Goal: Task Accomplishment & Management: Complete application form

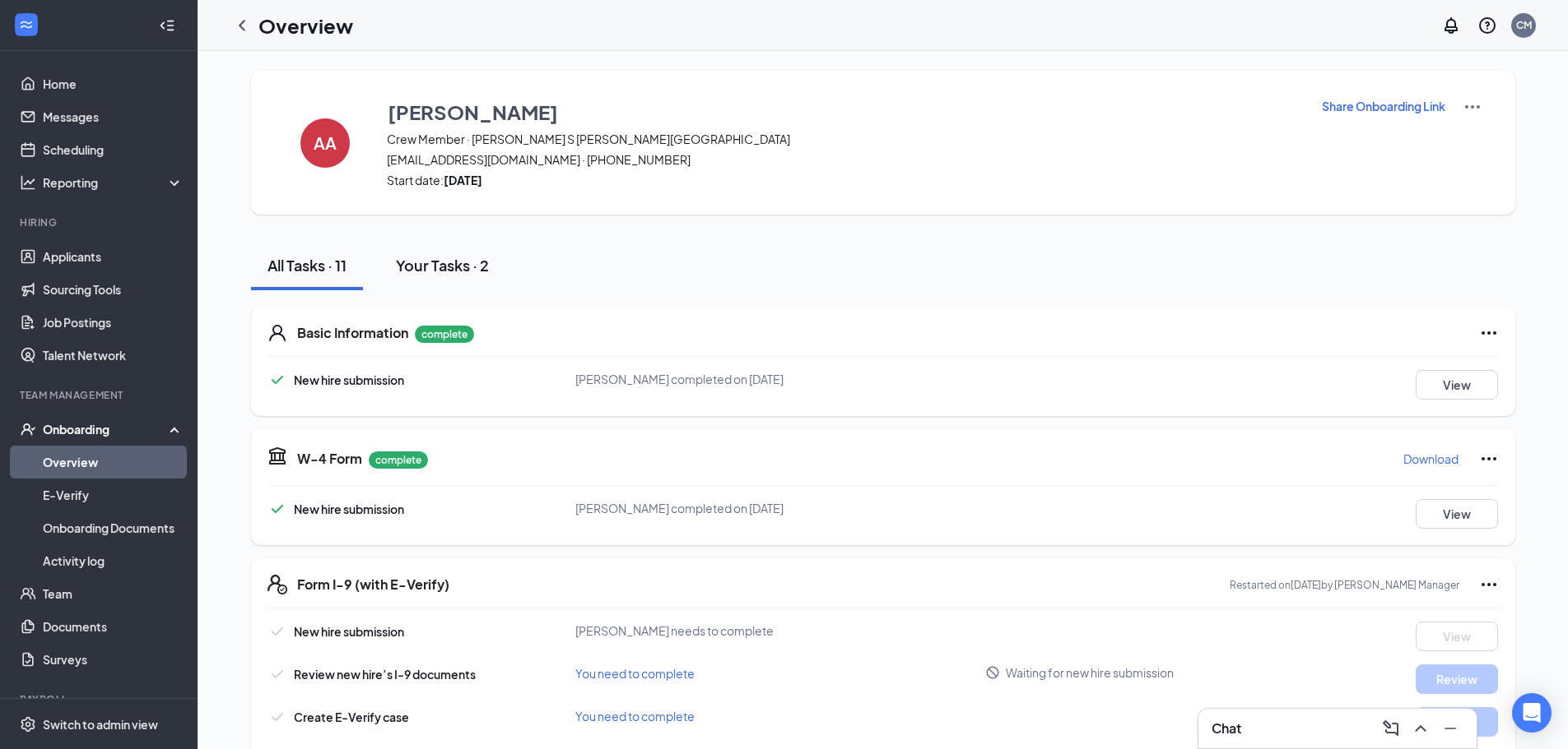
click at [467, 276] on button "Your Tasks · 2" at bounding box center [442, 266] width 126 height 50
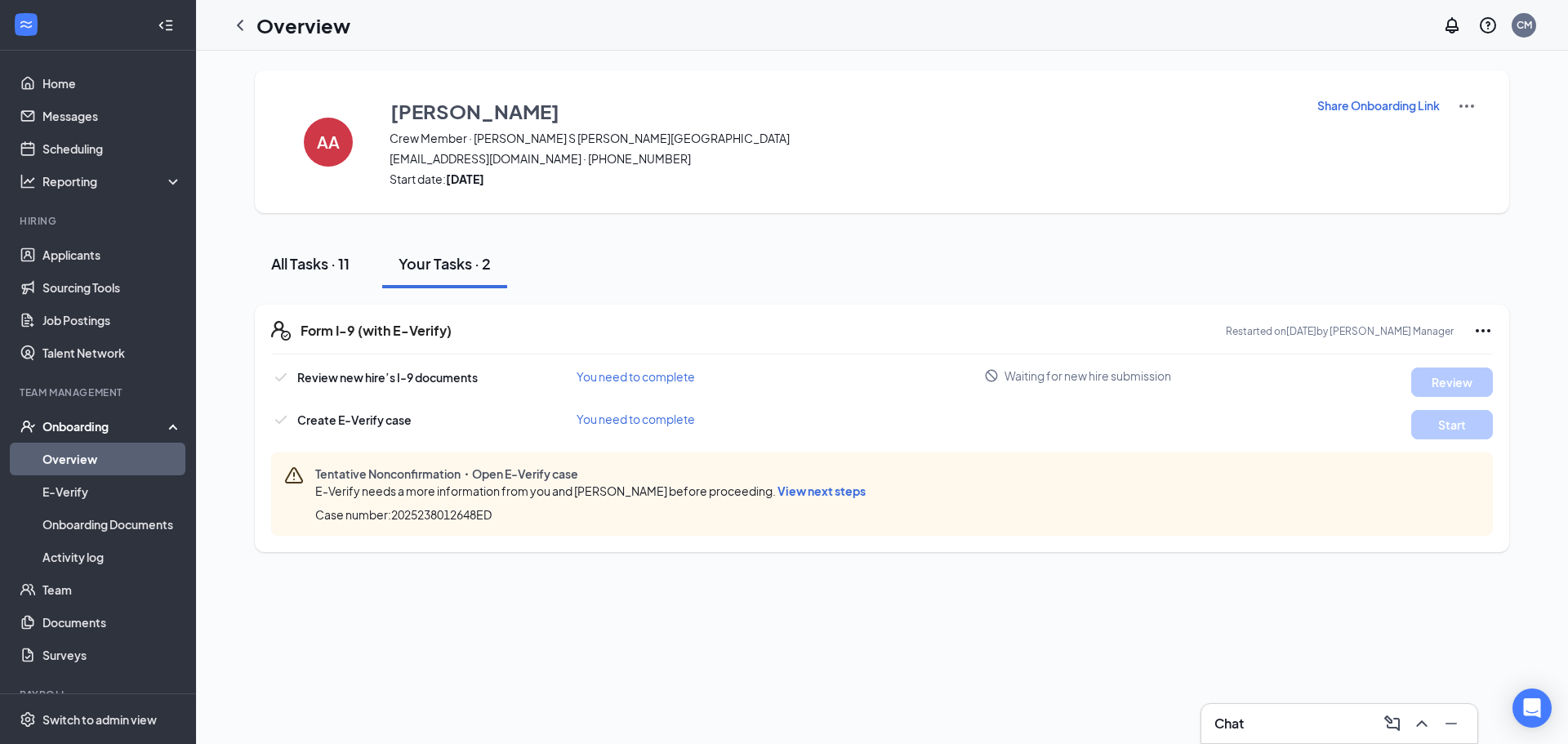
click at [300, 280] on button "All Tasks · 11" at bounding box center [310, 264] width 111 height 49
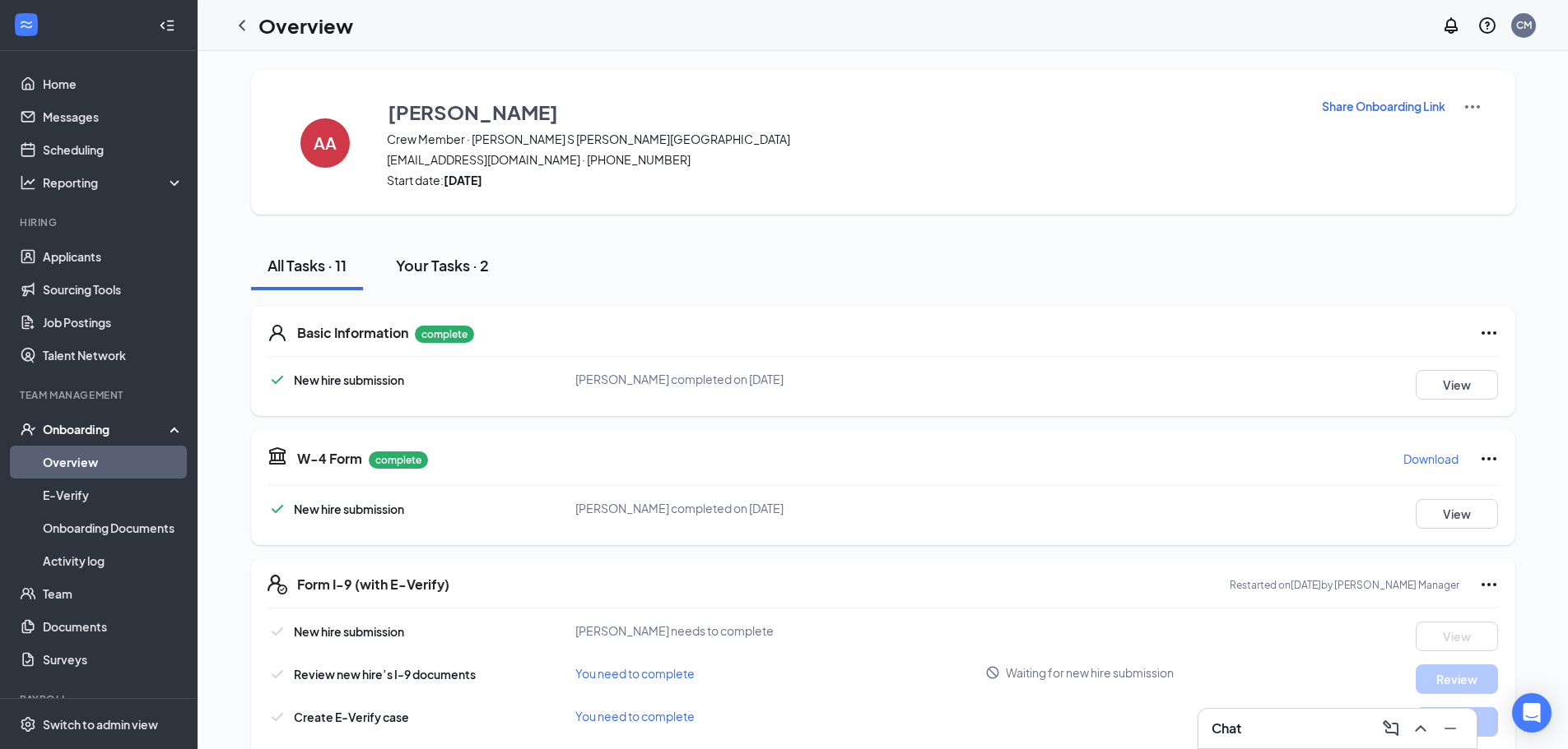
click at [413, 260] on div "Your Tasks · 2" at bounding box center [442, 265] width 93 height 21
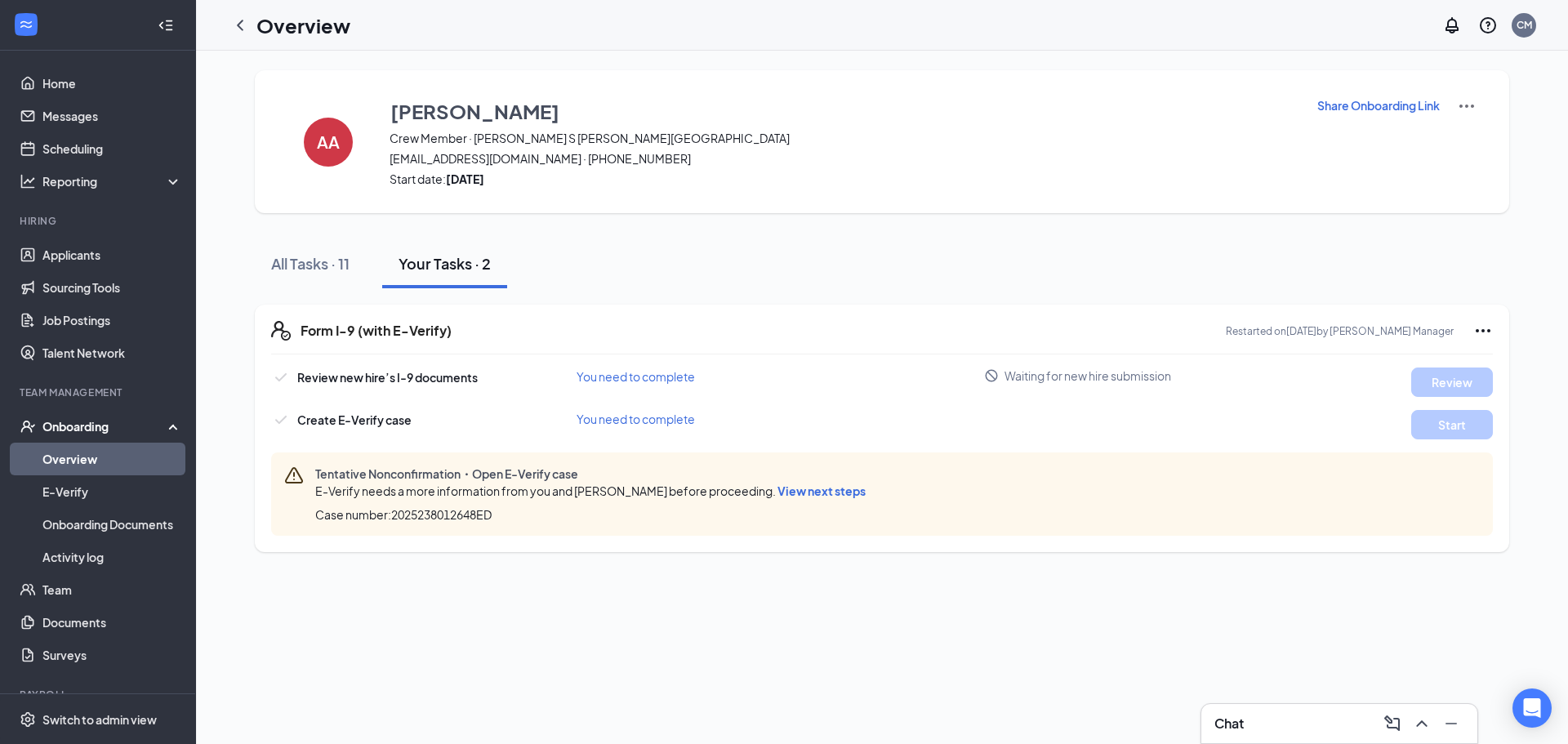
click at [1484, 332] on icon "Ellipses" at bounding box center [1483, 330] width 15 height 3
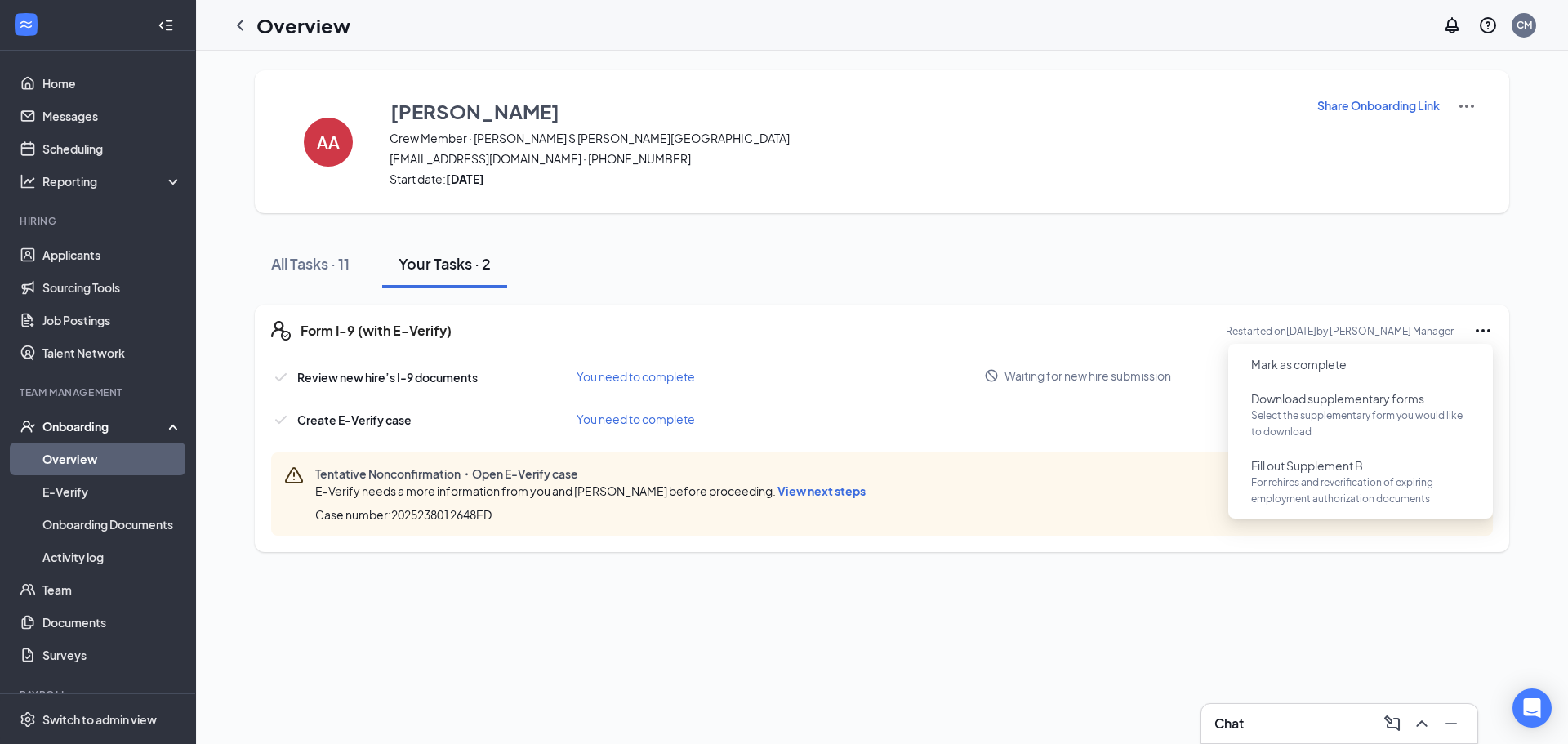
click at [1007, 640] on div "AA Amelia Alonzo Crew Member · Culver's S Val Vista ameliaalonzo1234@icloud.com…" at bounding box center [881, 397] width 1372 height 694
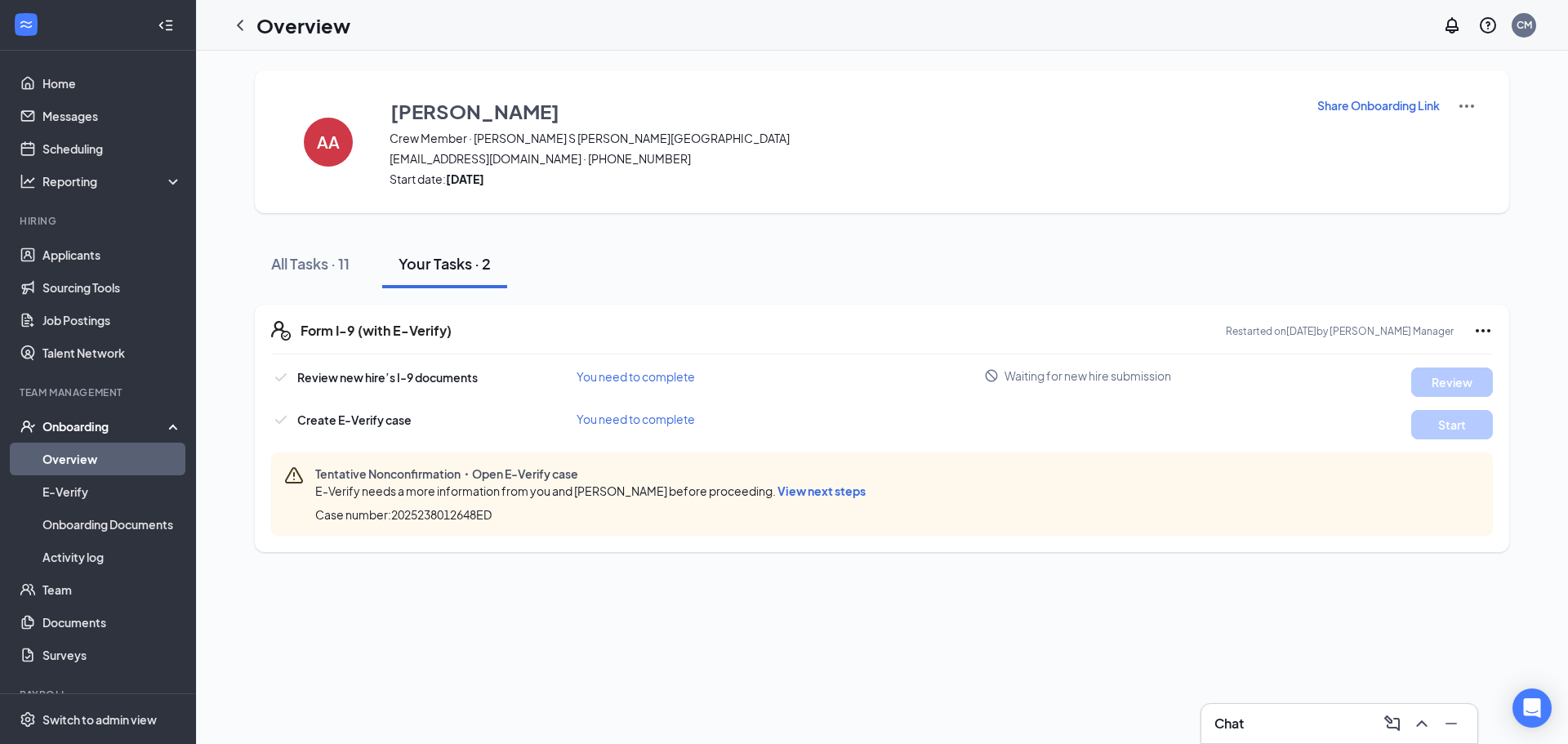
click at [791, 494] on span "View next steps" at bounding box center [821, 491] width 88 height 15
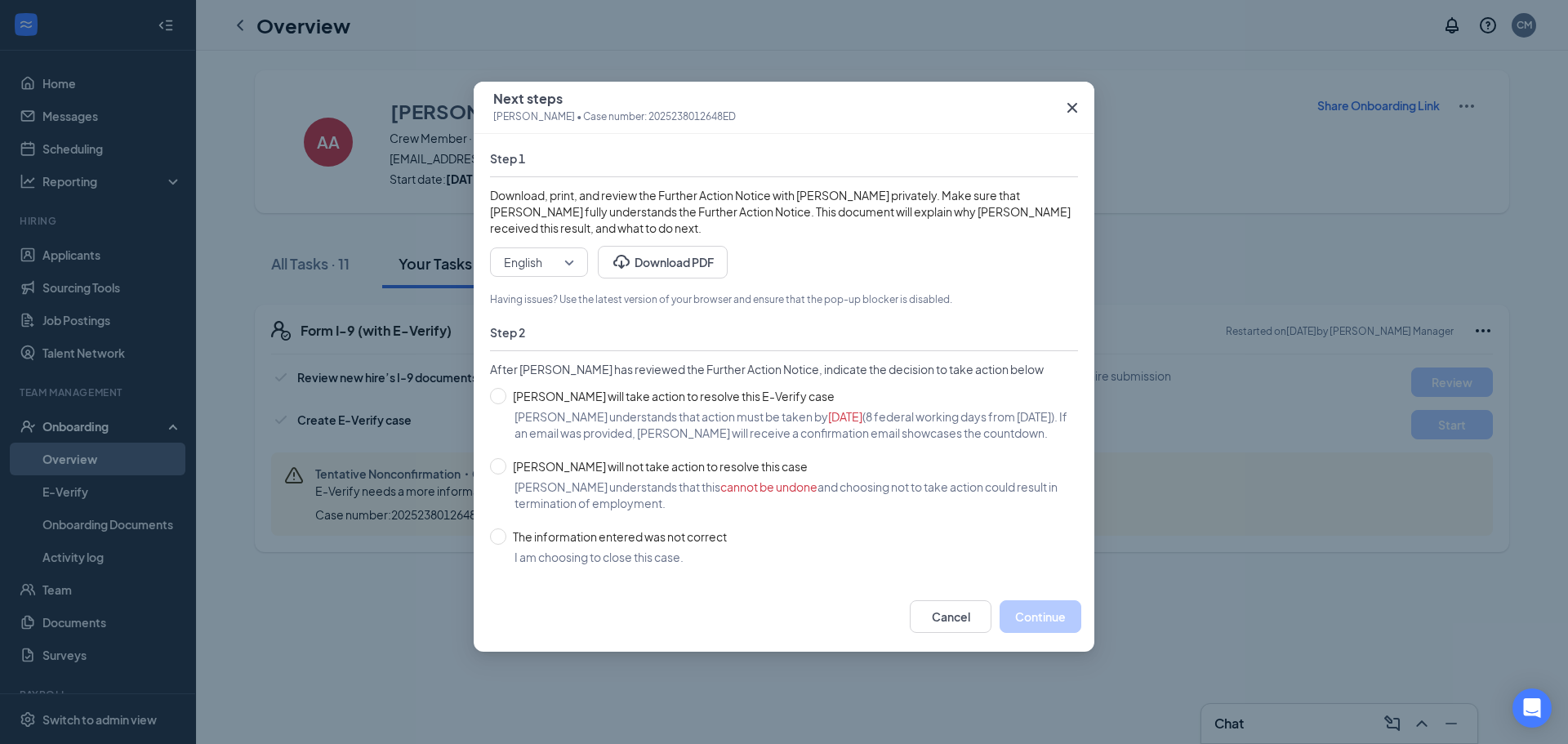
click at [1074, 109] on icon "Cross" at bounding box center [1072, 108] width 20 height 20
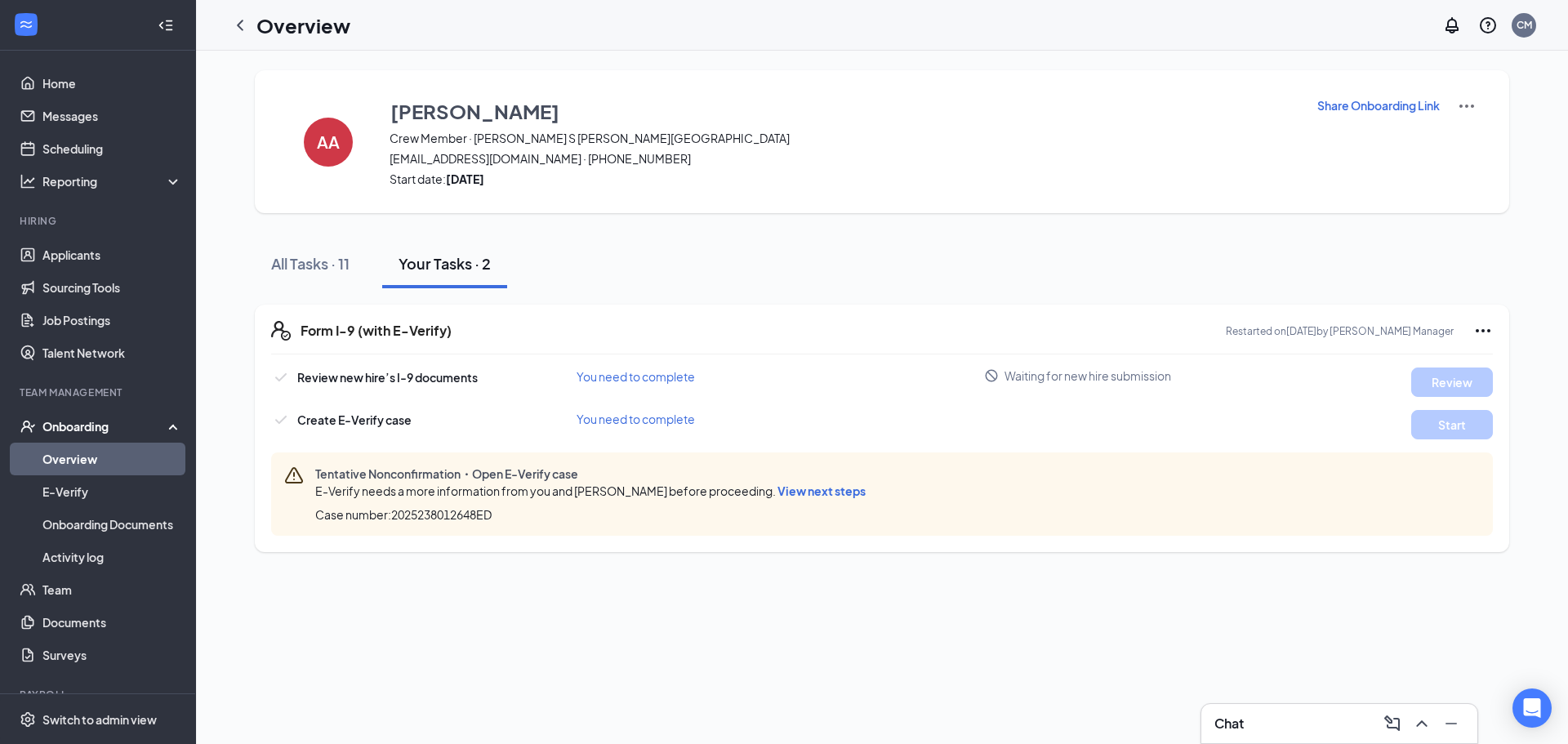
click at [1469, 106] on img at bounding box center [1467, 107] width 20 height 20
click at [1066, 317] on div "Form I-9 (with E-Verify) Restarted on Aug 25, 2025 by Culver's Gilbert Manager …" at bounding box center [882, 428] width 1254 height 248
click at [1476, 332] on icon "Ellipses" at bounding box center [1483, 330] width 15 height 3
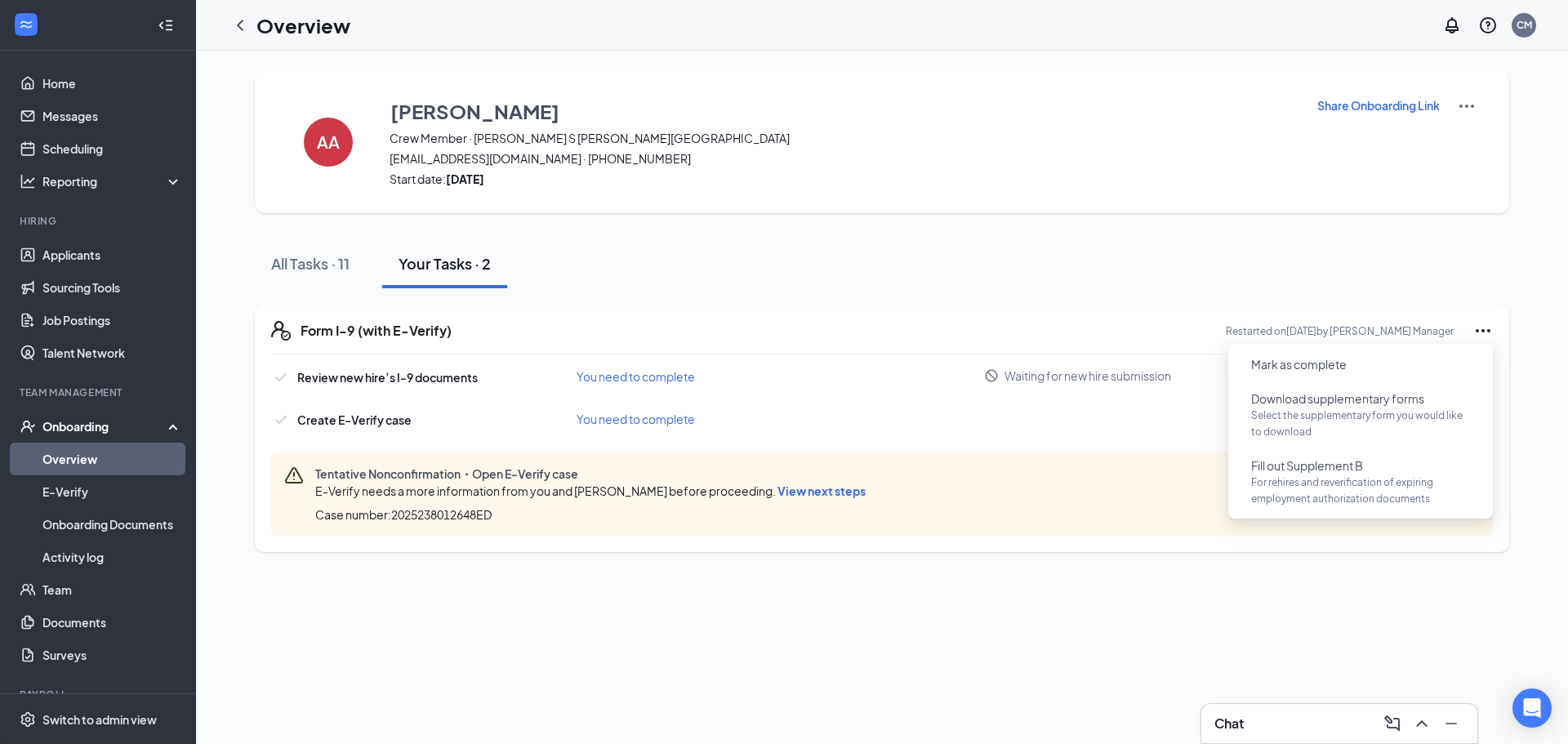
drag, startPoint x: 654, startPoint y: 655, endPoint x: 567, endPoint y: 324, distance: 342.2
click at [654, 654] on div "AA Amelia Alonzo Crew Member · Culver's S Val Vista ameliaalonzo1234@icloud.com…" at bounding box center [881, 397] width 1372 height 694
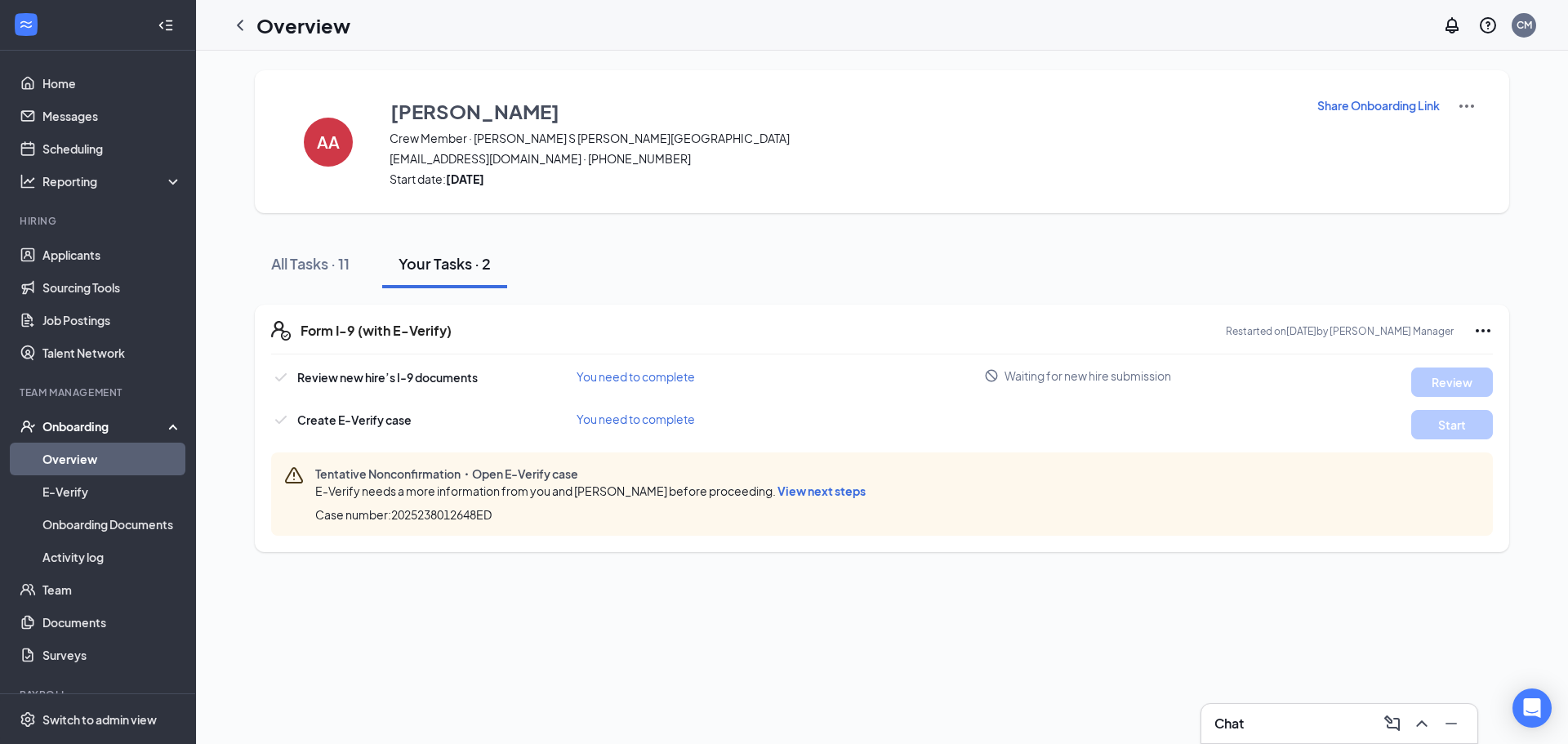
click at [600, 374] on span "You need to complete" at bounding box center [636, 376] width 118 height 15
drag, startPoint x: 600, startPoint y: 374, endPoint x: 611, endPoint y: 380, distance: 12.5
click at [603, 375] on span "You need to complete" at bounding box center [636, 376] width 118 height 15
drag, startPoint x: 756, startPoint y: 385, endPoint x: 1358, endPoint y: 376, distance: 602.1
click at [768, 385] on div "You need to complete" at bounding box center [780, 376] width 408 height 18
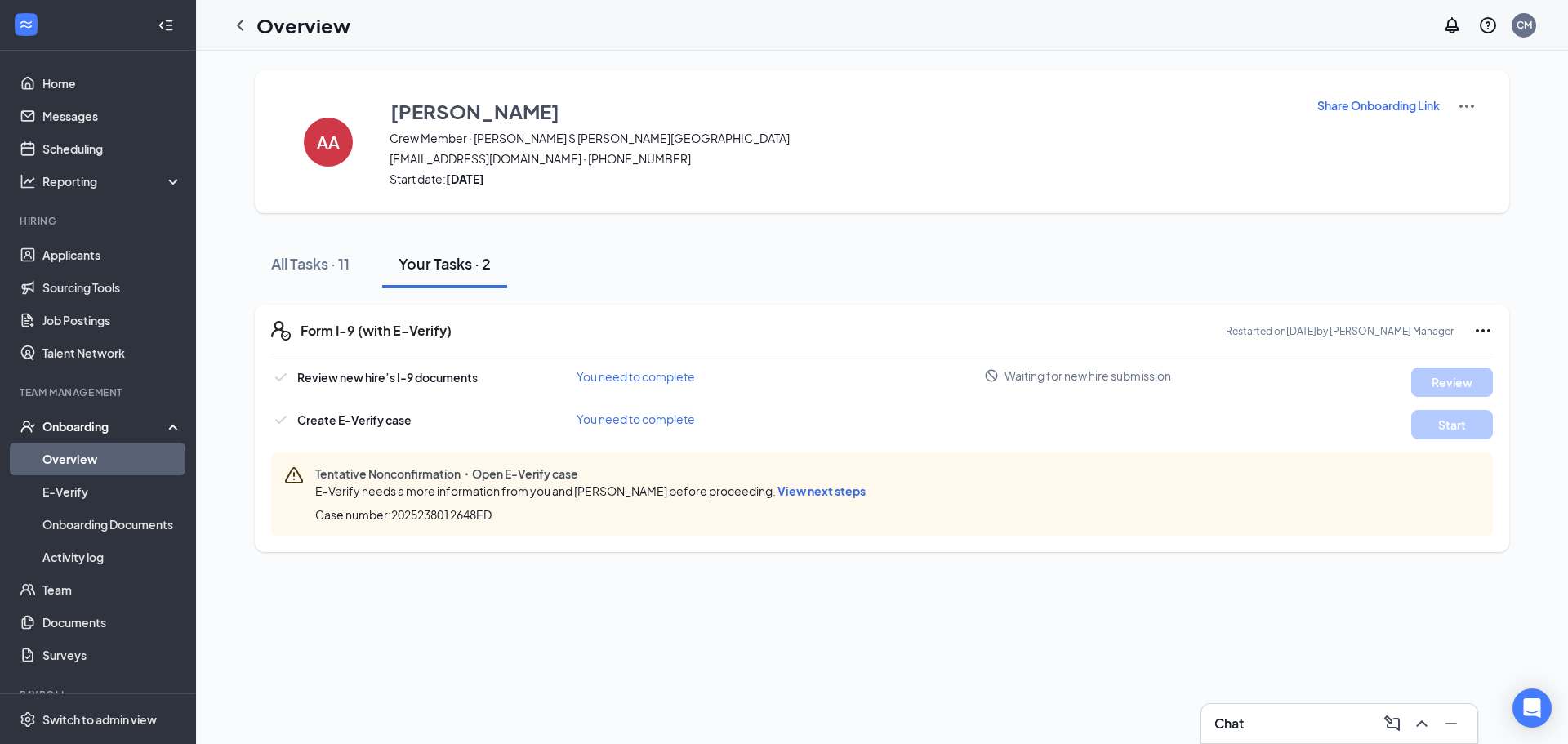
click at [1042, 375] on span "Waiting for new hire submission" at bounding box center [1087, 375] width 167 height 17
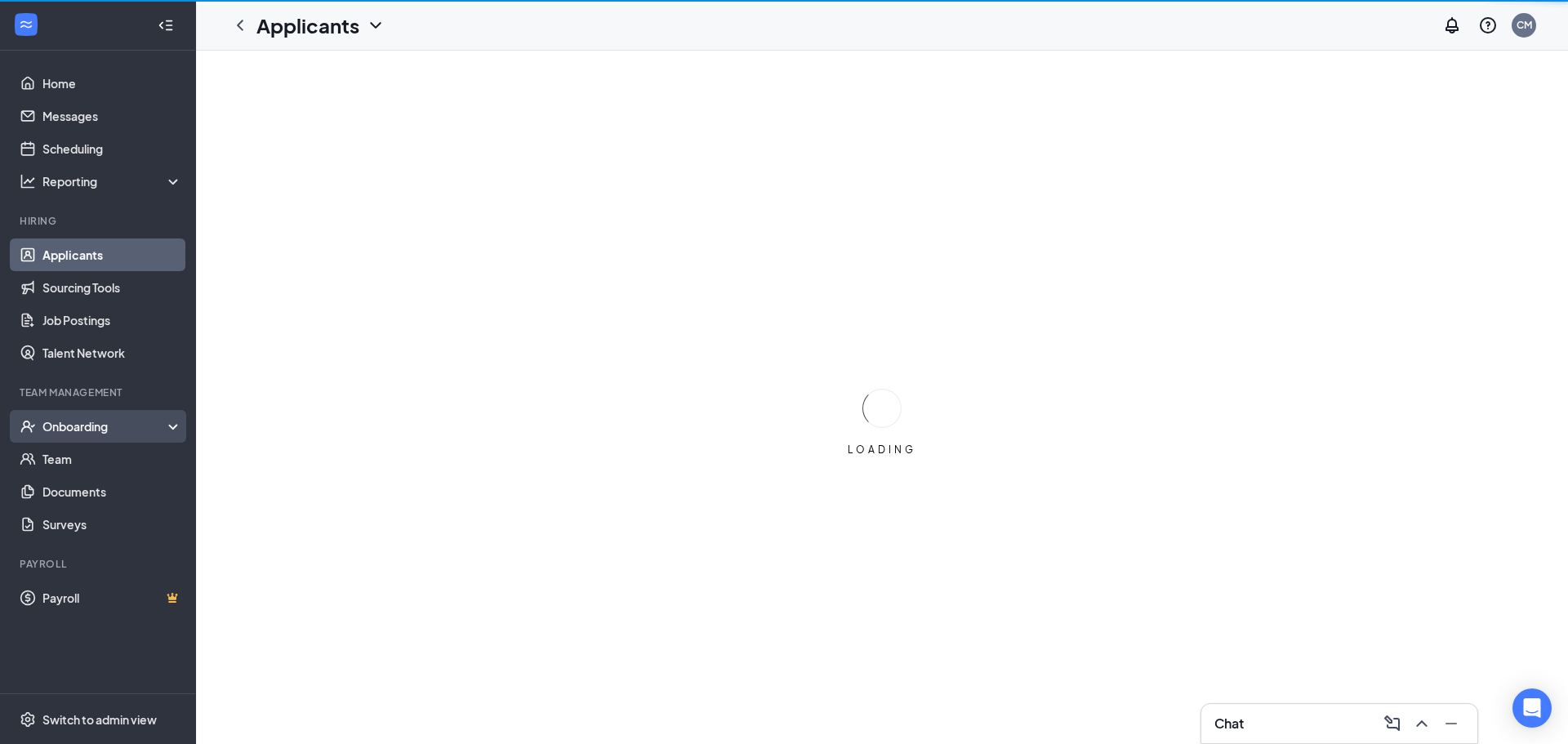
click at [81, 419] on div "Onboarding" at bounding box center [105, 426] width 125 height 17
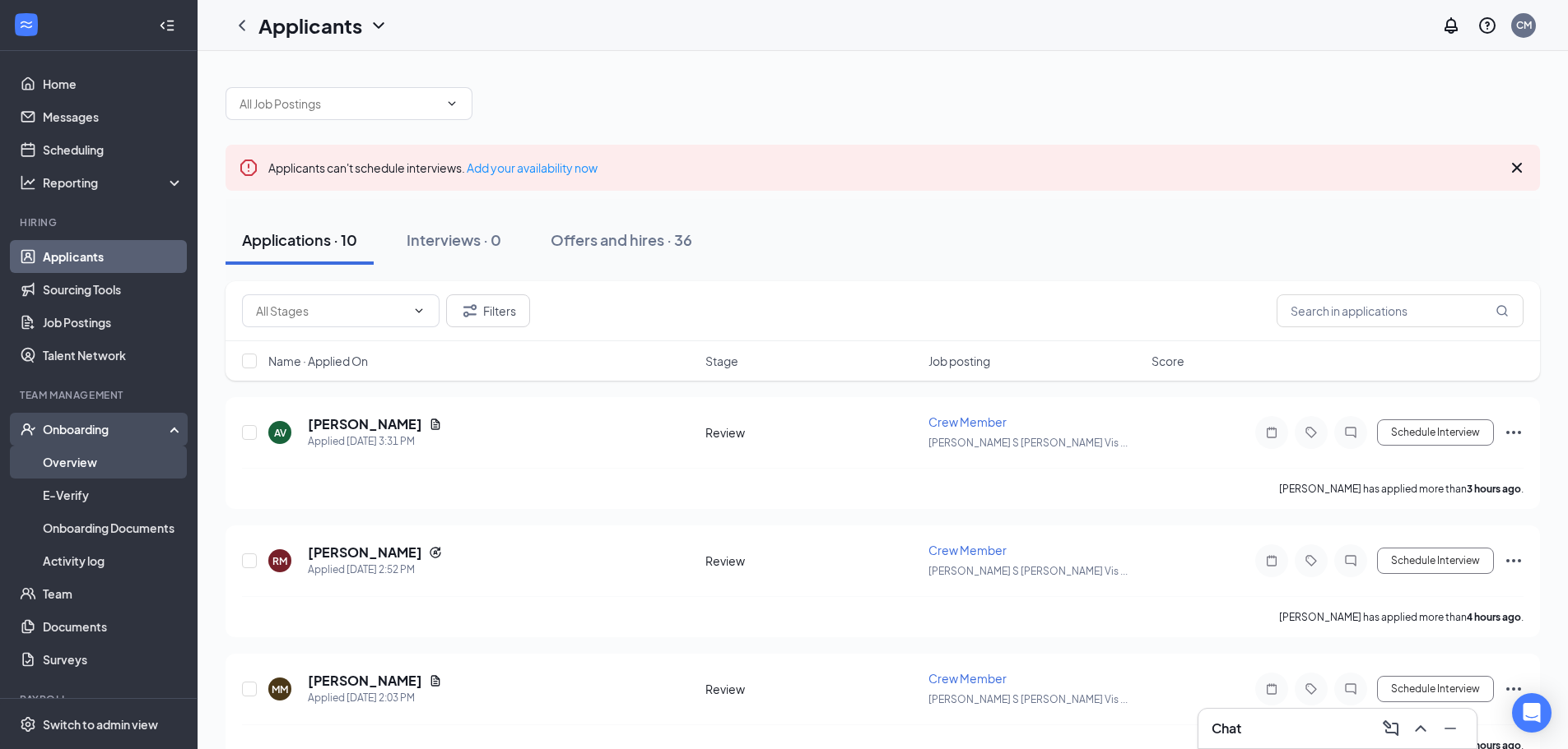
click at [119, 468] on link "Overview" at bounding box center [112, 462] width 140 height 33
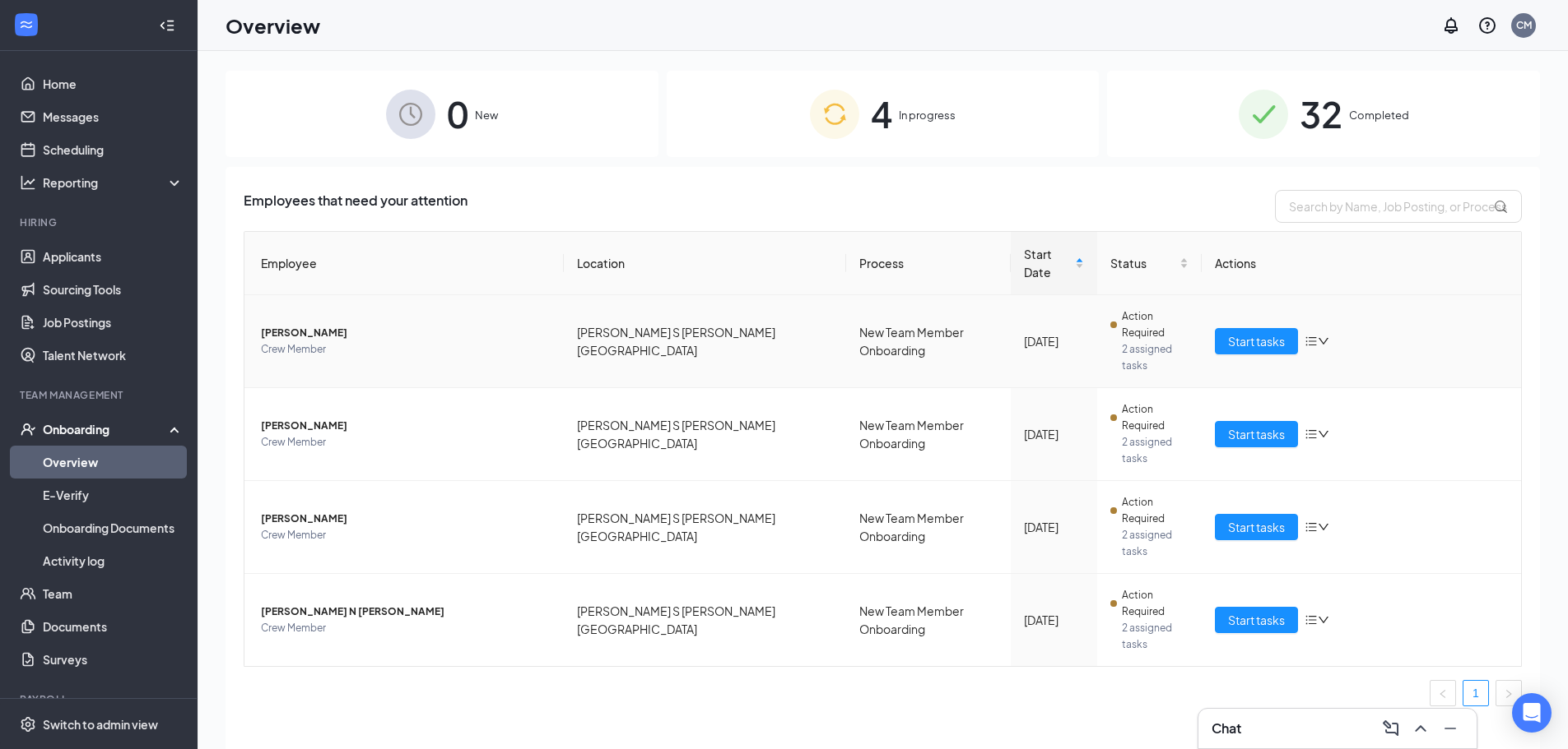
click at [1320, 335] on icon "down" at bounding box center [1323, 341] width 12 height 12
click at [1275, 332] on span "Start tasks" at bounding box center [1256, 341] width 57 height 18
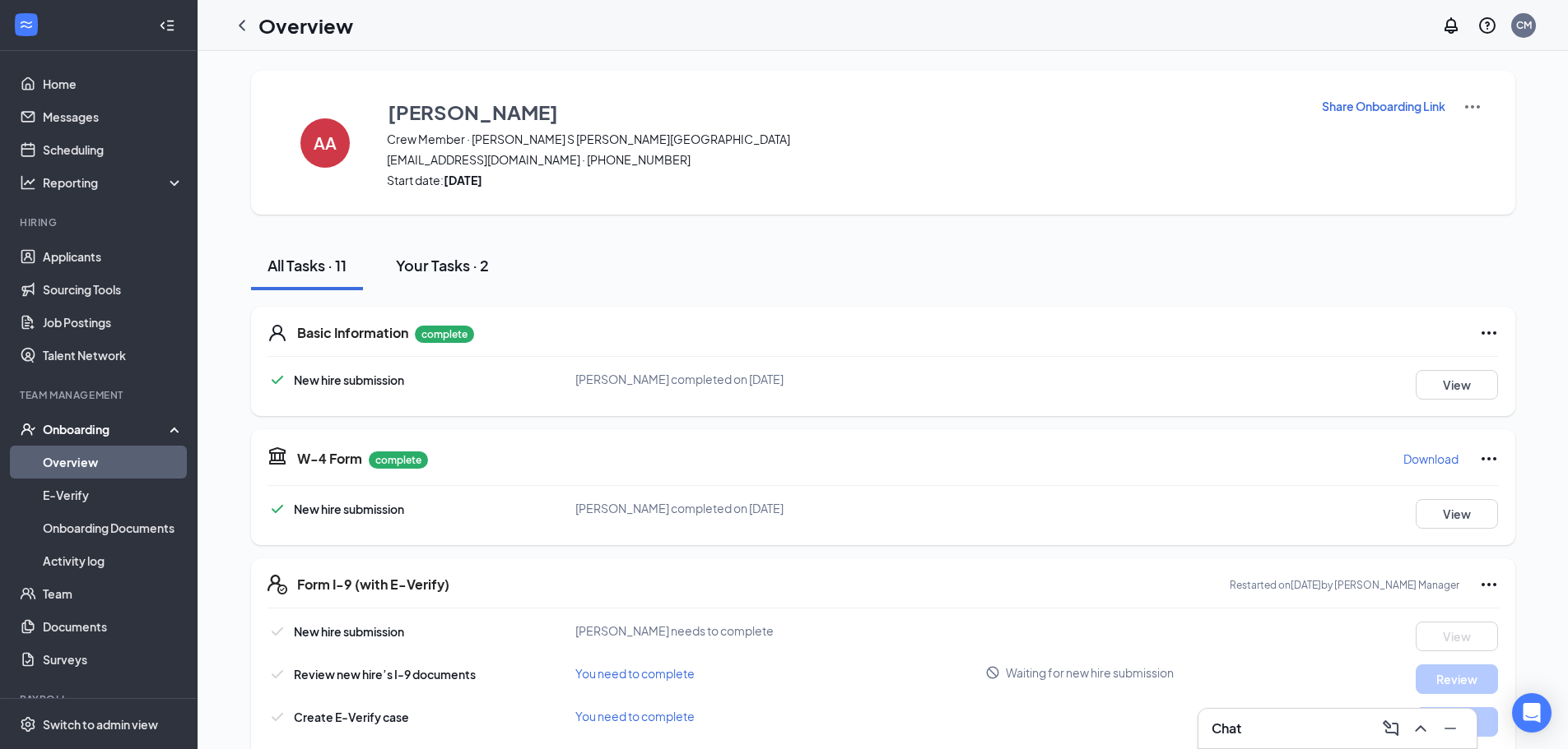
click at [453, 273] on div "Your Tasks · 2" at bounding box center [442, 265] width 93 height 21
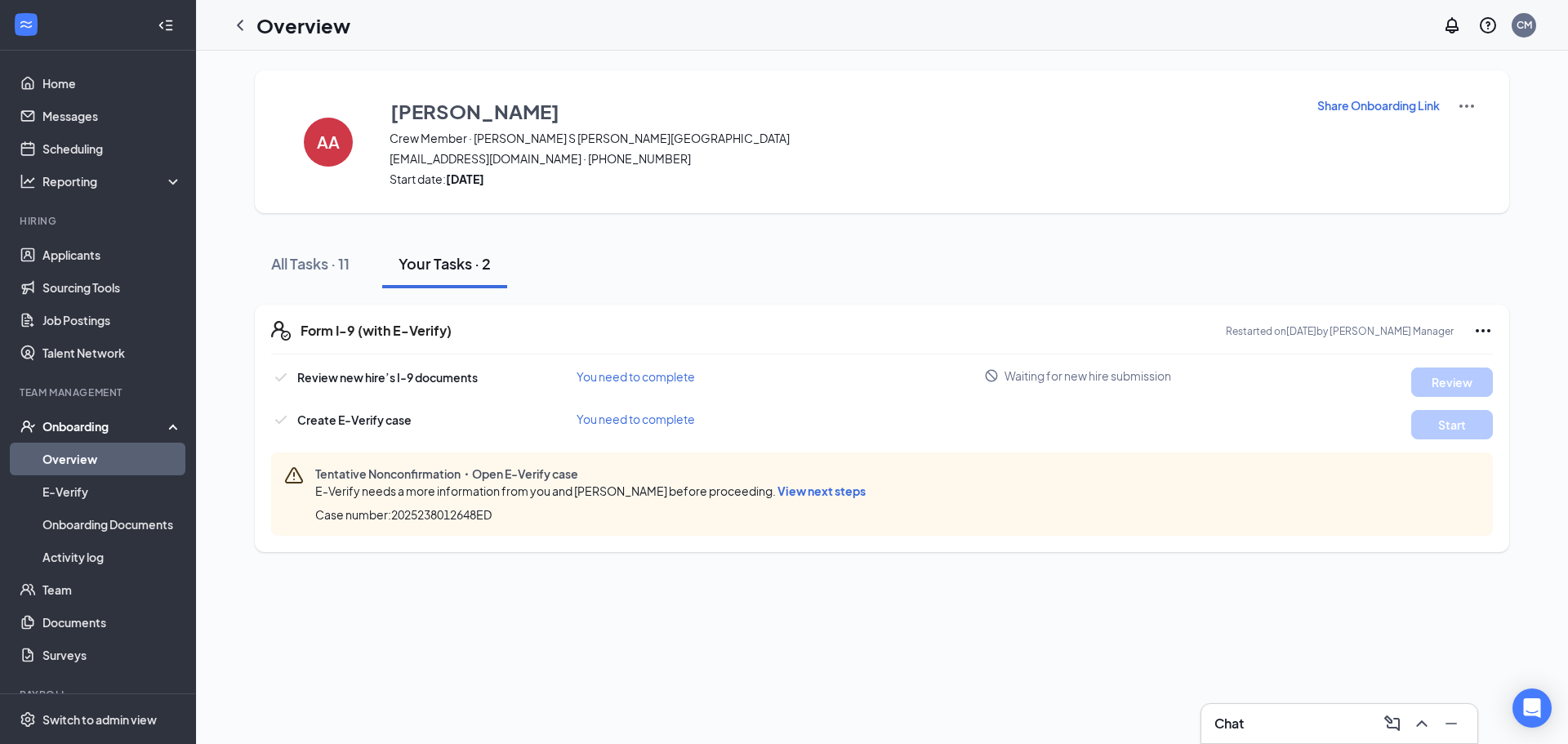
click at [51, 470] on link "Overview" at bounding box center [112, 458] width 139 height 33
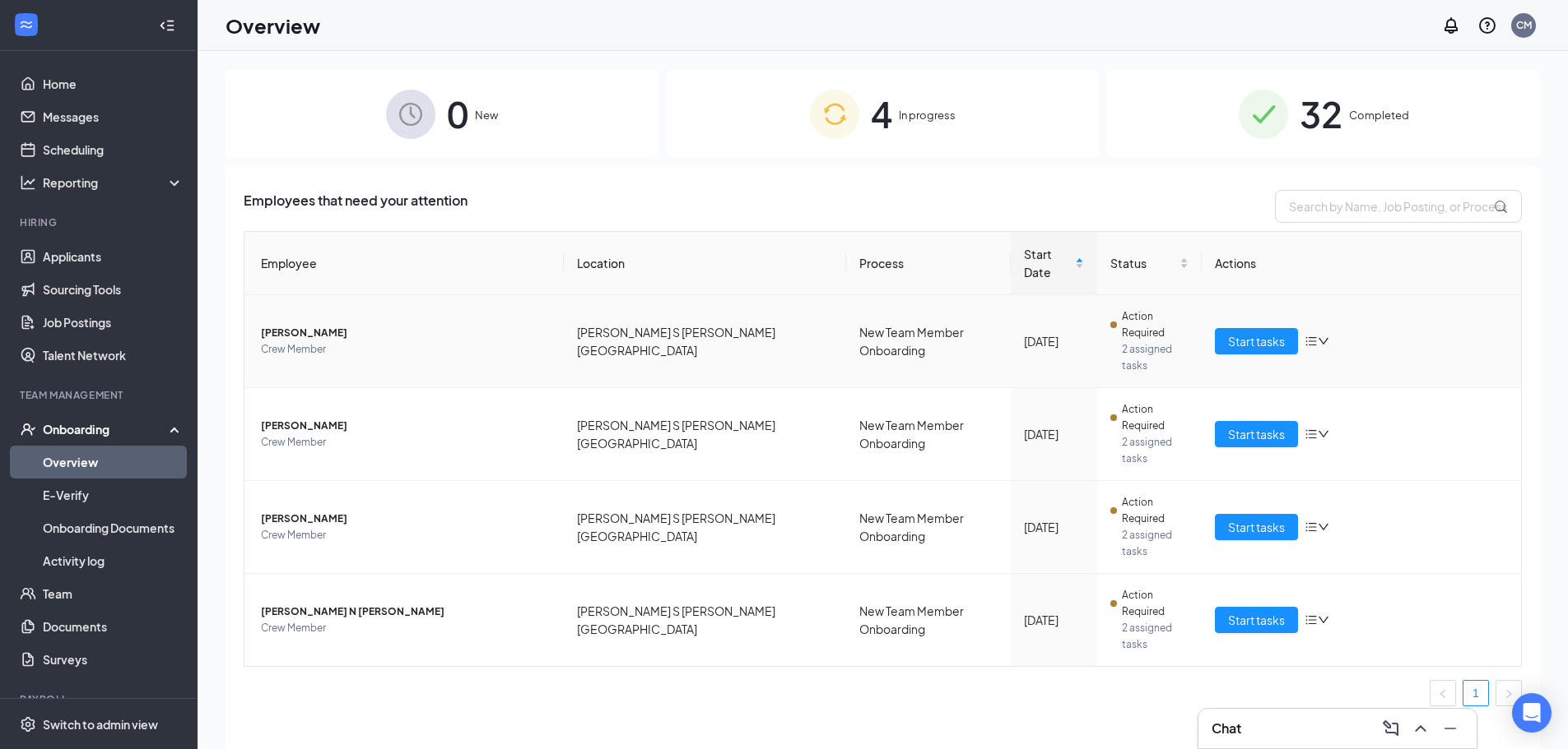
click at [1317, 335] on icon "bars" at bounding box center [1310, 341] width 13 height 13
click at [1365, 354] on li "Stop process" at bounding box center [1404, 341] width 197 height 36
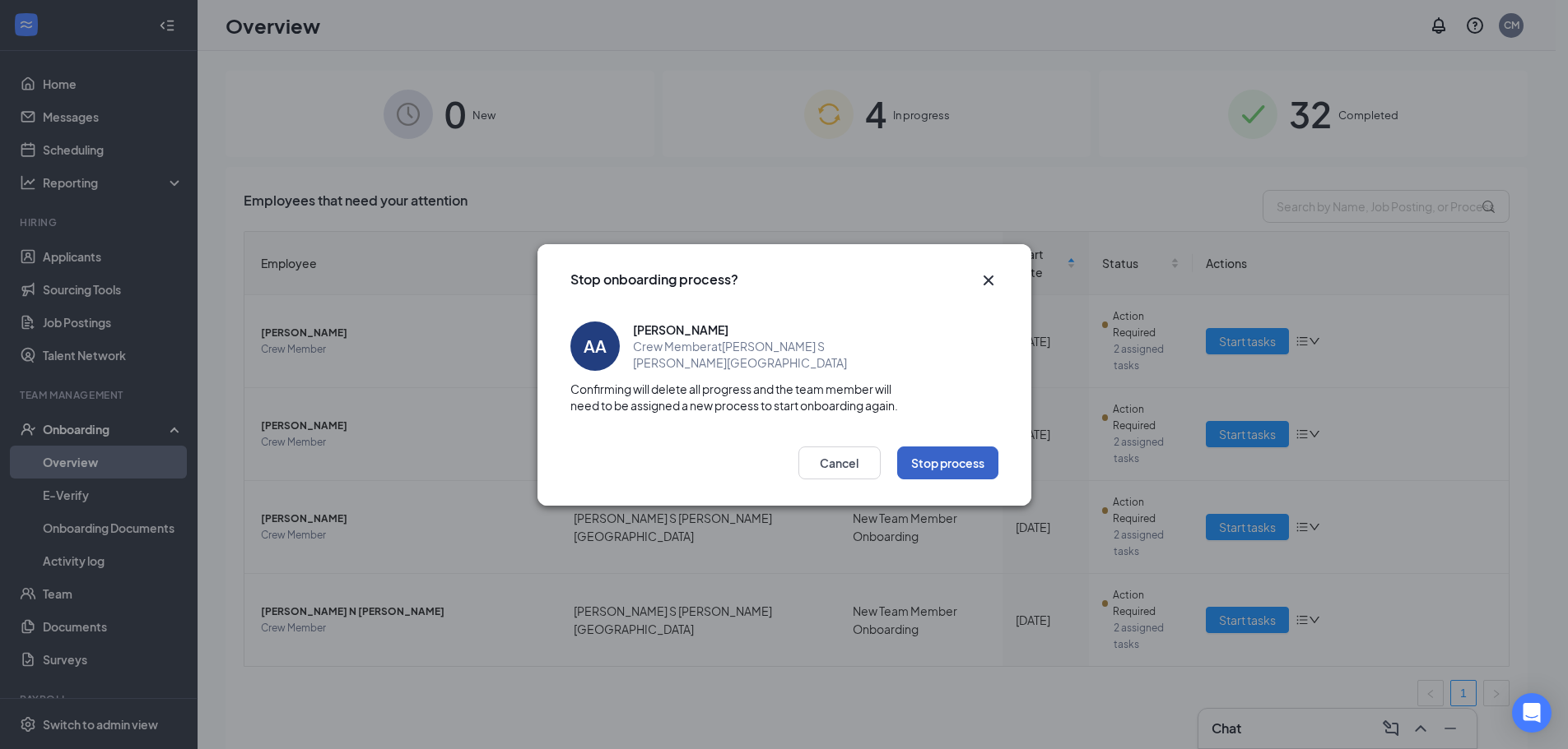
click at [946, 467] on button "Stop process" at bounding box center [948, 463] width 101 height 33
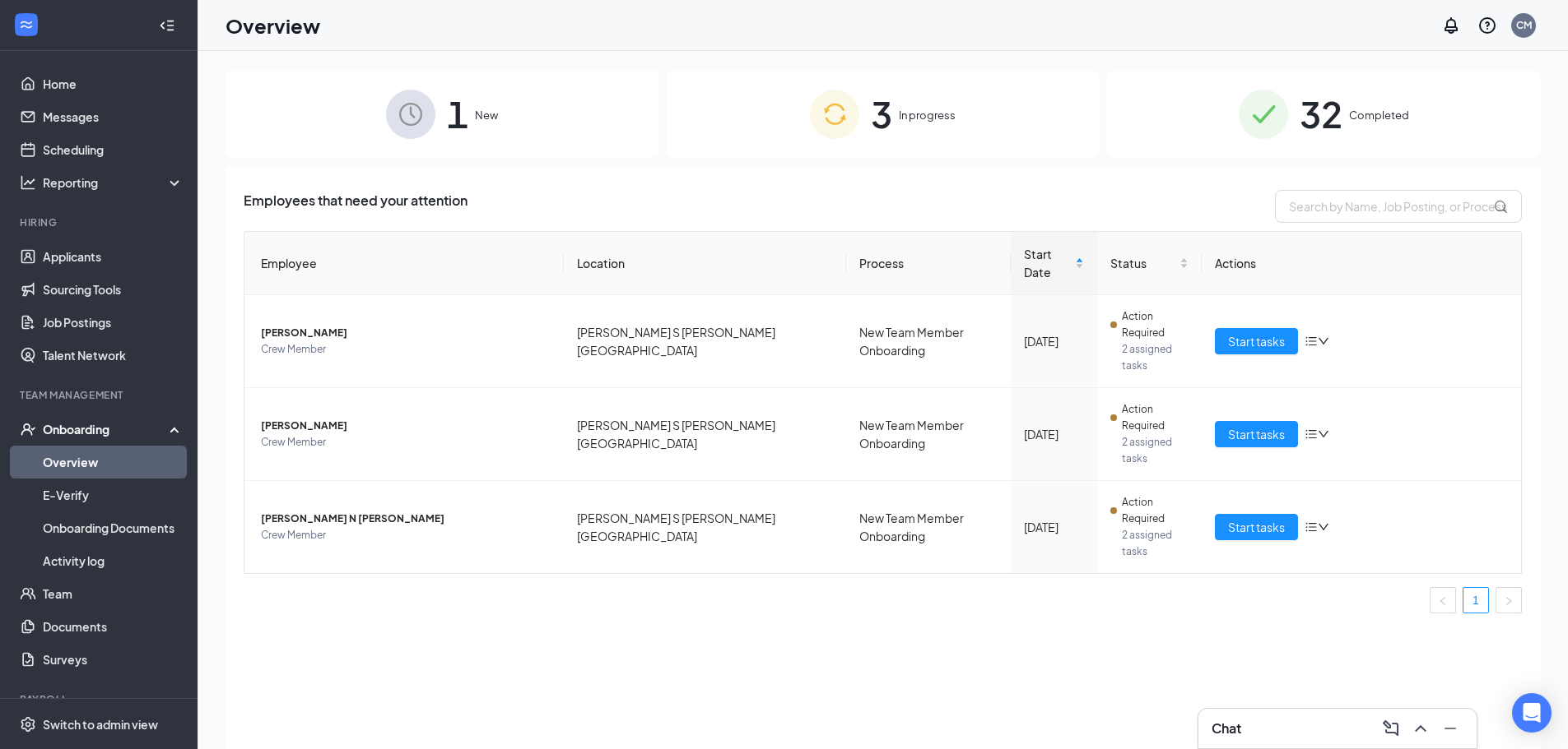
click at [90, 457] on link "Overview" at bounding box center [112, 462] width 140 height 33
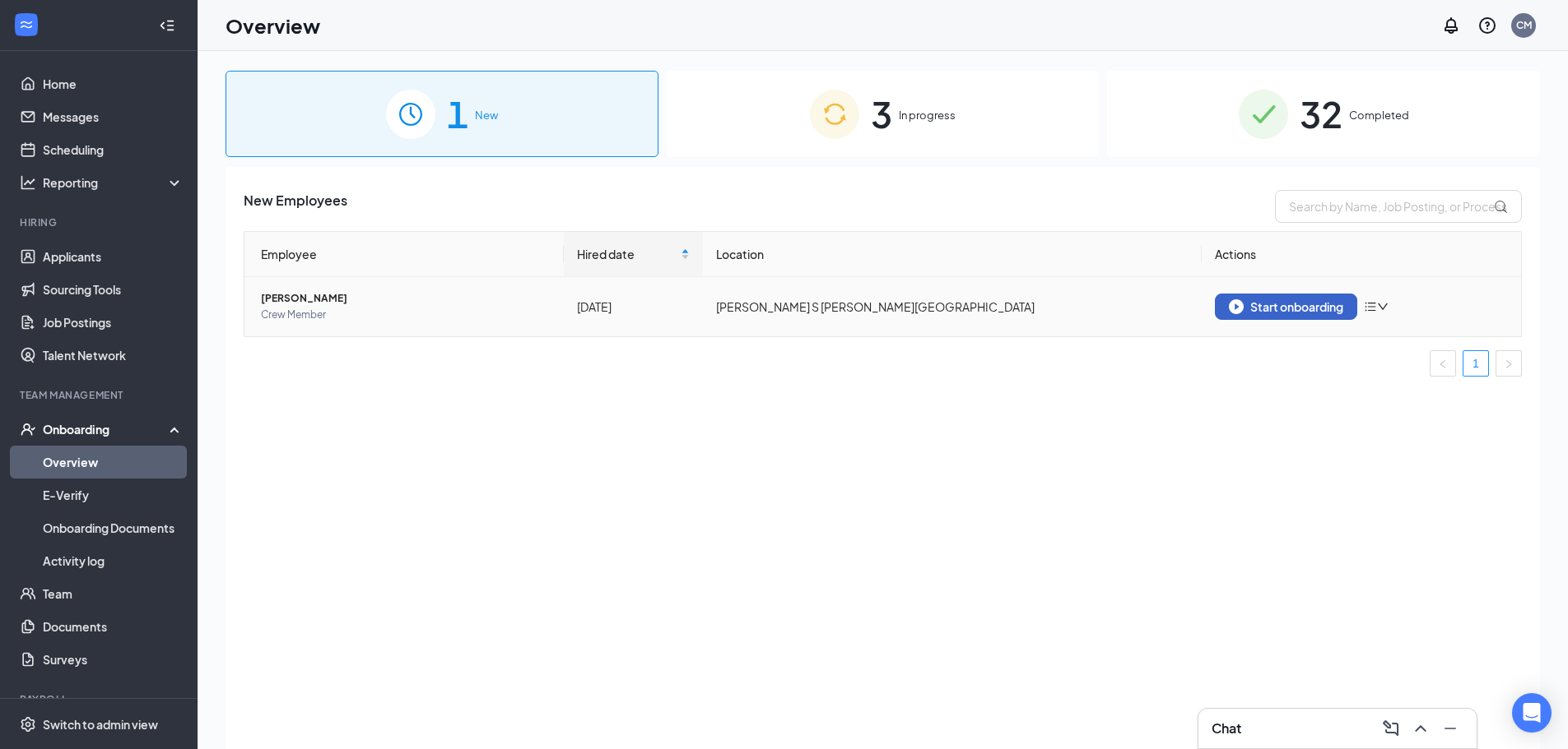
click at [1301, 299] on div "Start onboarding" at bounding box center [1285, 306] width 114 height 15
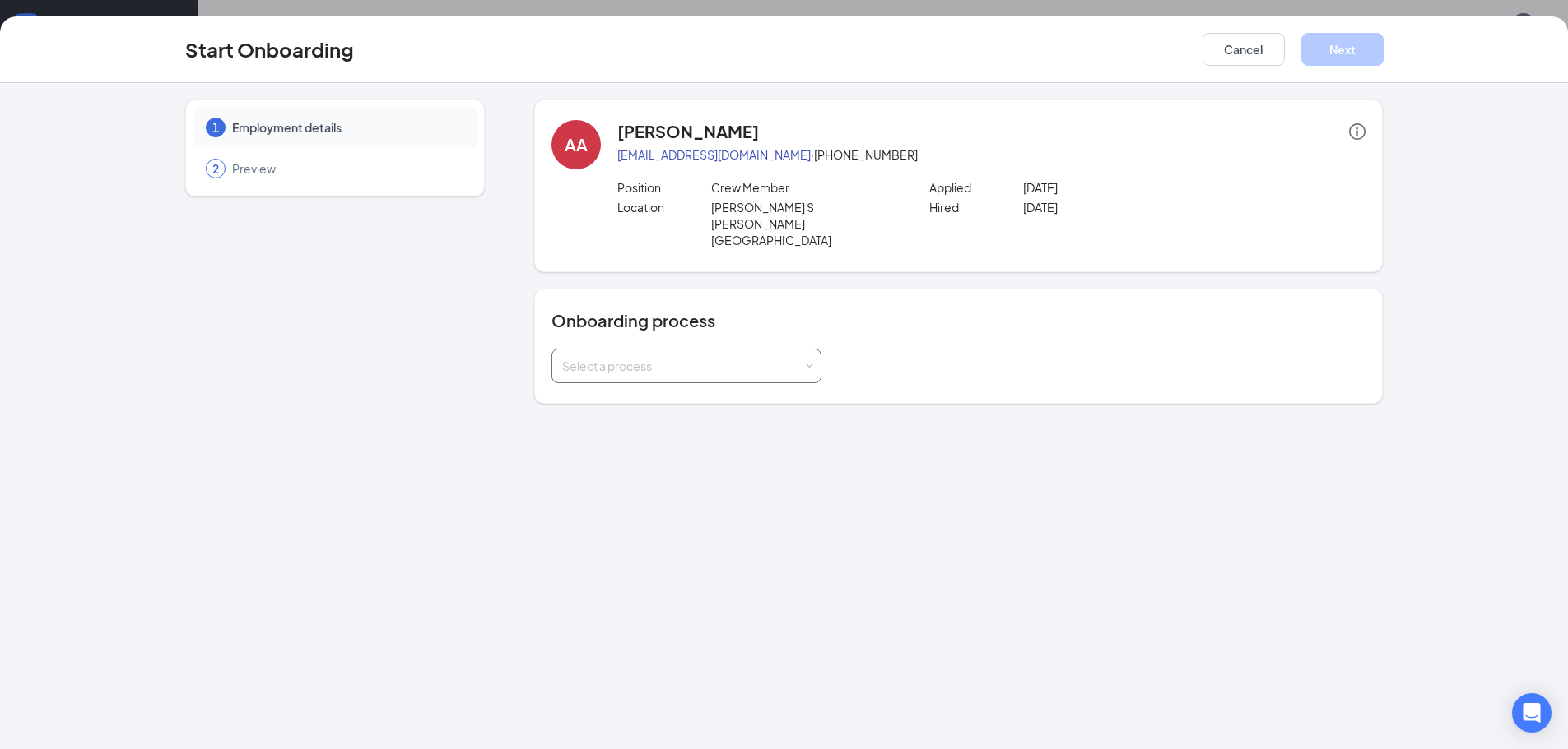
click at [747, 350] on div "Select a process" at bounding box center [686, 366] width 249 height 33
click at [753, 367] on li "New Team Member Onboarding" at bounding box center [686, 369] width 270 height 30
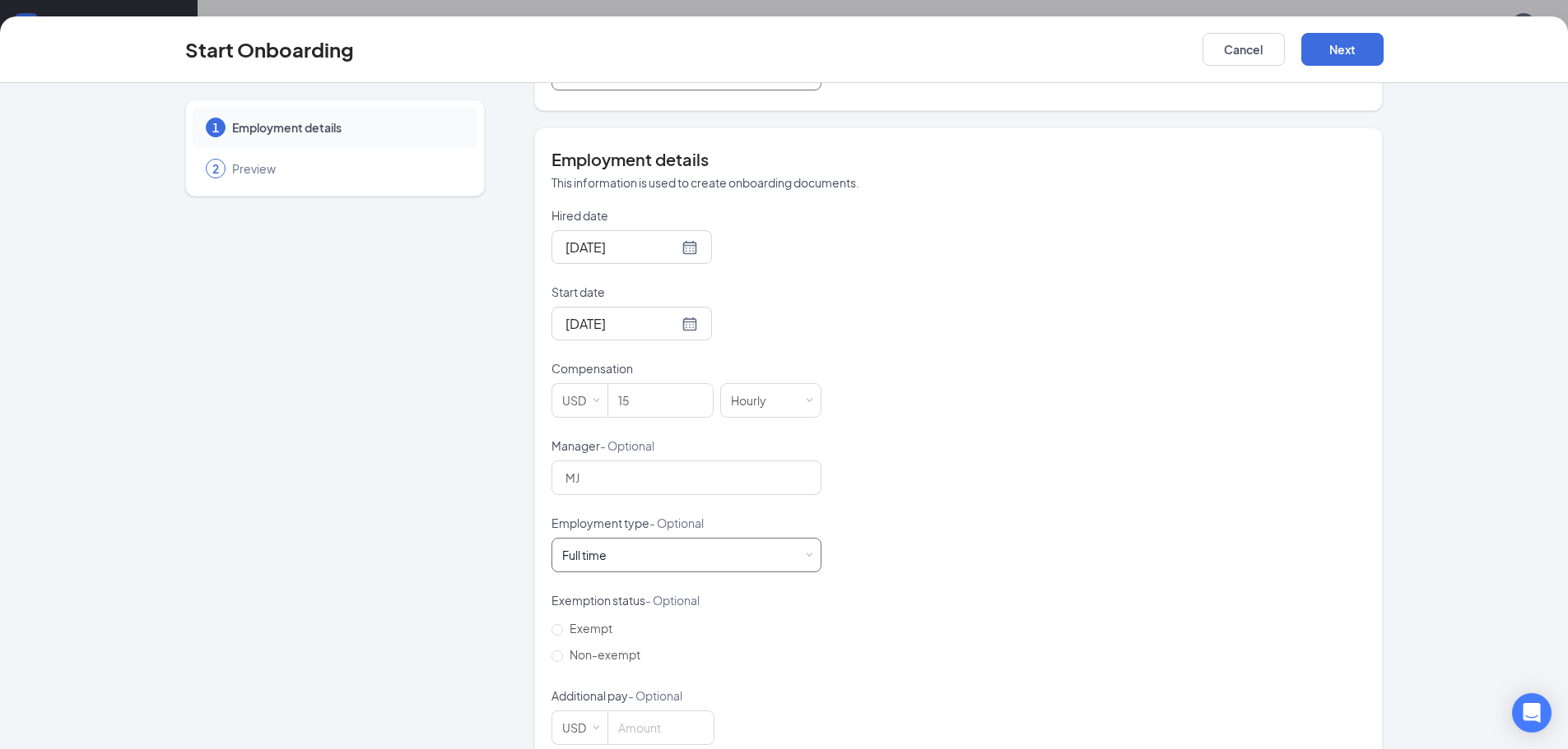
scroll to position [74, 0]
click at [1333, 43] on button "Next" at bounding box center [1342, 49] width 83 height 33
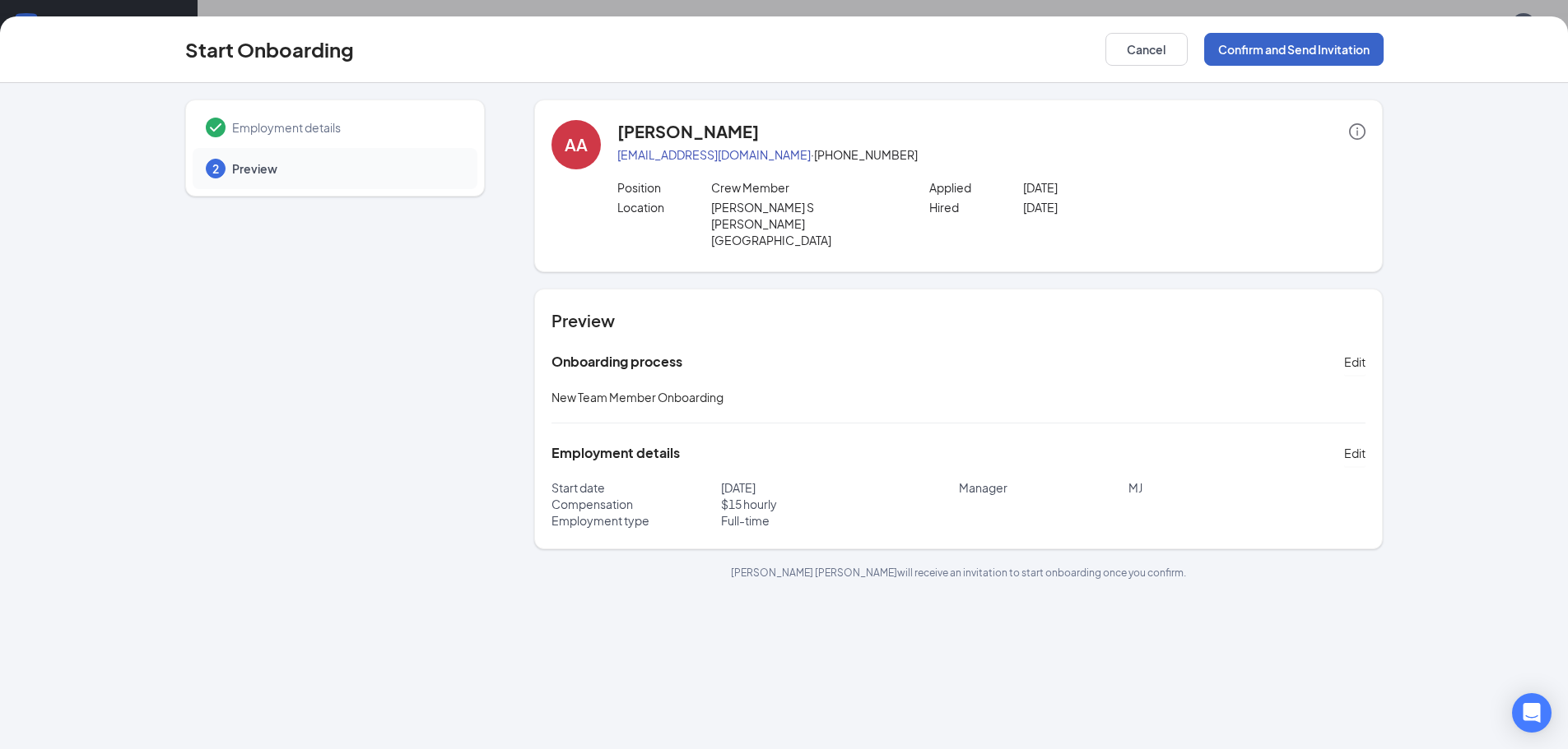
click at [1309, 52] on button "Confirm and Send Invitation" at bounding box center [1293, 49] width 179 height 33
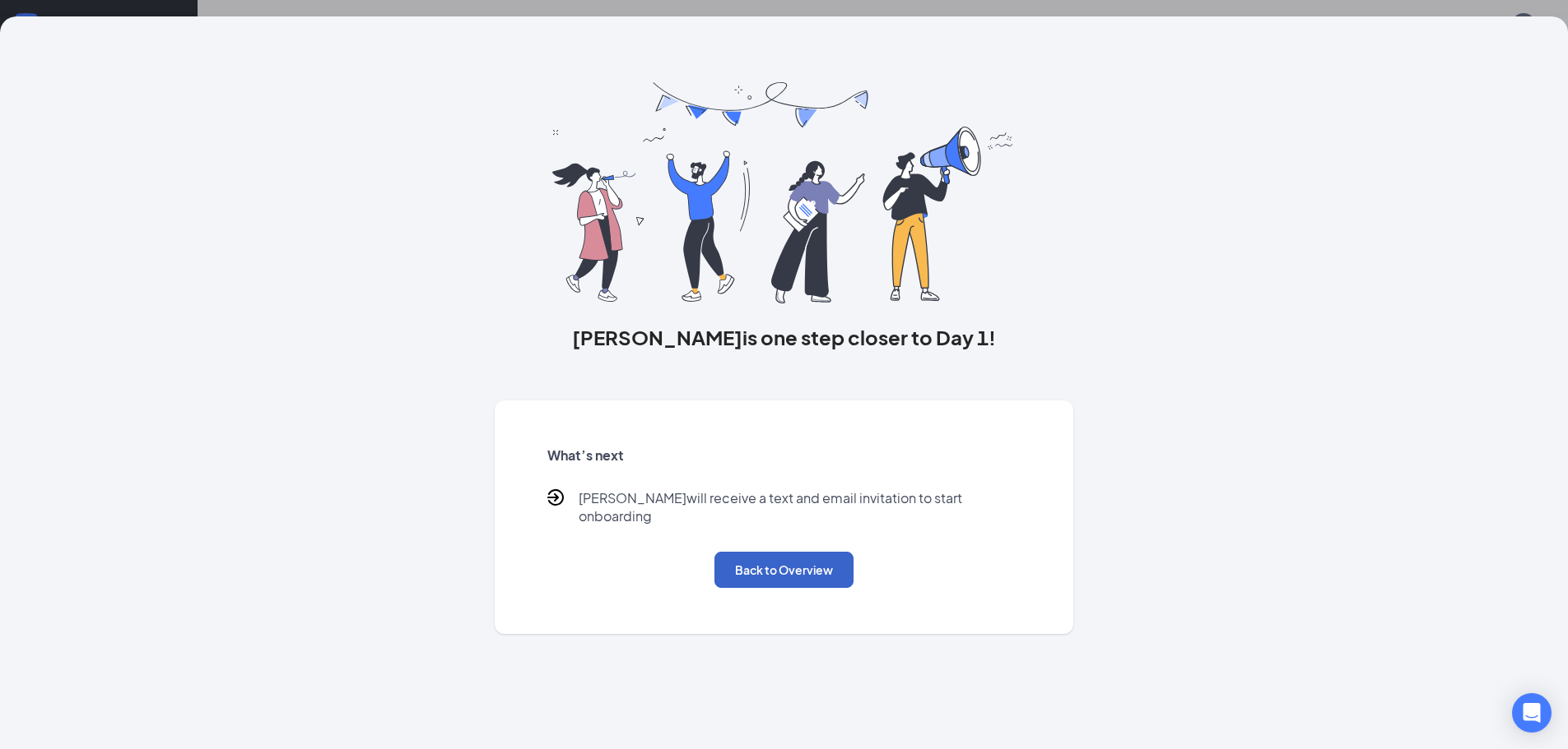
click at [831, 552] on button "Back to Overview" at bounding box center [784, 570] width 139 height 36
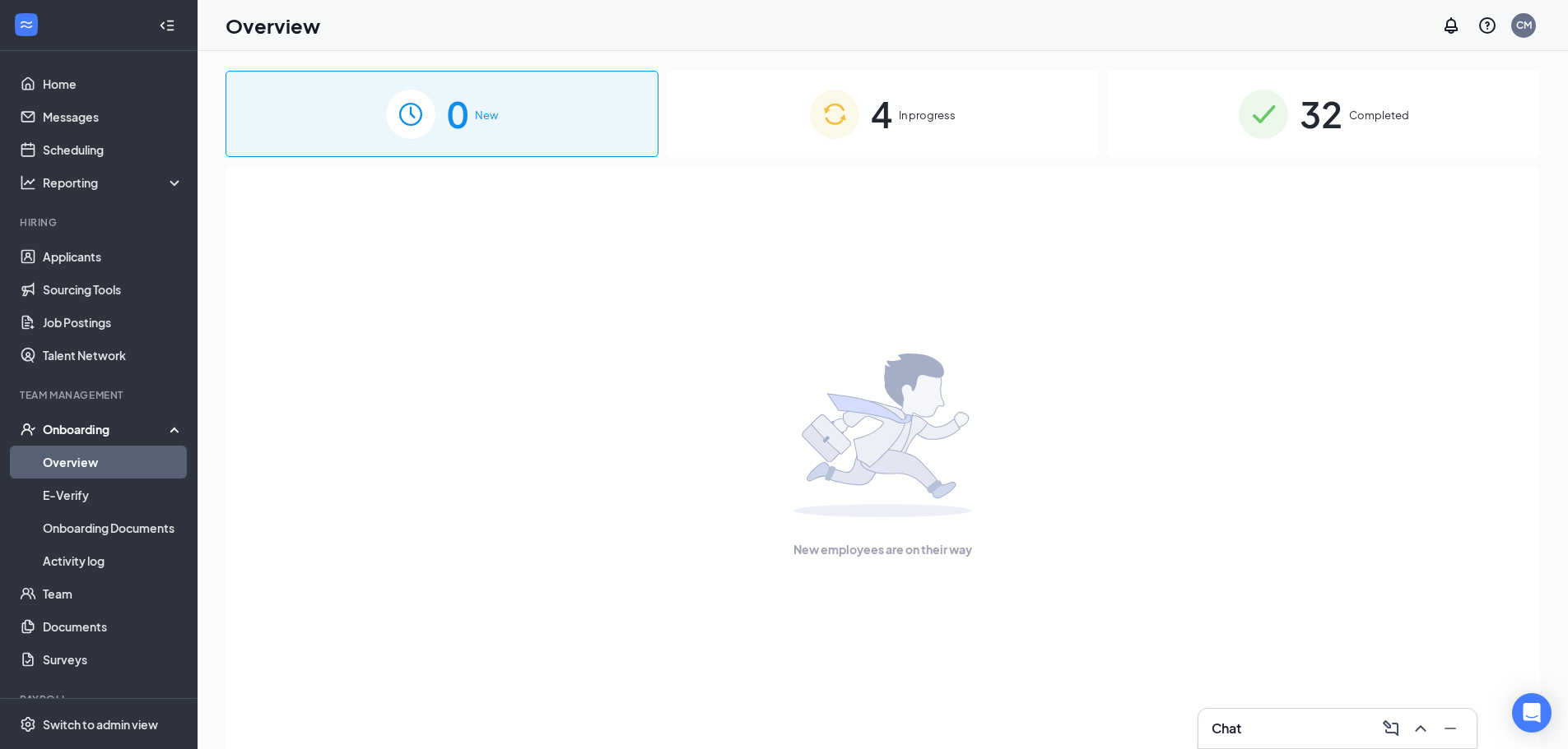
click at [56, 446] on div "Onboarding" at bounding box center [98, 429] width 197 height 33
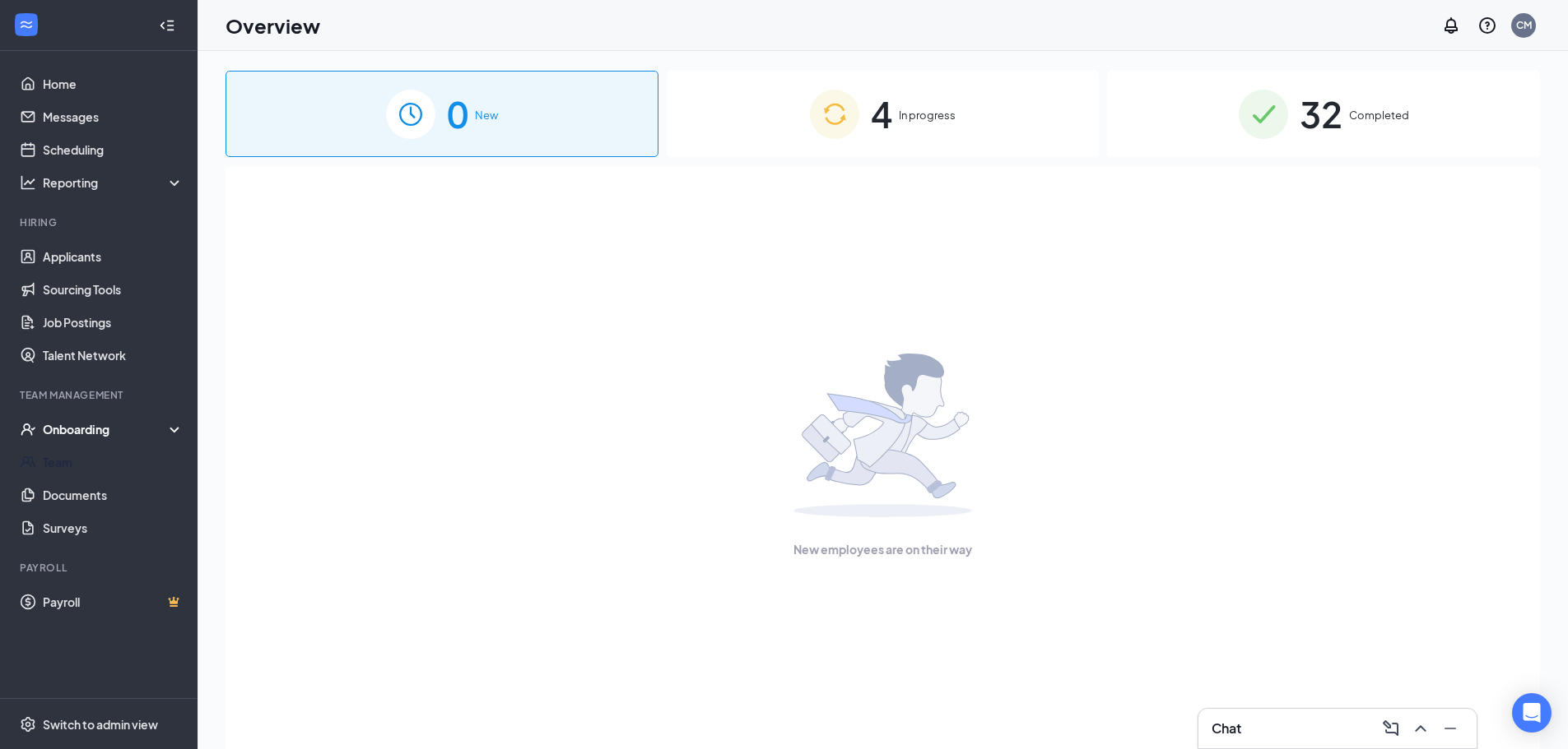
click at [60, 468] on link "Team" at bounding box center [112, 462] width 140 height 33
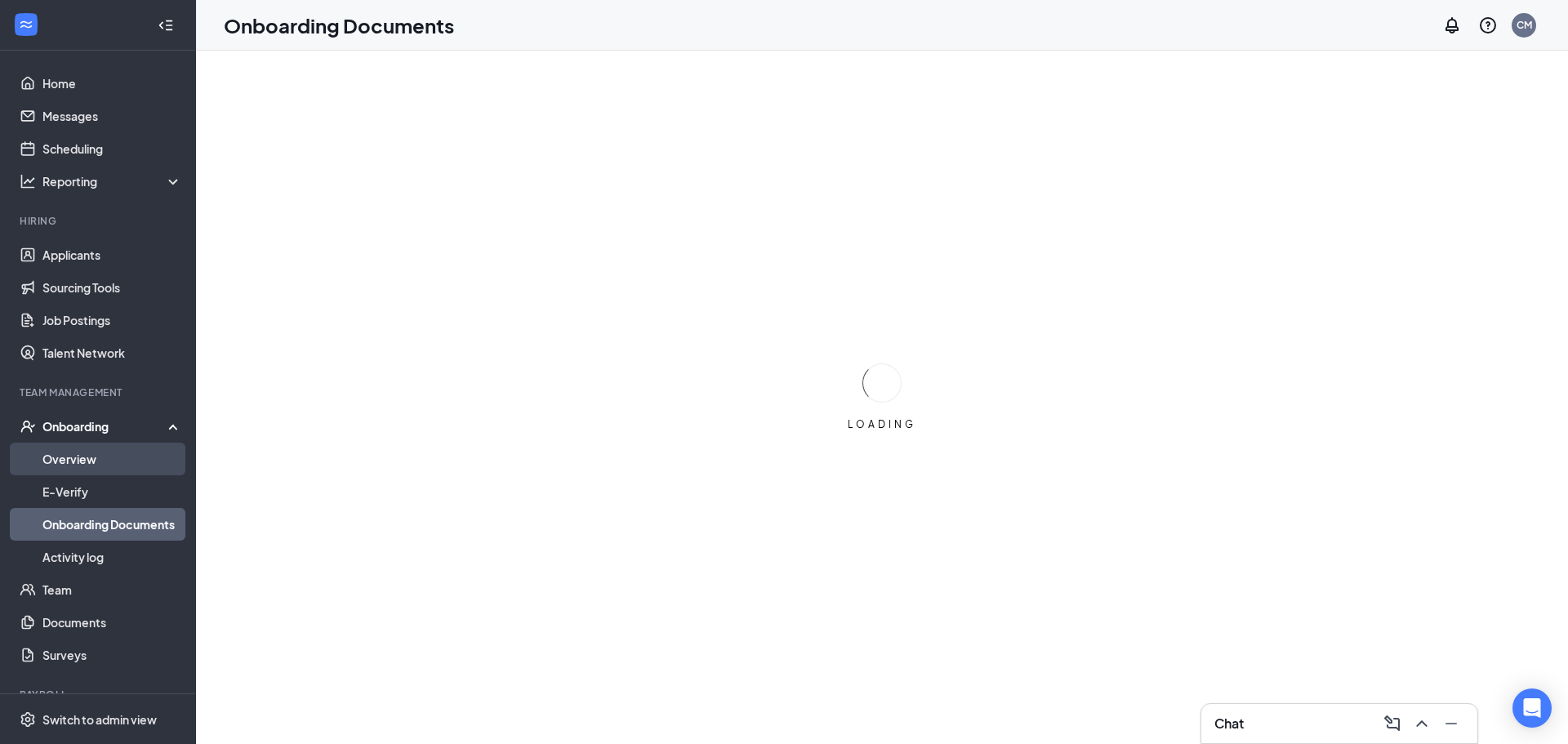
click at [138, 466] on link "Overview" at bounding box center [112, 458] width 139 height 33
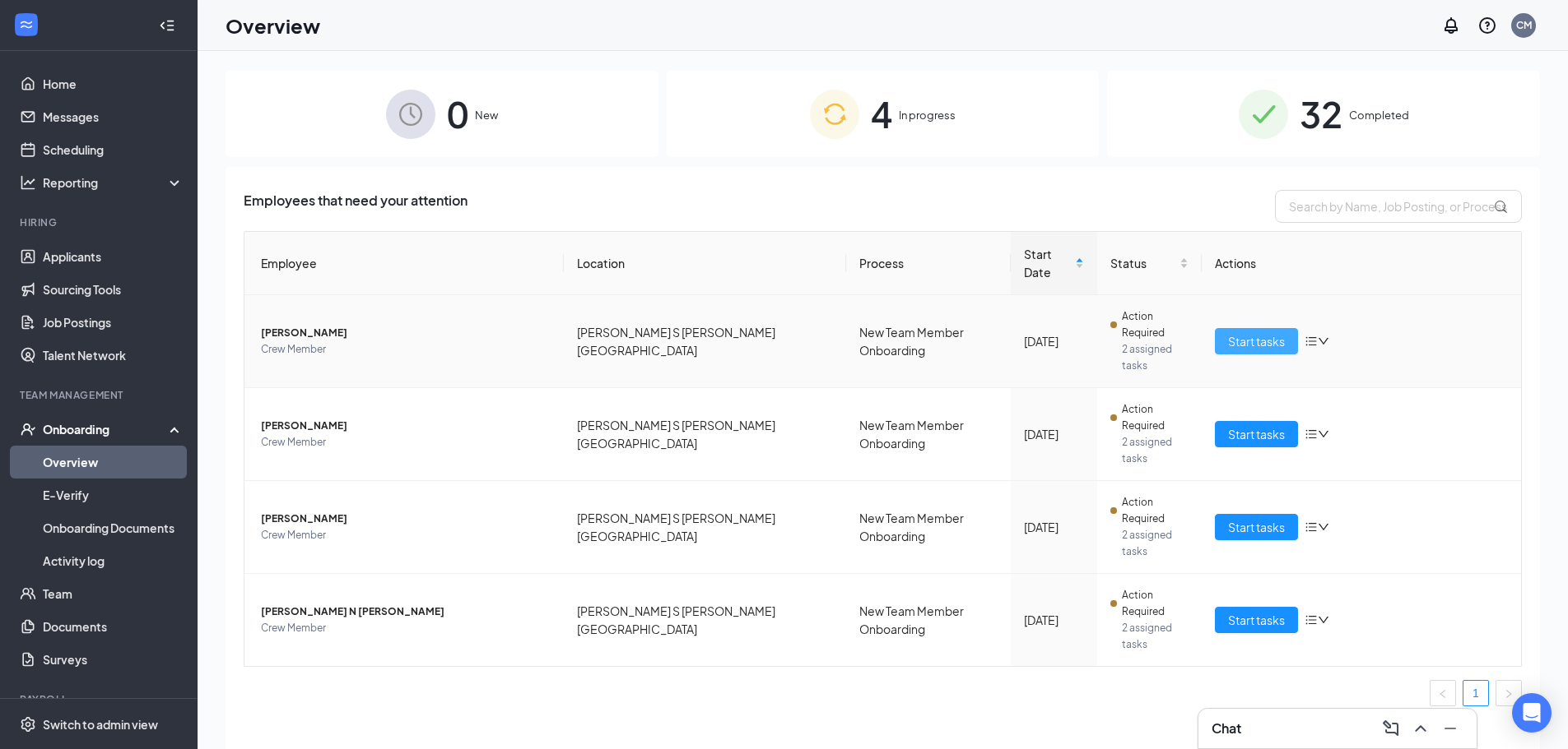
click at [1245, 332] on span "Start tasks" at bounding box center [1256, 341] width 57 height 18
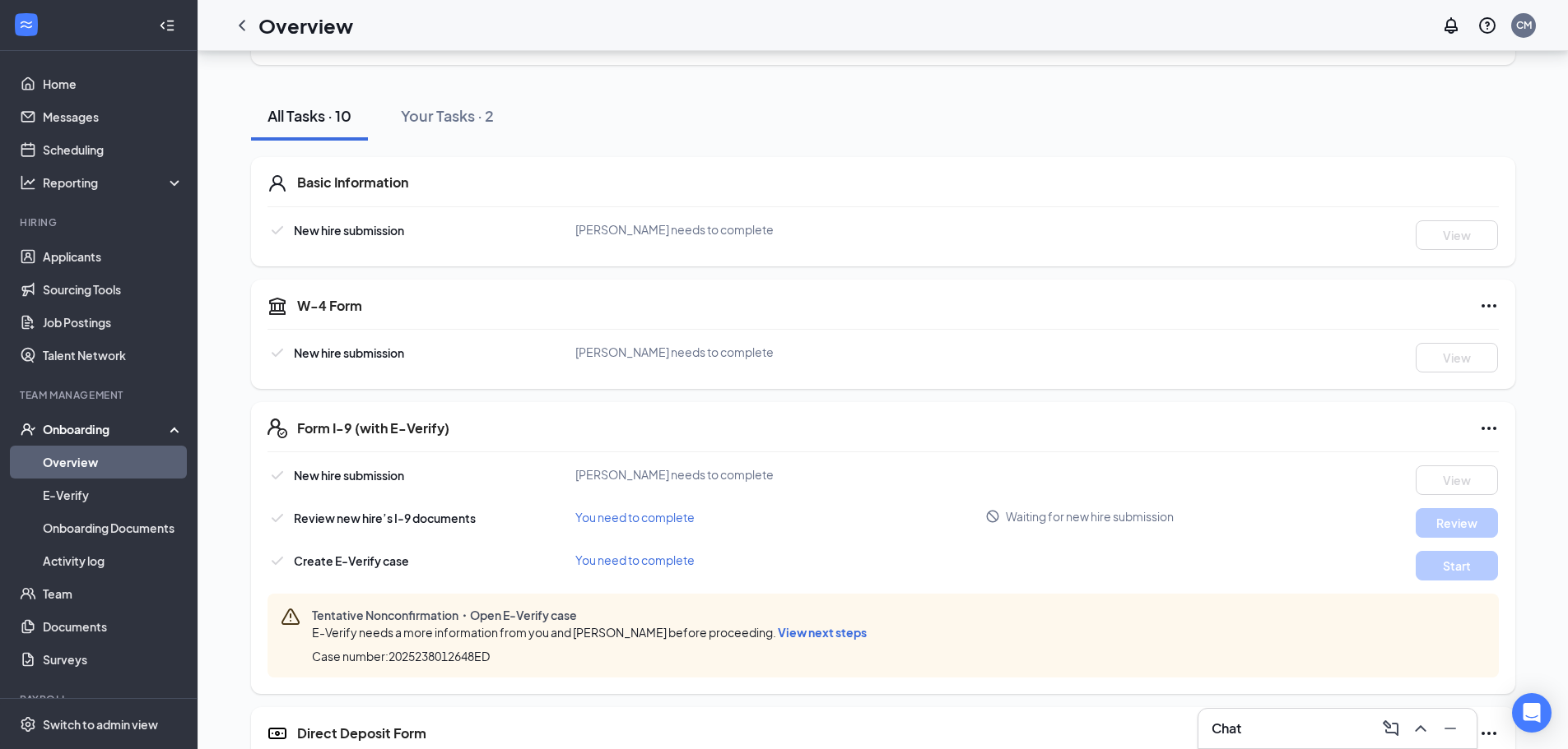
scroll to position [329, 0]
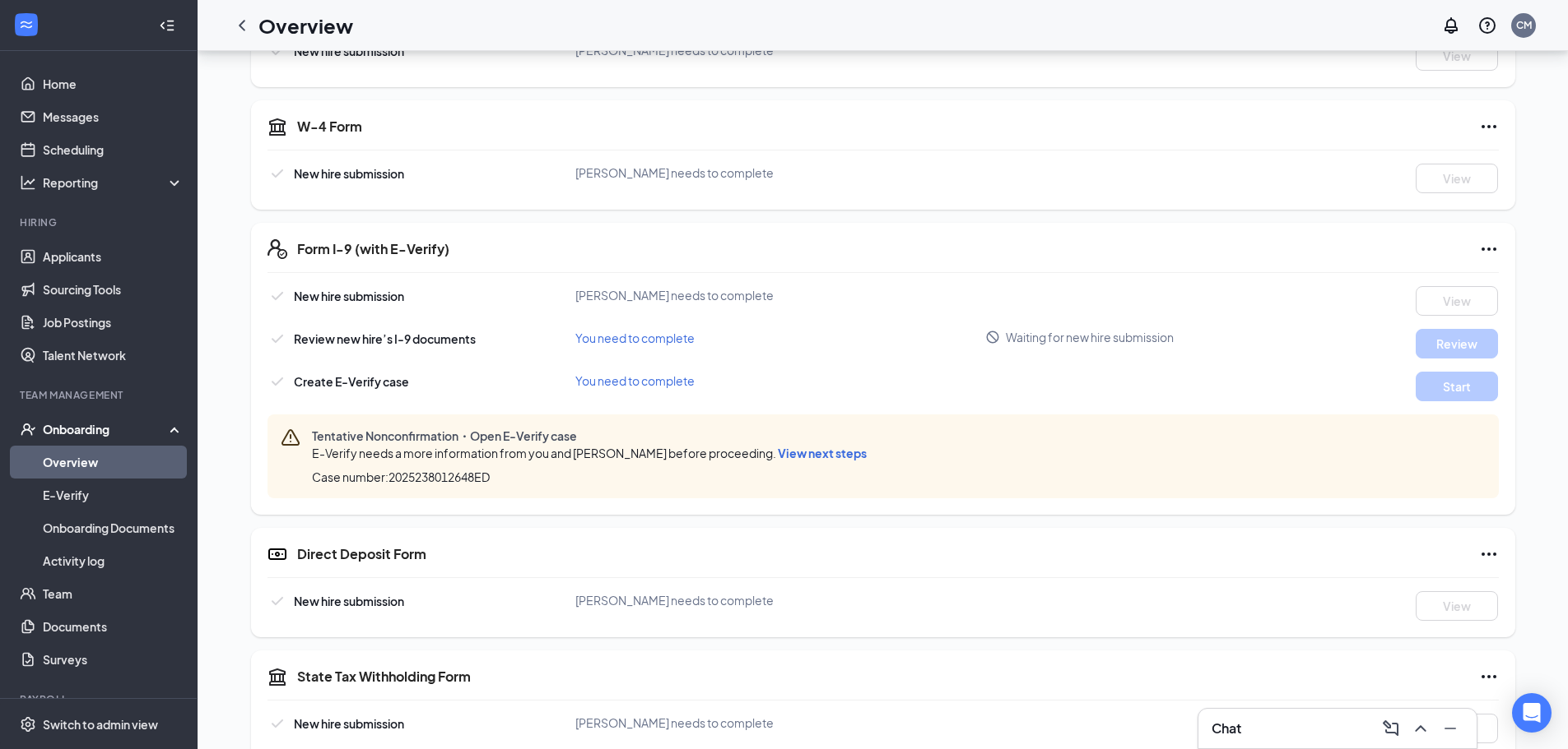
click at [988, 334] on icon "Blocked" at bounding box center [993, 337] width 12 height 12
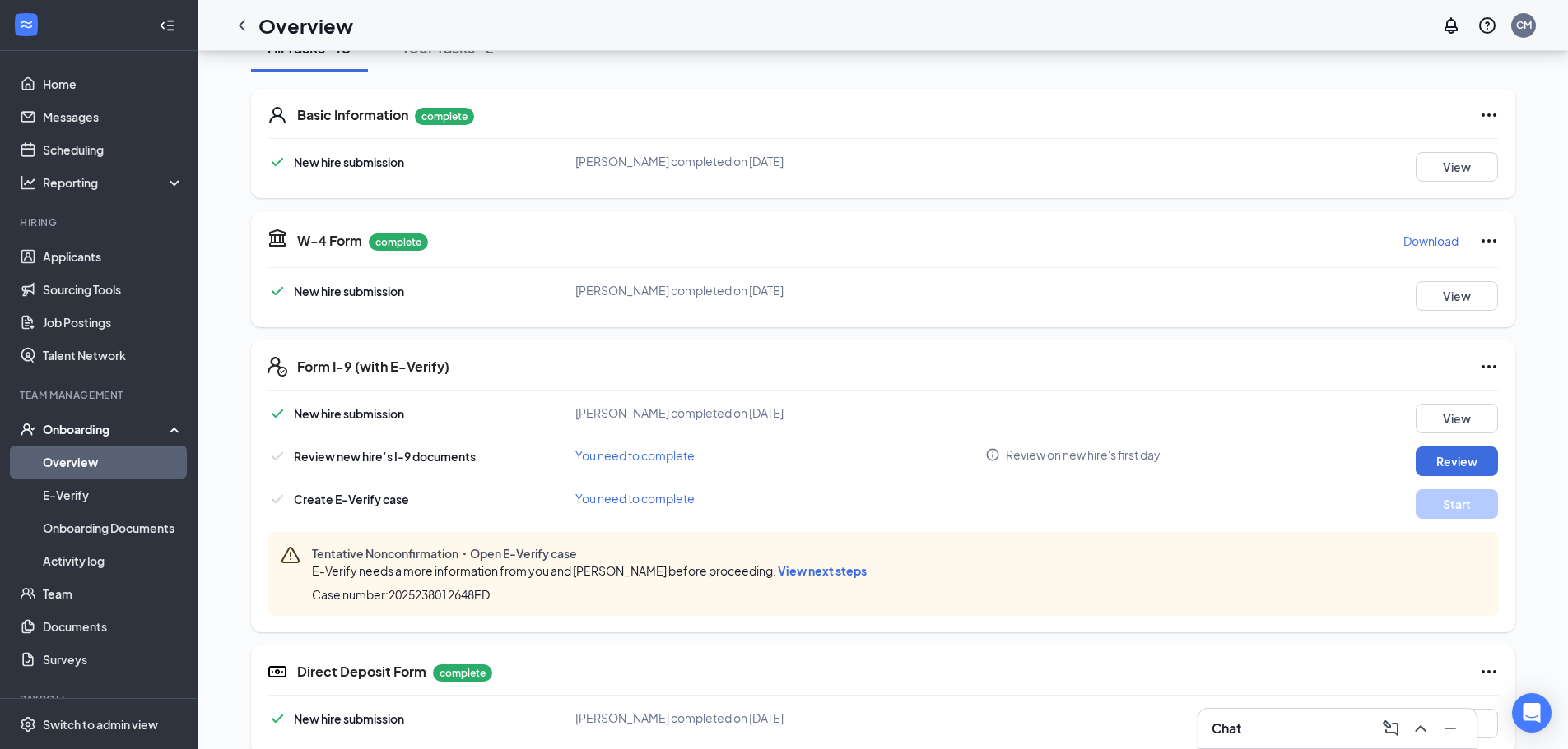
scroll to position [247, 0]
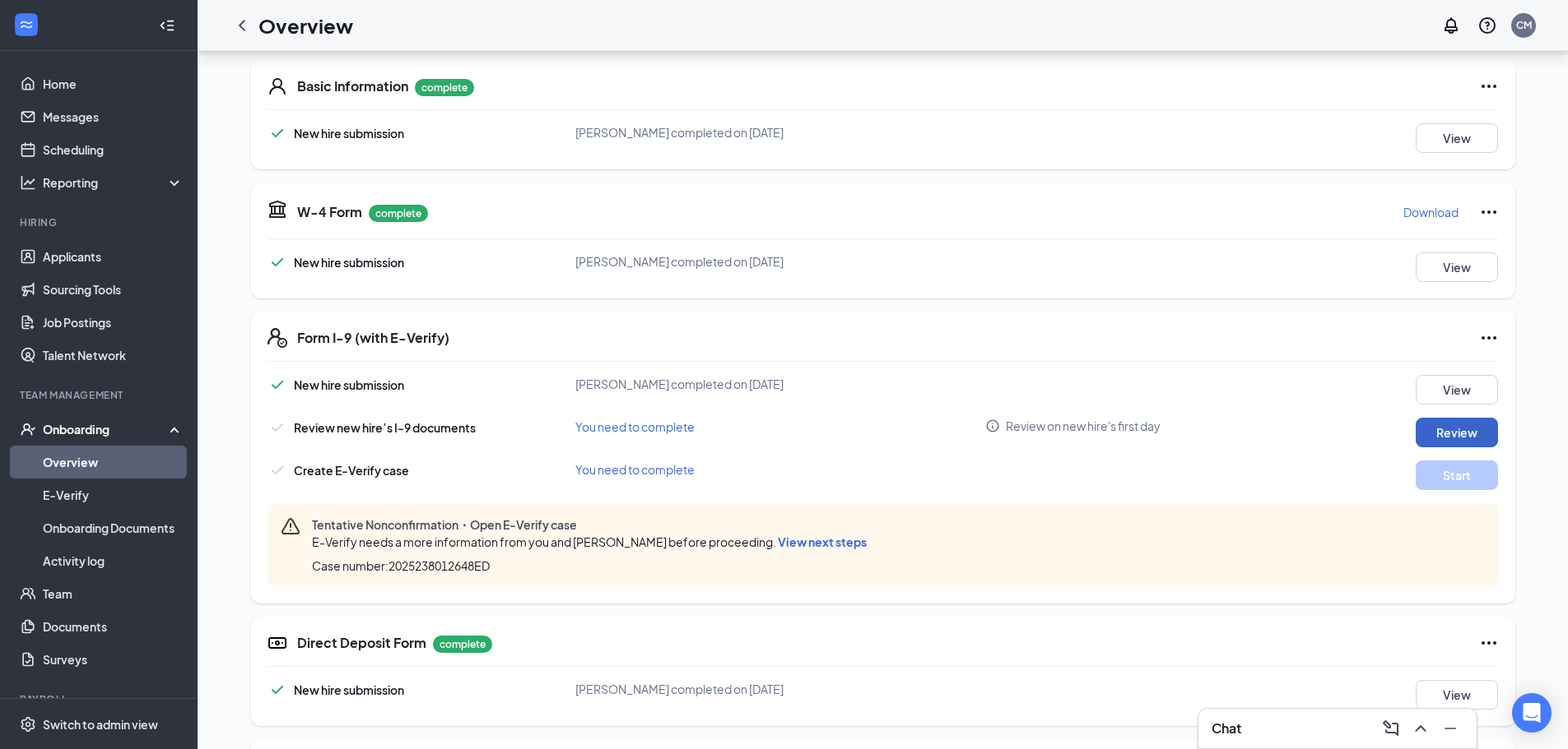
click at [1462, 426] on button "Review" at bounding box center [1457, 433] width 83 height 30
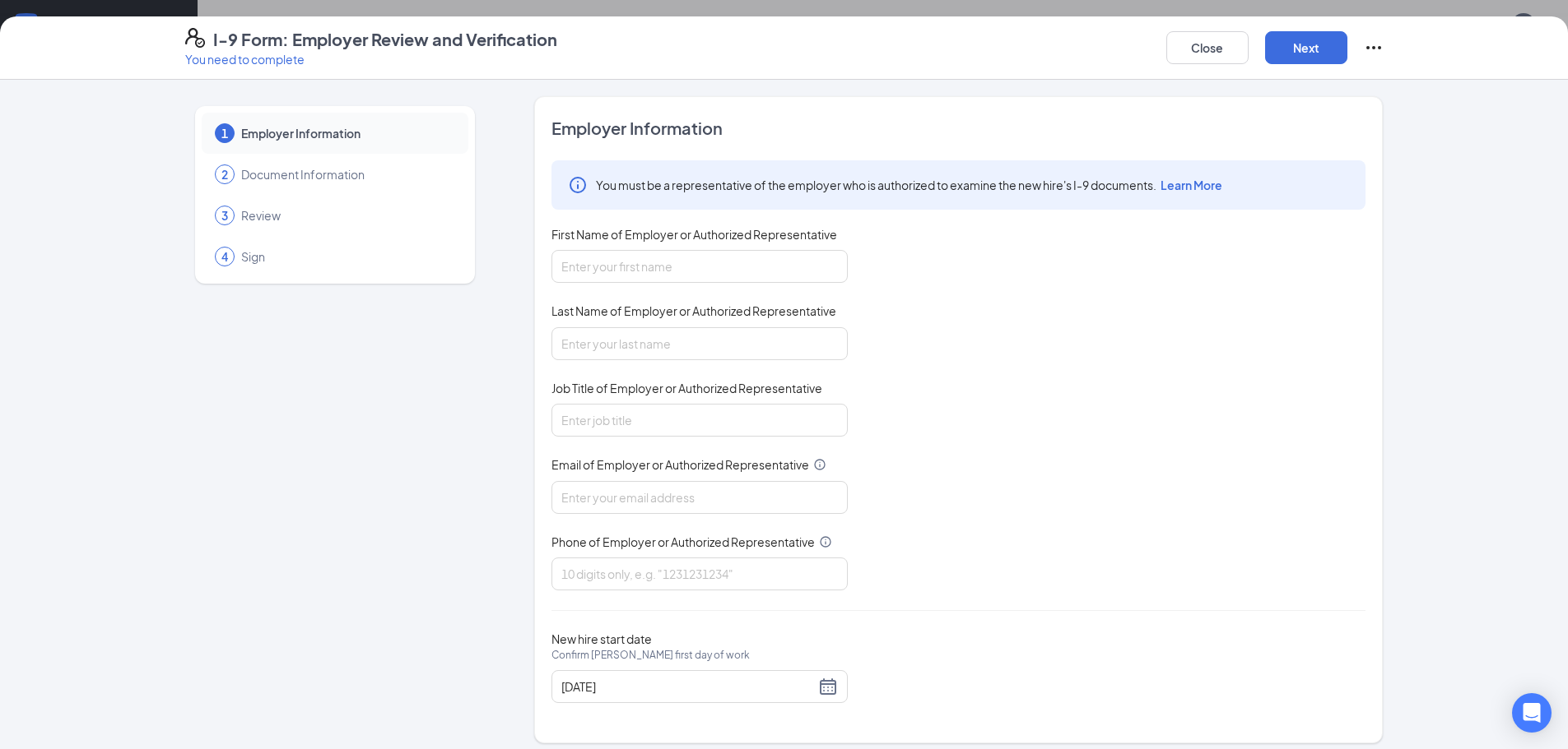
click at [767, 249] on div "First Name of Employer or Authorized Representative" at bounding box center [699, 238] width 296 height 24
click at [766, 256] on input "First Name of Employer or Authorized Representative" at bounding box center [699, 266] width 296 height 33
type input "Culvers"
click at [758, 348] on input "Last Name of Employer or Authorized Representative" at bounding box center [699, 343] width 296 height 33
type input "Culvers"
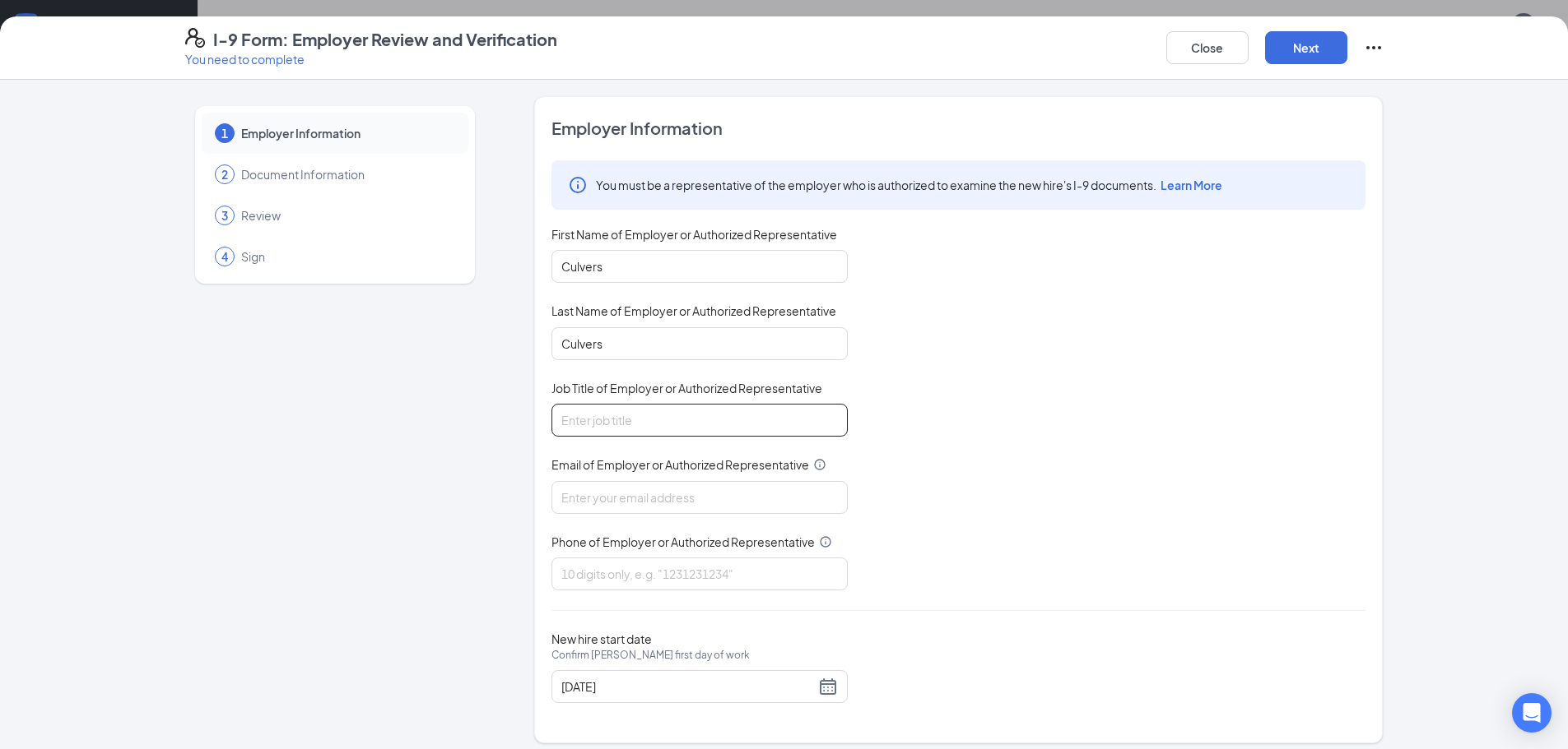
click at [668, 435] on input "Job Title of Employer or Authorized Representative" at bounding box center [699, 420] width 296 height 33
type input "Manager"
click at [699, 529] on div "You must be a representative of the employer who is authorized to examine the n…" at bounding box center [958, 375] width 814 height 431
click at [702, 505] on input "Email of Employer or Authorized Representative" at bounding box center [699, 497] width 296 height 33
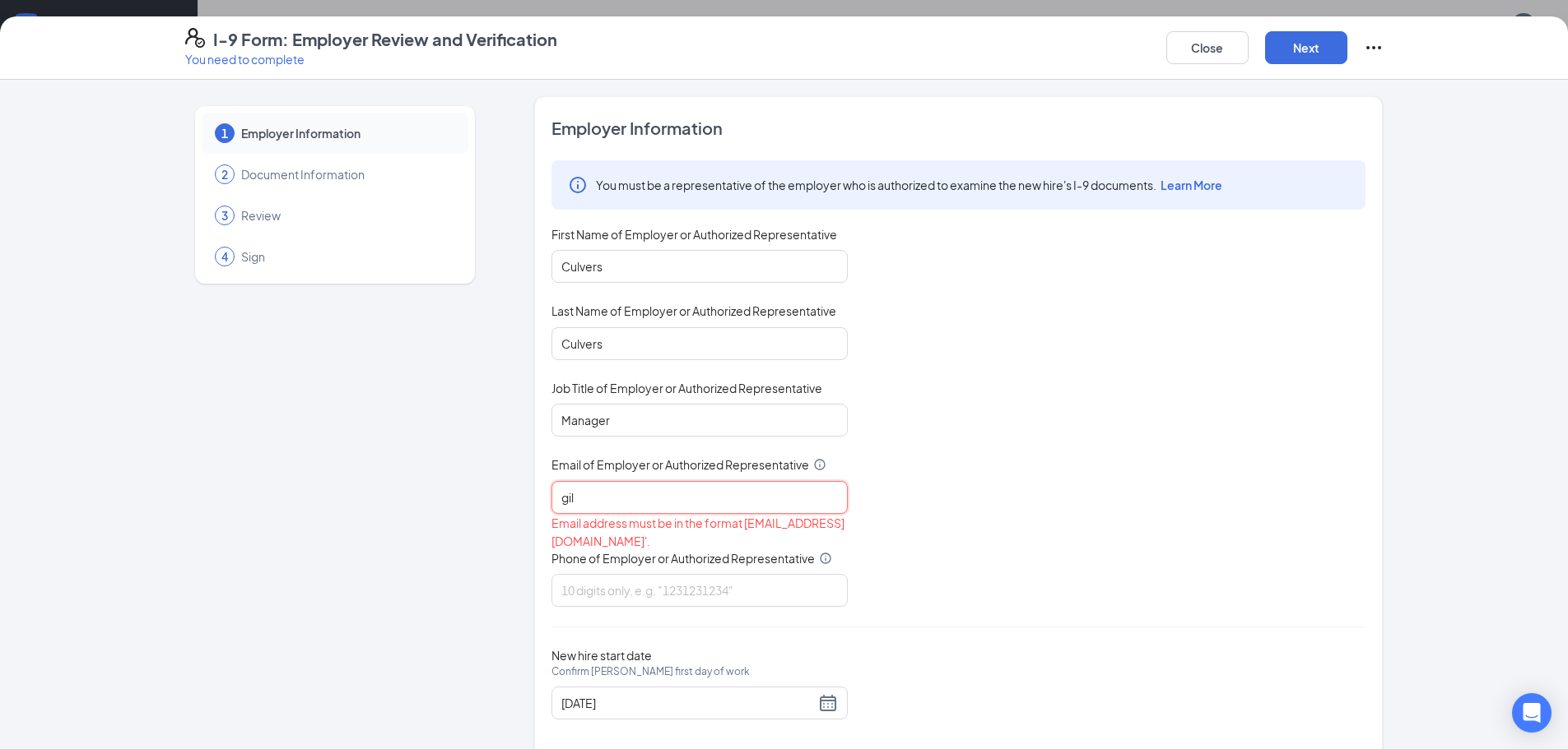
type input "[PERSON_NAME][EMAIL_ADDRESS][DOMAIN_NAME]"
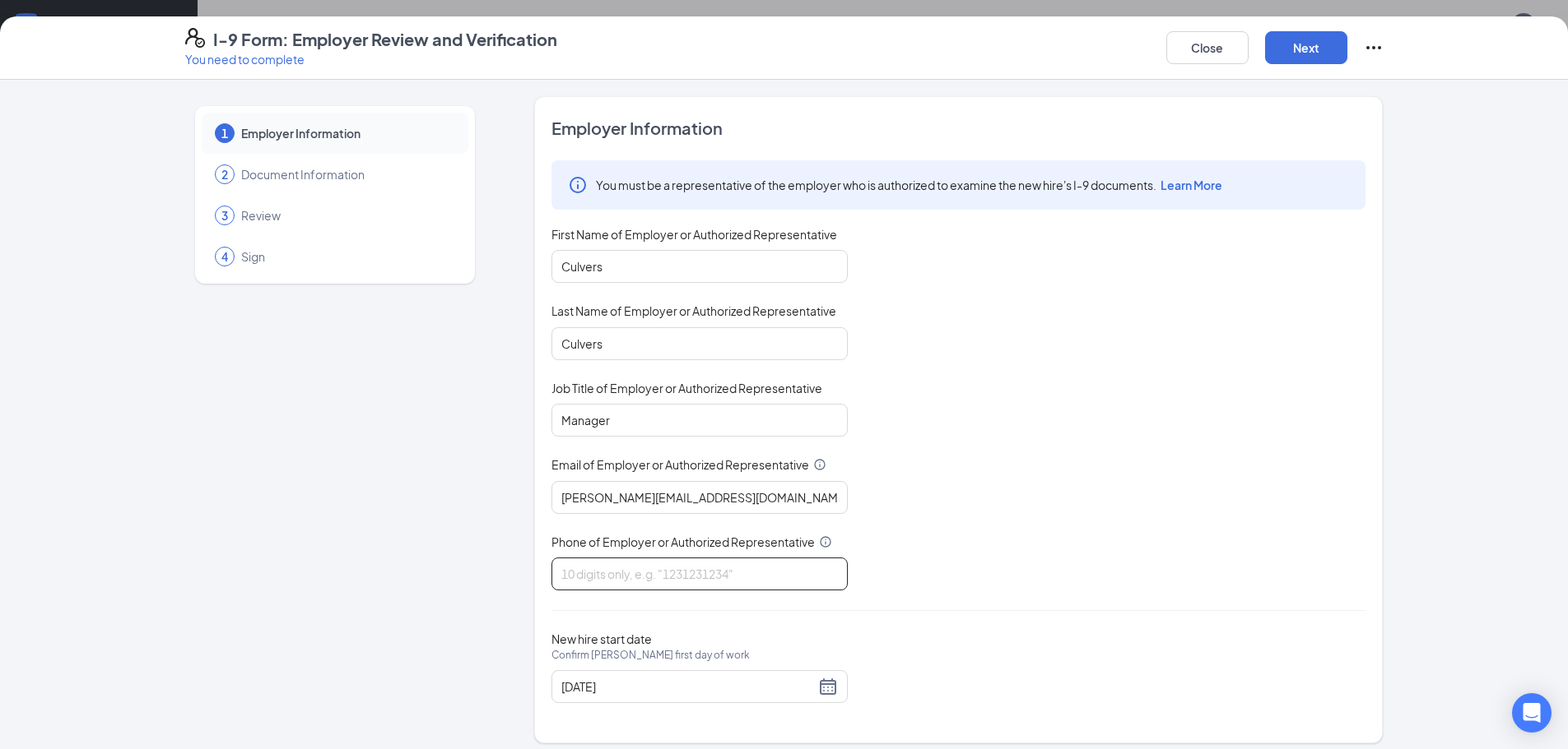
click at [700, 580] on input "Phone of Employer or Authorized Representative" at bounding box center [699, 574] width 296 height 33
type input "4808257400"
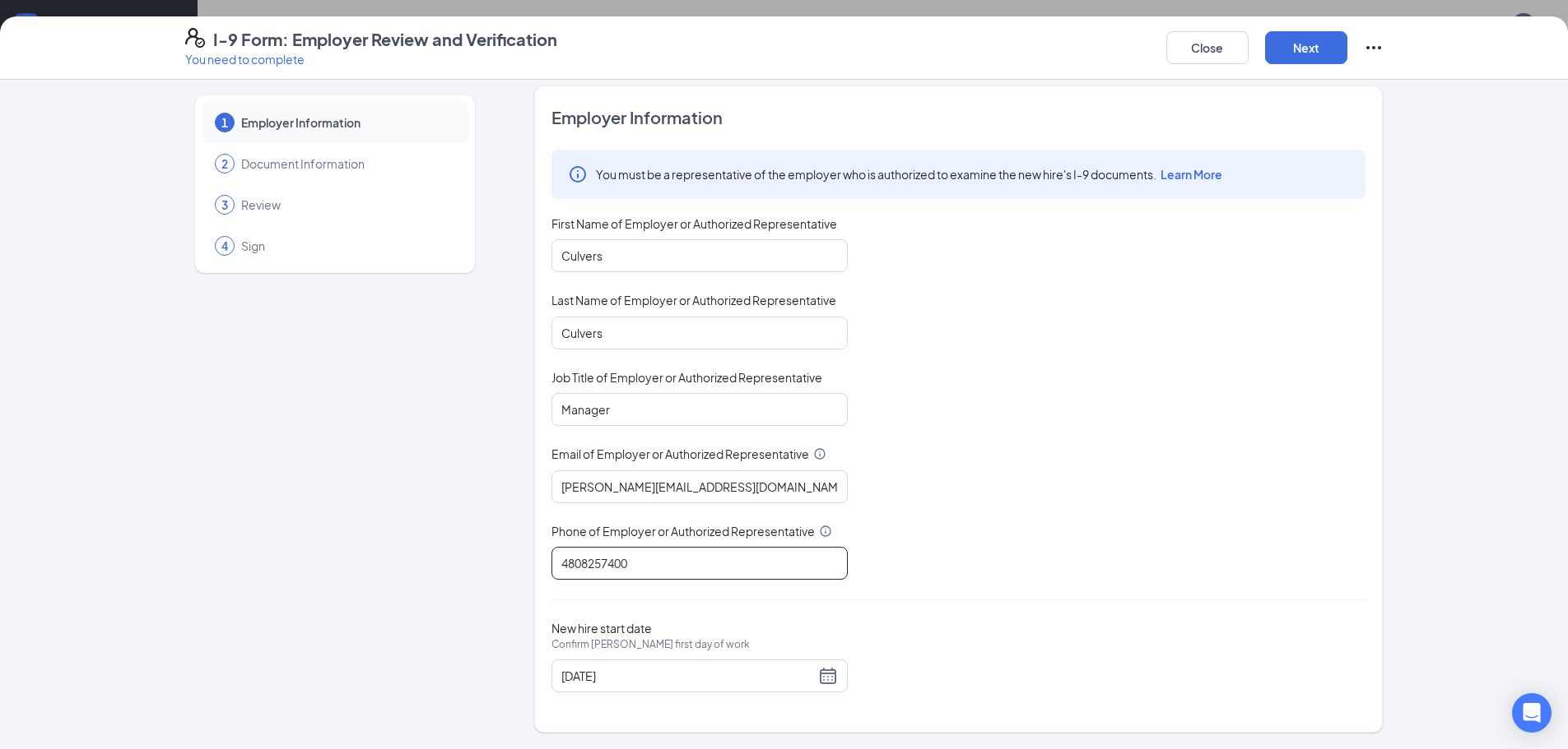
scroll to position [329, 0]
click at [1280, 38] on button "Next" at bounding box center [1305, 47] width 83 height 33
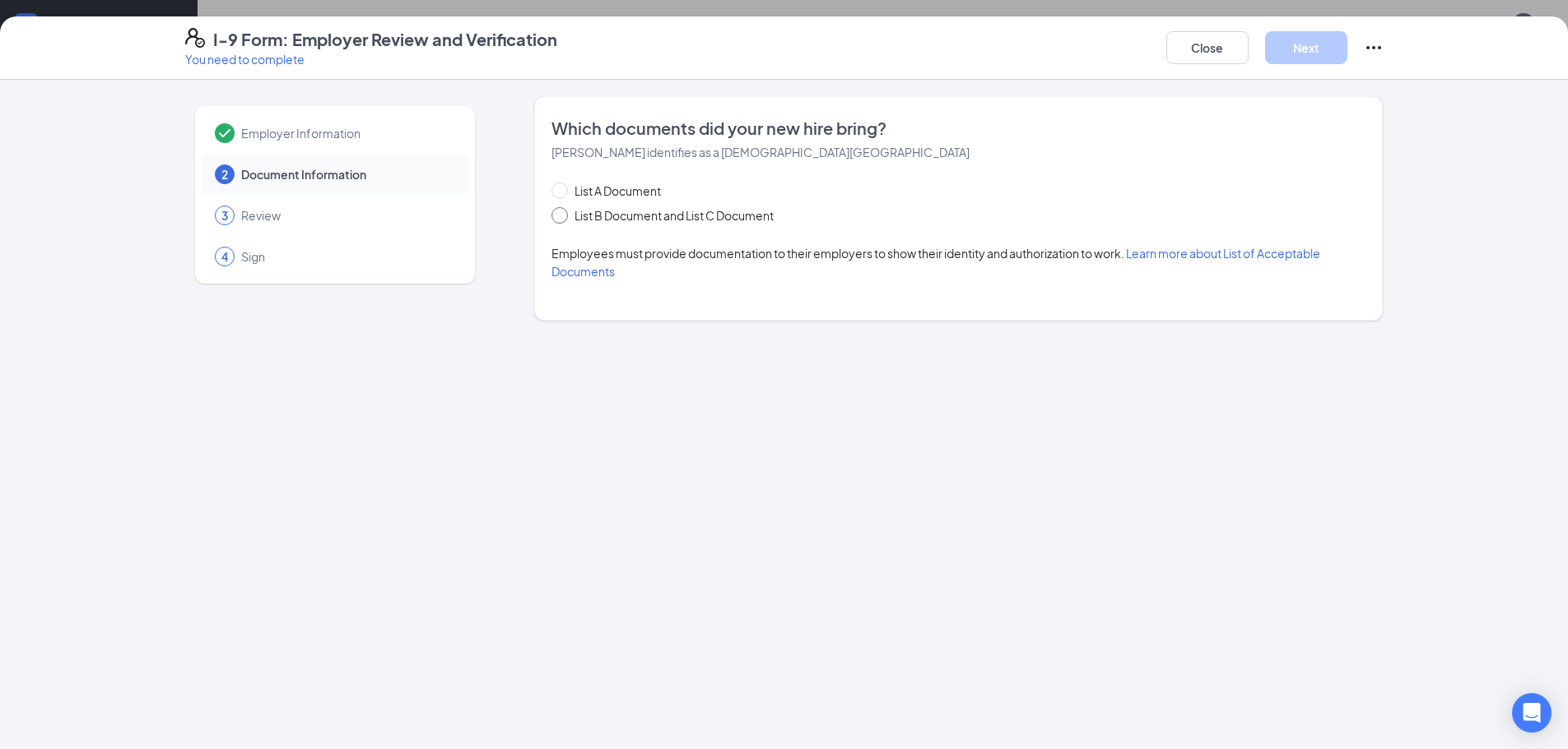
click at [560, 221] on span at bounding box center [559, 215] width 17 height 17
click at [560, 219] on input "List B Document and List C Document" at bounding box center [557, 213] width 12 height 12
radio input "true"
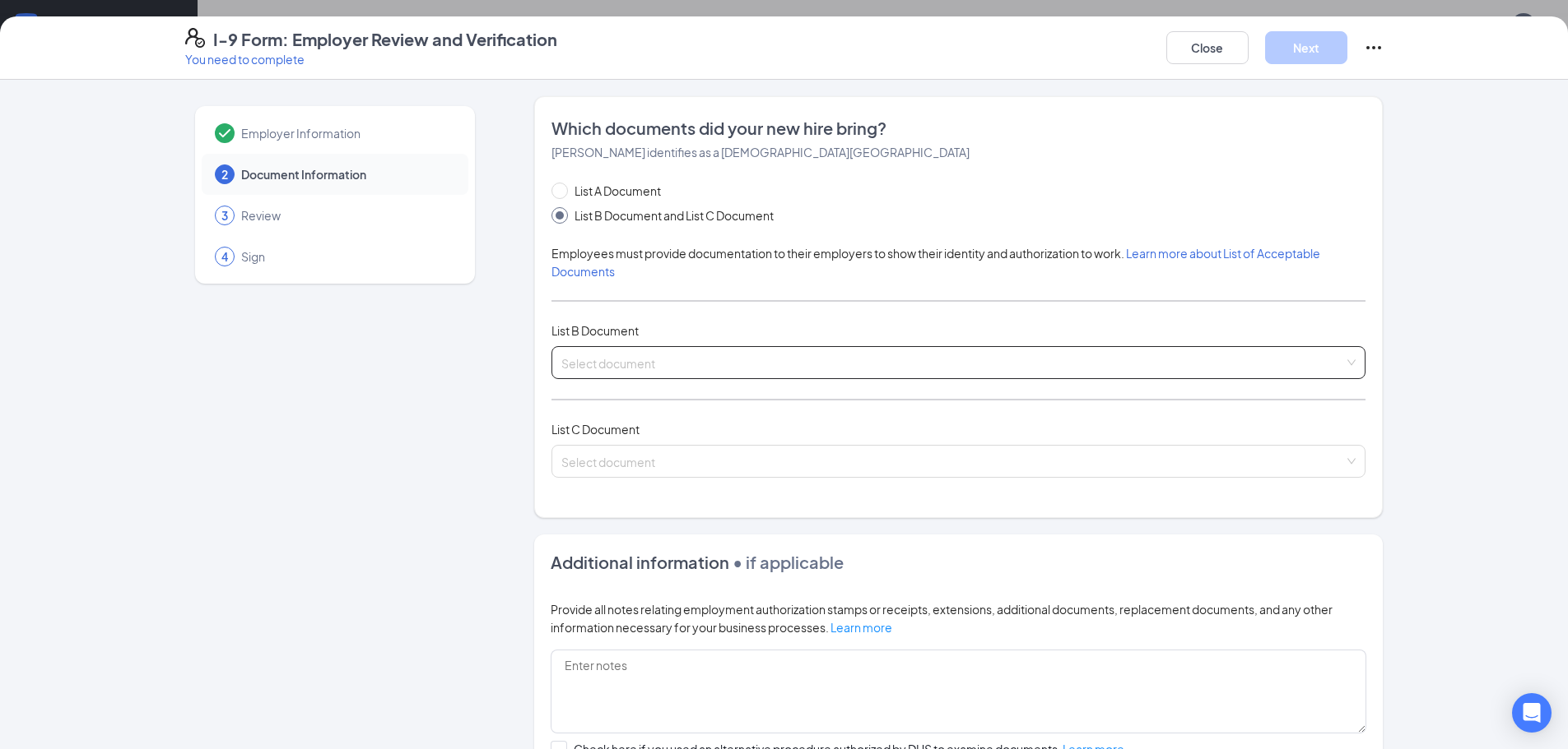
click at [655, 371] on input "search" at bounding box center [952, 359] width 783 height 25
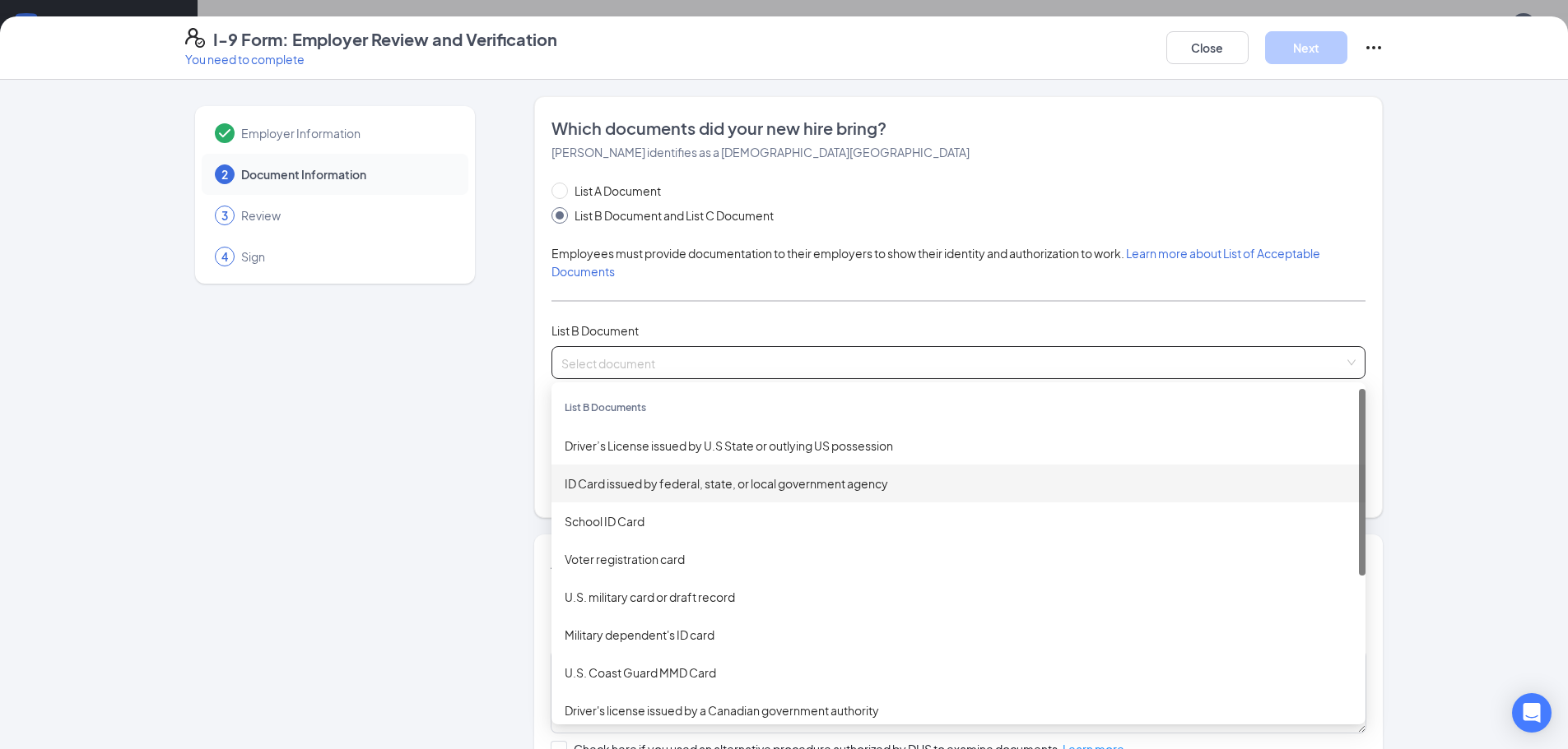
click at [652, 468] on div "ID Card issued by federal, state, or local government agency" at bounding box center [958, 483] width 814 height 38
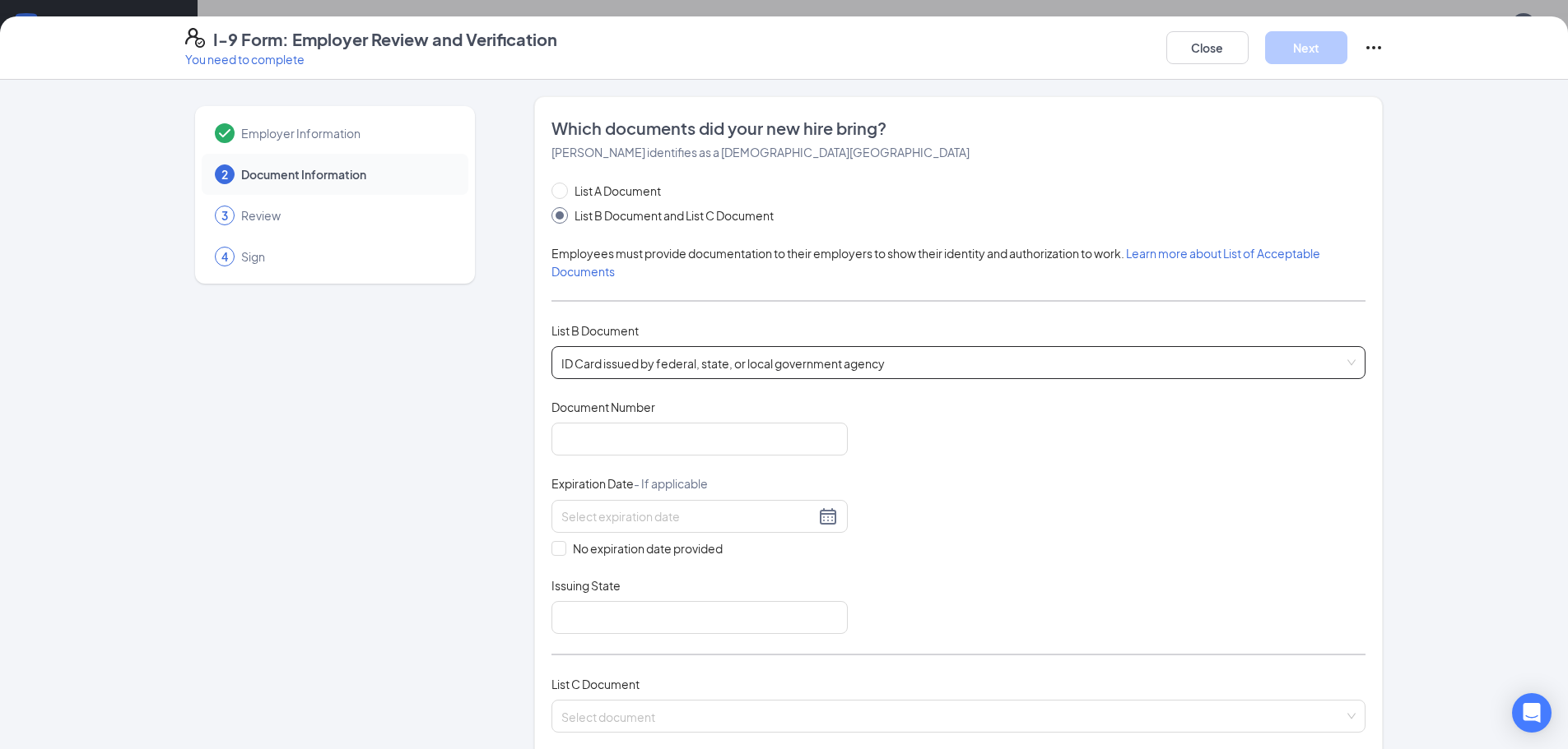
click at [635, 369] on span "ID Card issued by federal, state, or local government agency" at bounding box center [958, 362] width 794 height 31
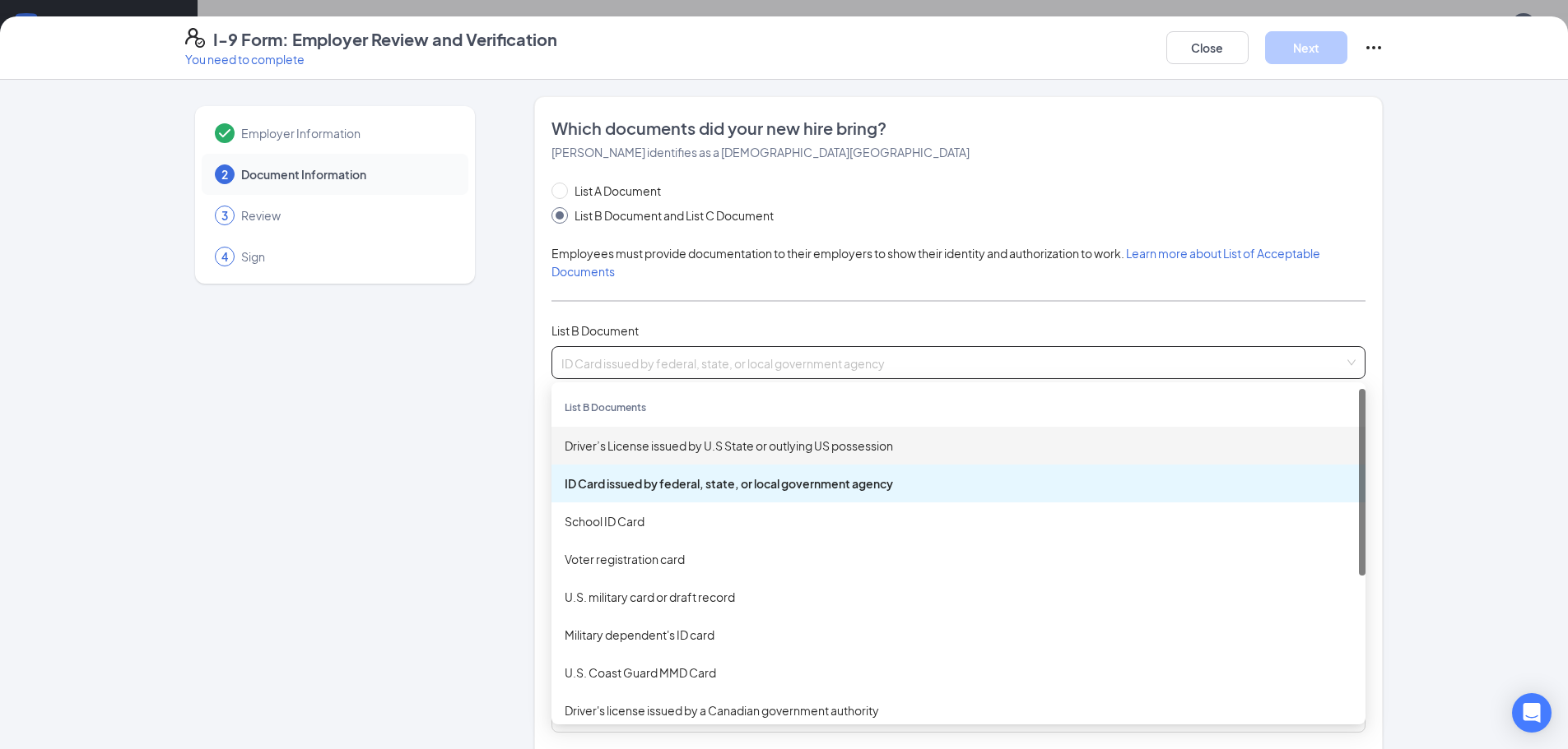
click at [647, 445] on div "Driver’s License issued by U.S State or outlying US possession" at bounding box center [958, 446] width 788 height 18
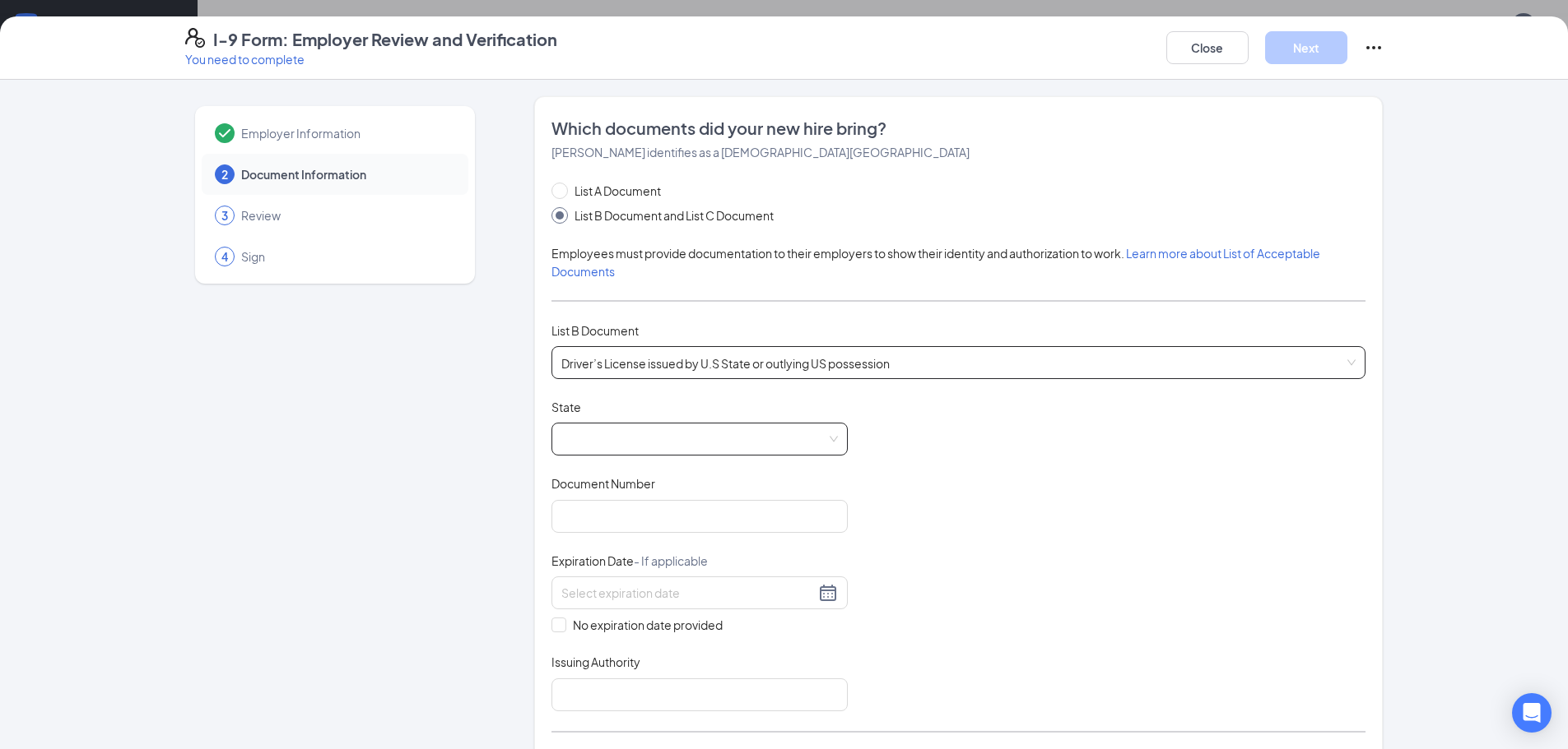
click at [551, 441] on div at bounding box center [699, 439] width 296 height 33
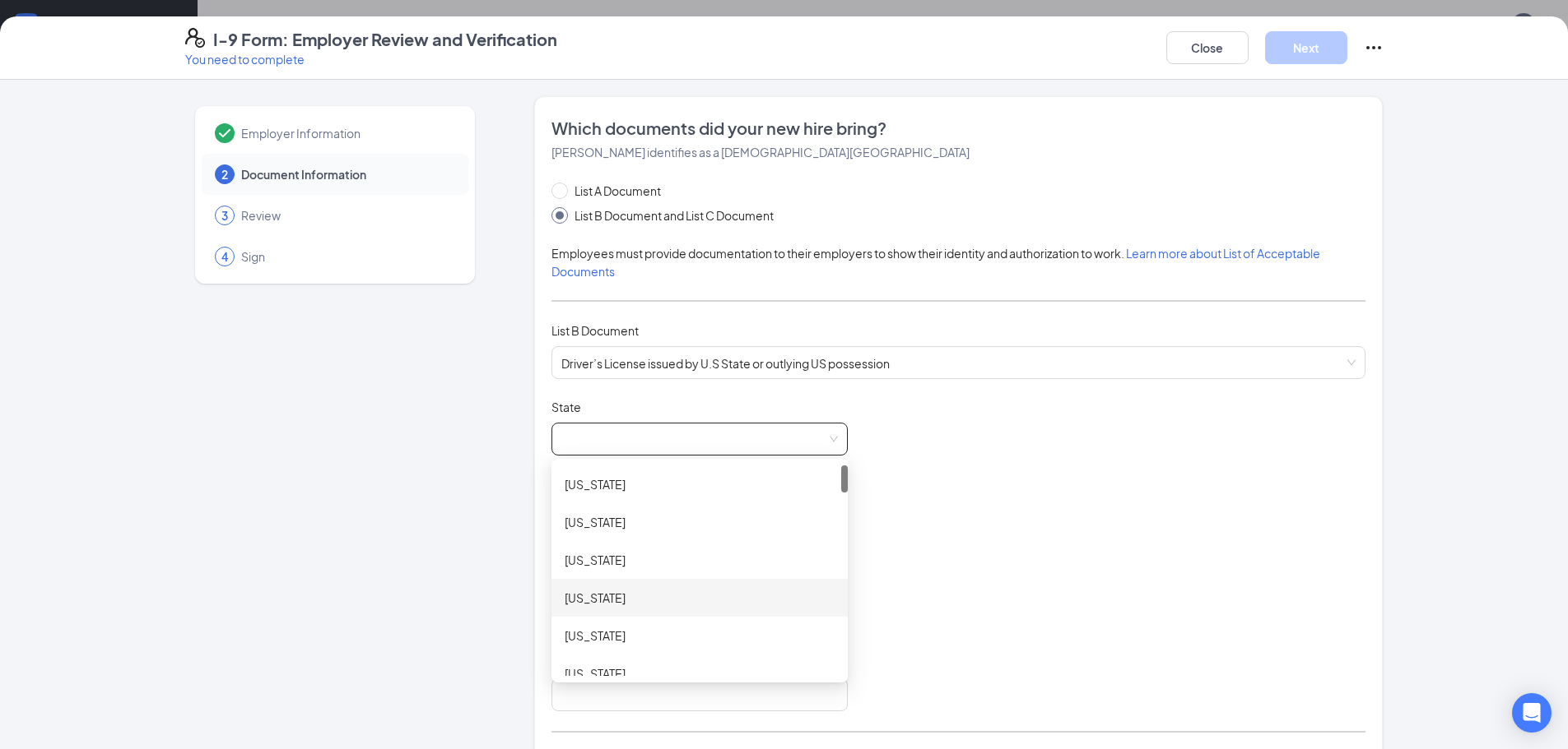
click at [624, 594] on div "[US_STATE]" at bounding box center [698, 598] width 270 height 18
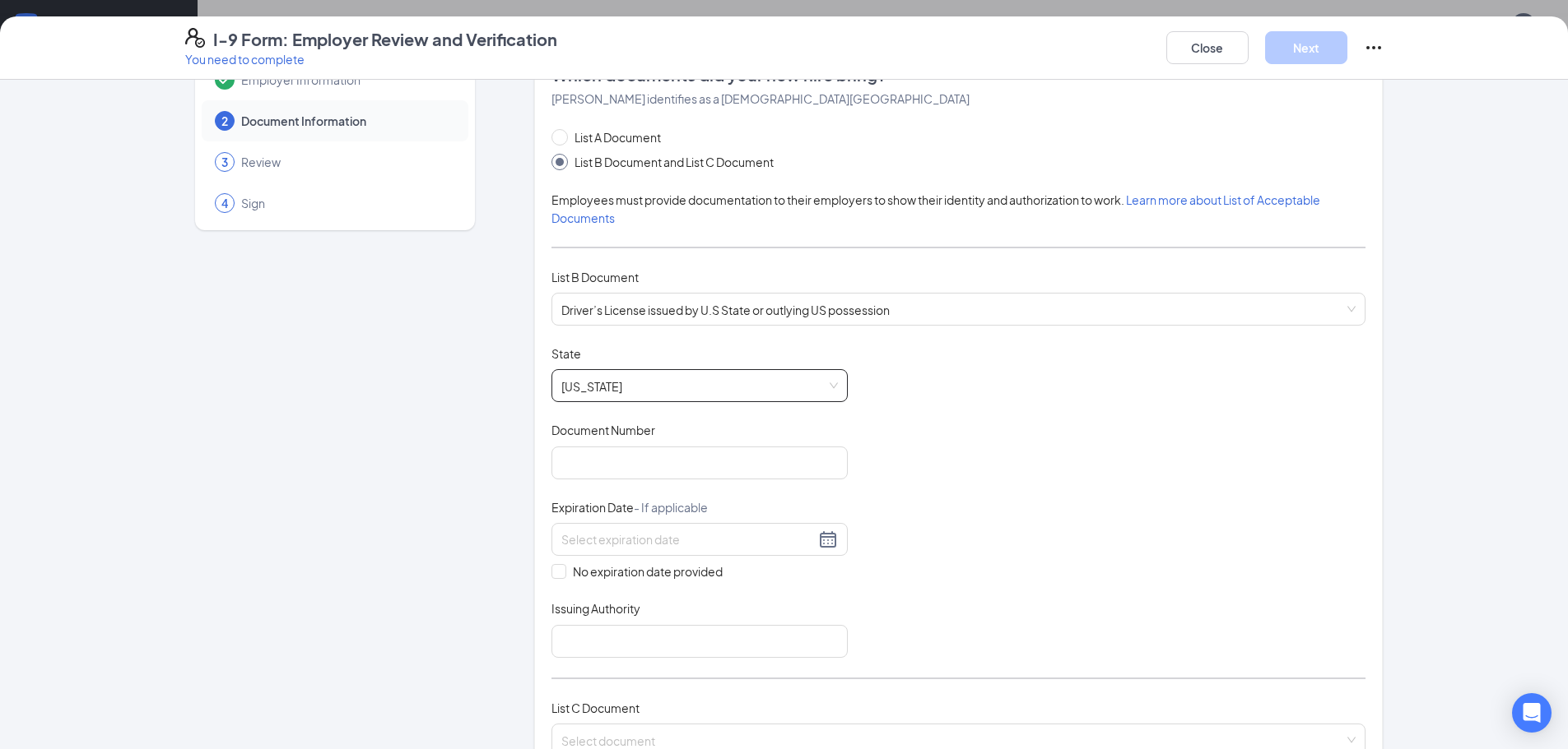
scroll to position [83, 0]
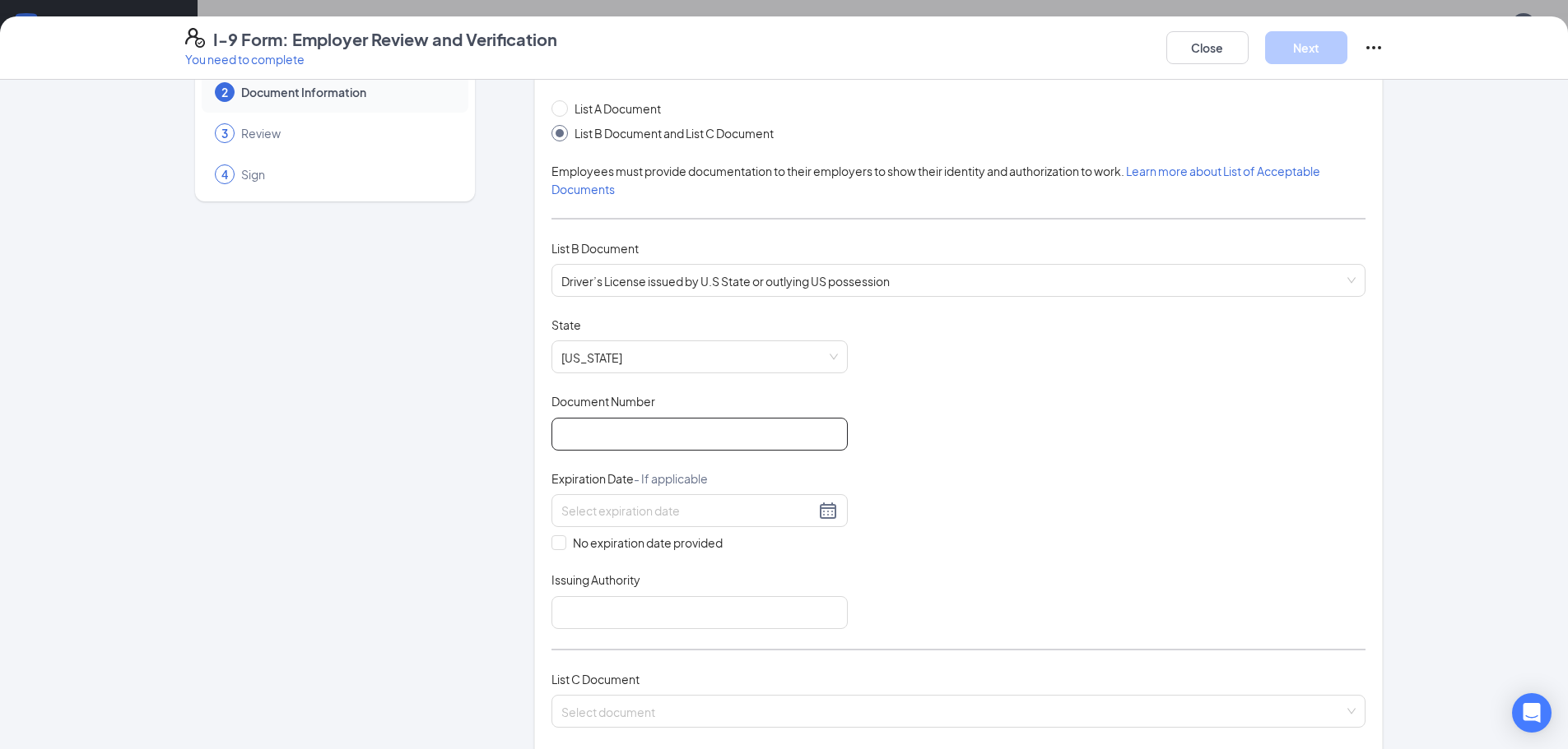
click at [651, 441] on input "Document Number" at bounding box center [699, 434] width 296 height 33
type input "V48543479"
click at [701, 493] on div "Expiration Date - If applicable" at bounding box center [699, 482] width 296 height 24
click at [701, 502] on input at bounding box center [687, 511] width 254 height 18
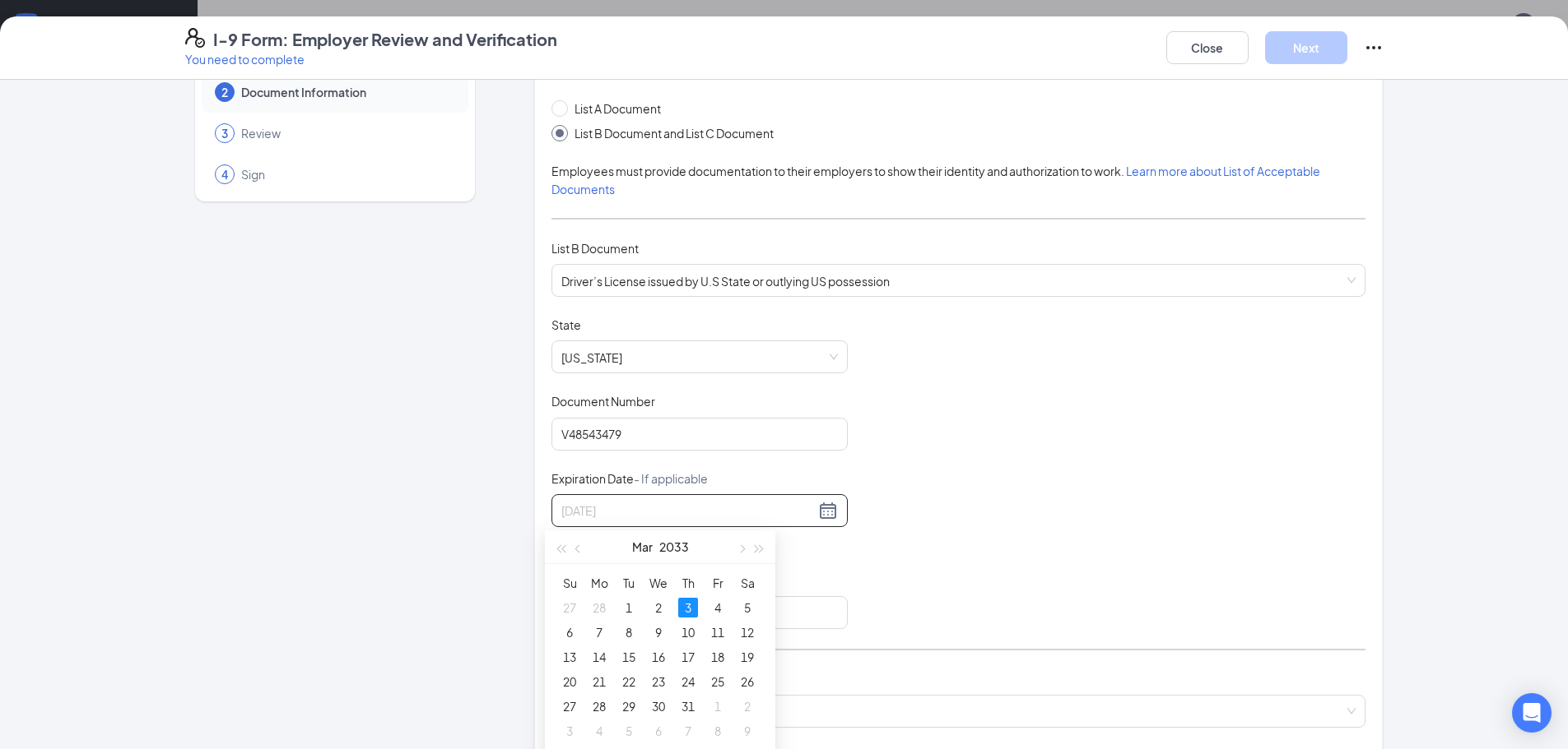
click at [685, 612] on div "3" at bounding box center [688, 608] width 20 height 20
type input "03/03/2033"
click at [660, 615] on input "Issuing Authority" at bounding box center [699, 613] width 296 height 33
type input "[US_STATE]"
click at [1056, 498] on div "Document Title Driver’s License issued by U.S State or outlying US possession S…" at bounding box center [958, 472] width 814 height 312
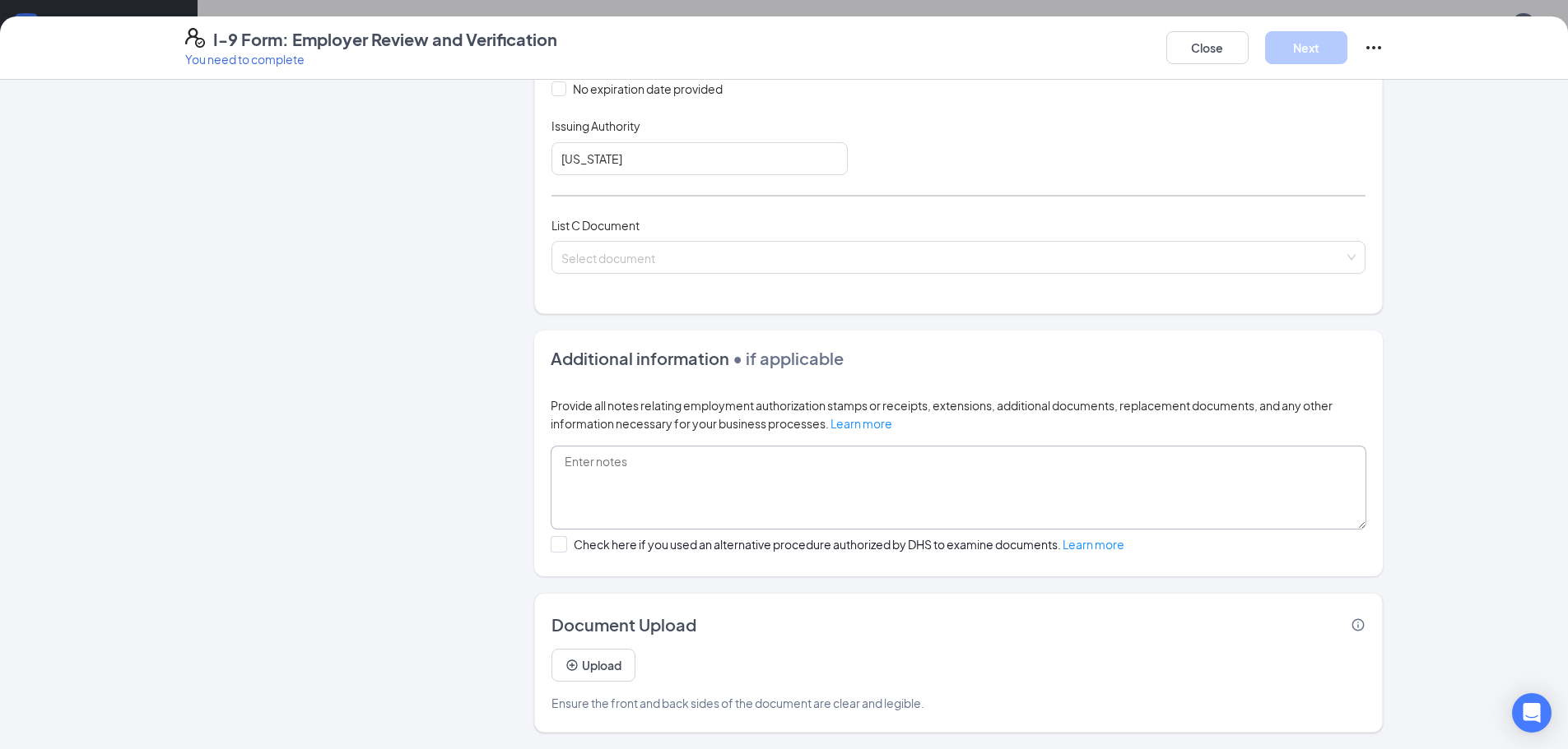
scroll to position [576, 0]
click at [739, 254] on input "search" at bounding box center [952, 254] width 783 height 25
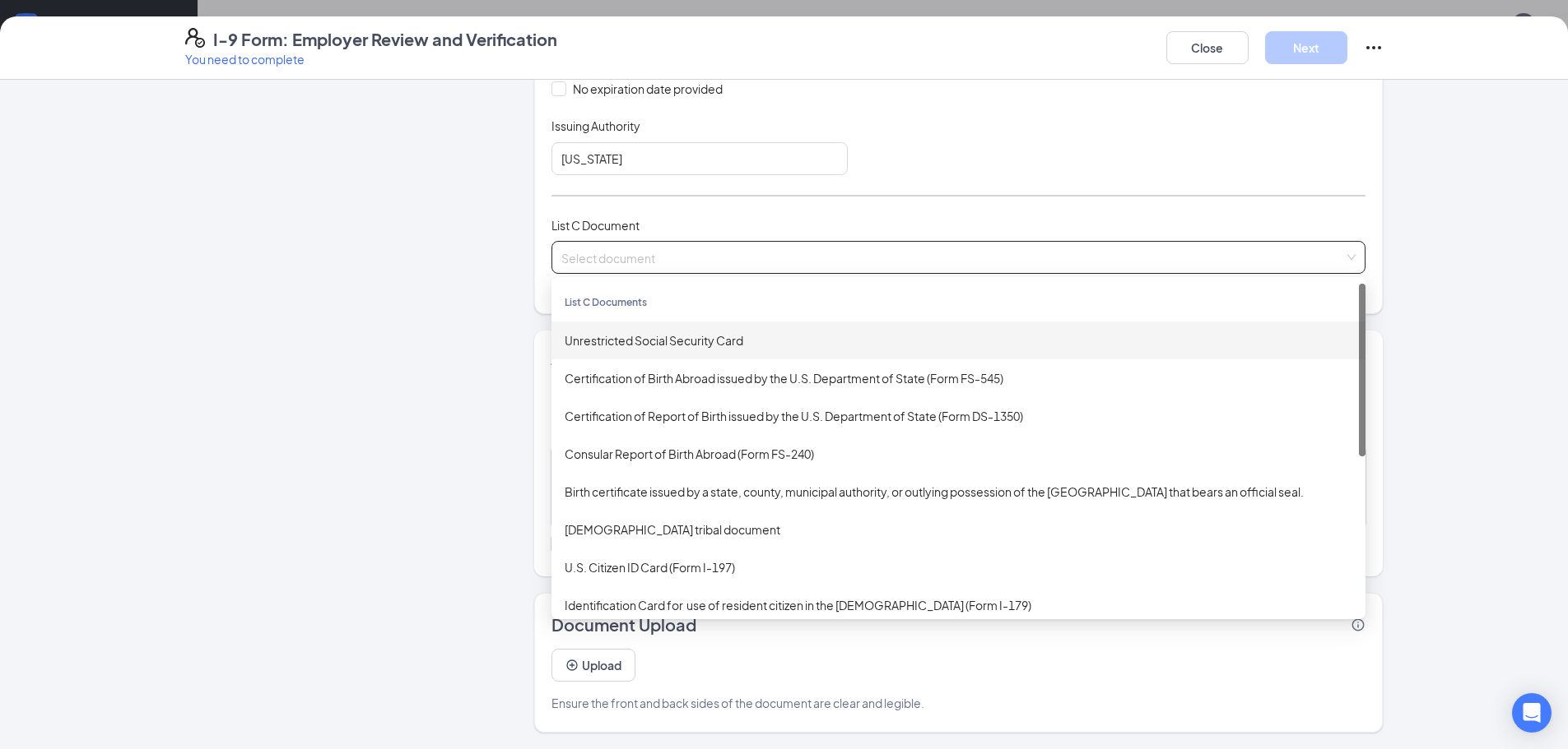
click at [726, 334] on div "Unrestricted Social Security Card" at bounding box center [958, 340] width 788 height 18
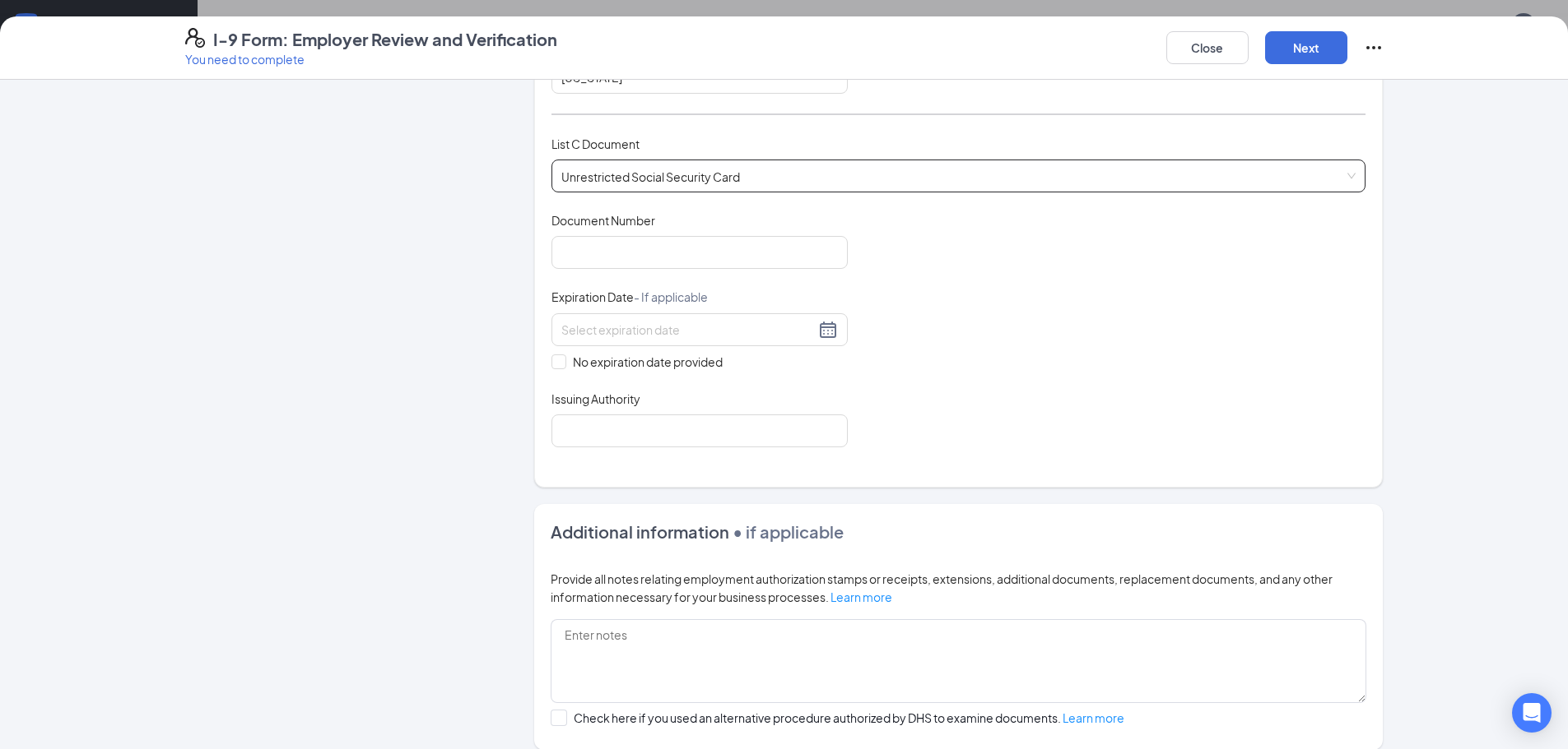
scroll to position [619, 0]
click at [583, 256] on input "Document Number" at bounding box center [699, 252] width 296 height 33
type input "765020045"
click at [644, 317] on div at bounding box center [699, 328] width 296 height 33
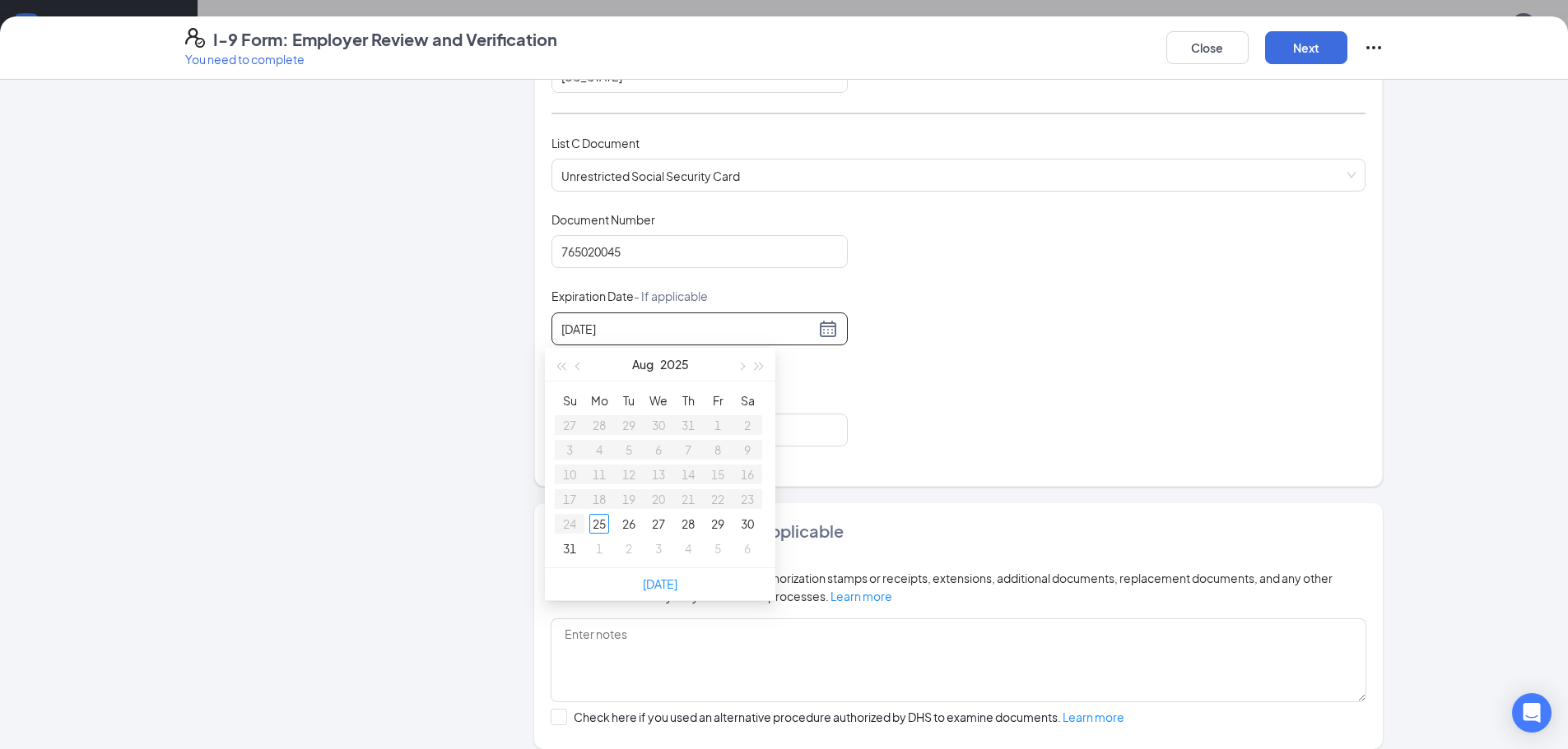
type input "09/03/2025"
click at [472, 703] on div "Employer Information 2 Document Information 3 Review 4 Sign" at bounding box center [334, 192] width 299 height 1428
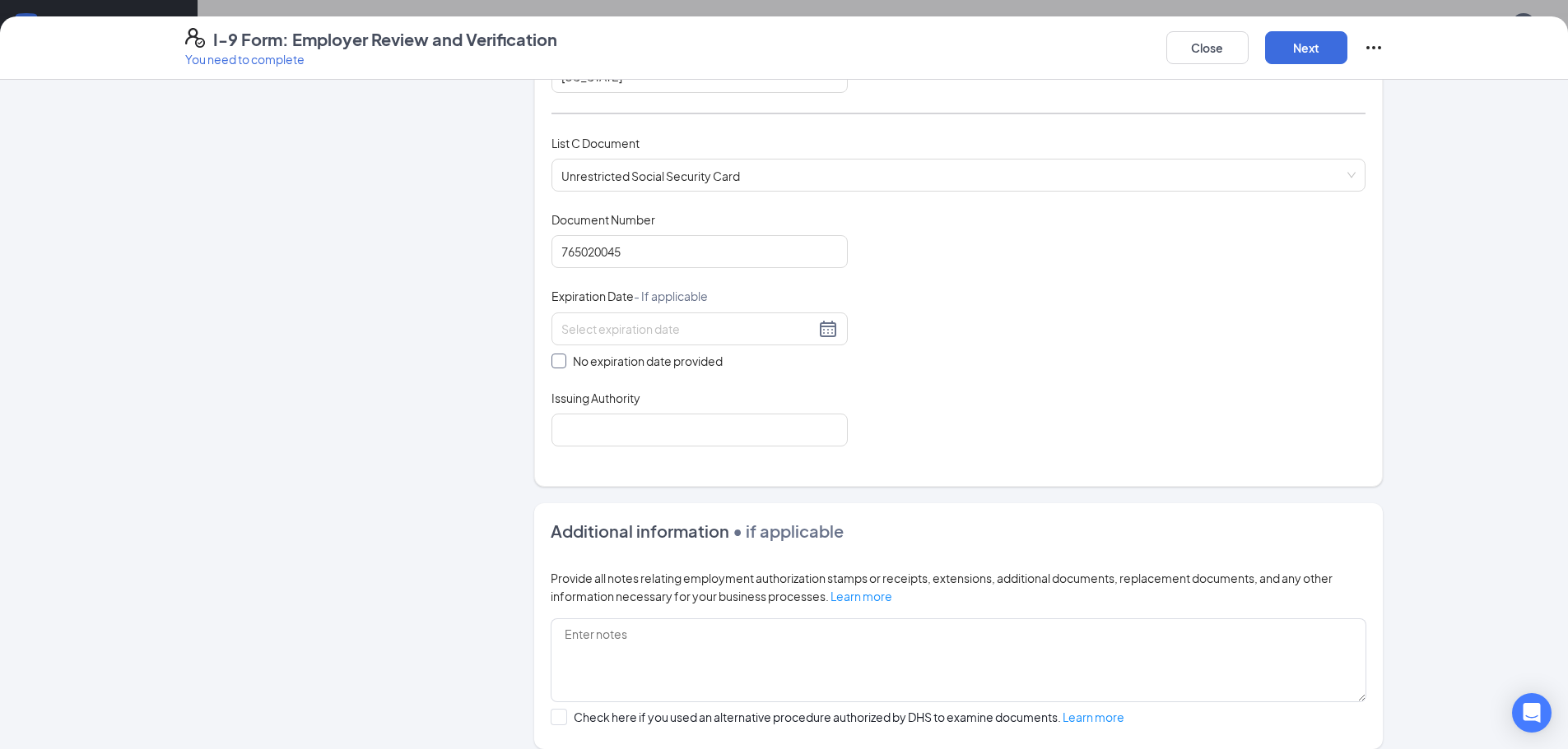
click at [557, 360] on span at bounding box center [558, 361] width 15 height 15
click at [557, 360] on input "No expiration date provided" at bounding box center [557, 360] width 12 height 12
checkbox input "true"
click at [608, 444] on input "Issuing Authority" at bounding box center [699, 433] width 296 height 33
type input "Social Security Administration"
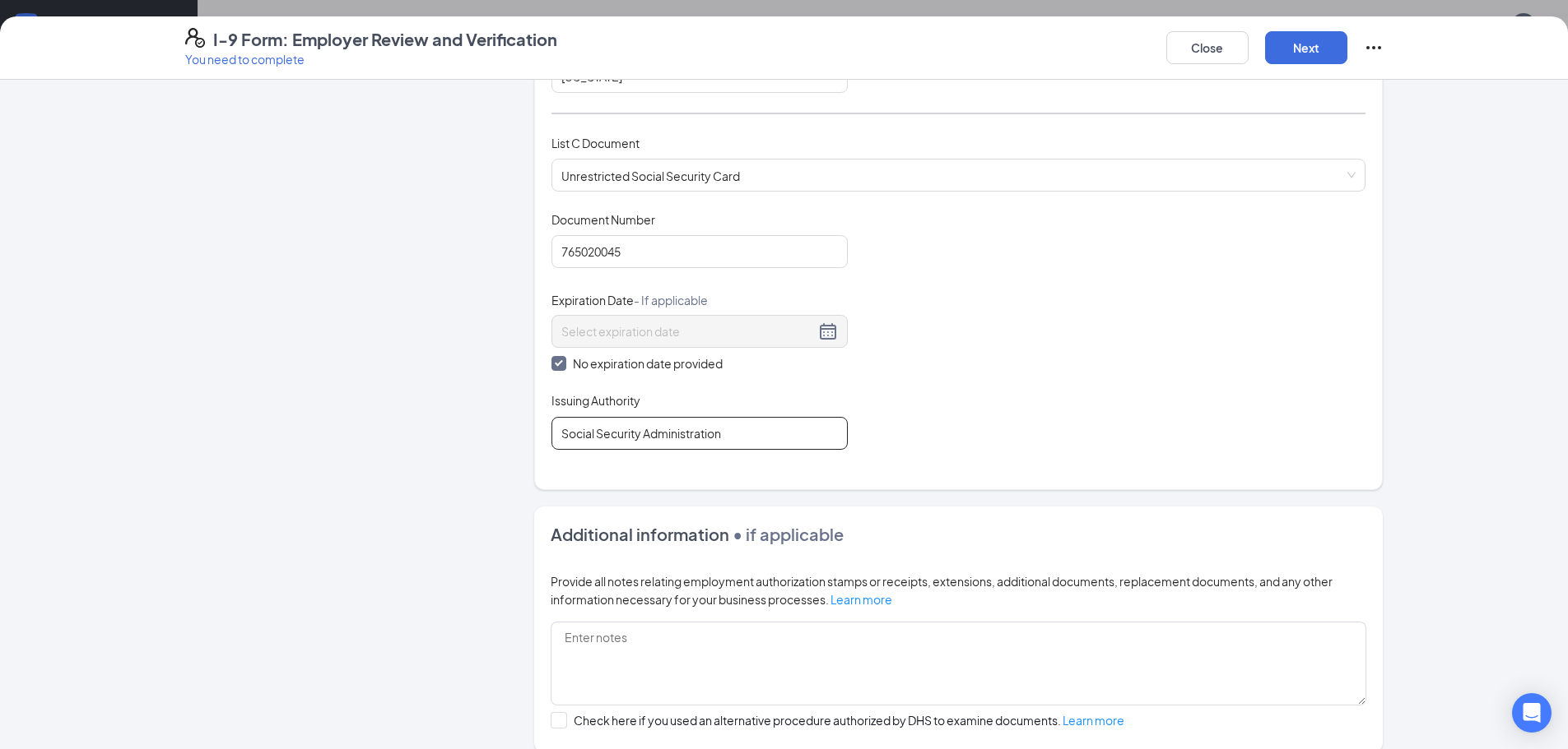
click at [783, 446] on input "Social Security Administration" at bounding box center [699, 433] width 296 height 33
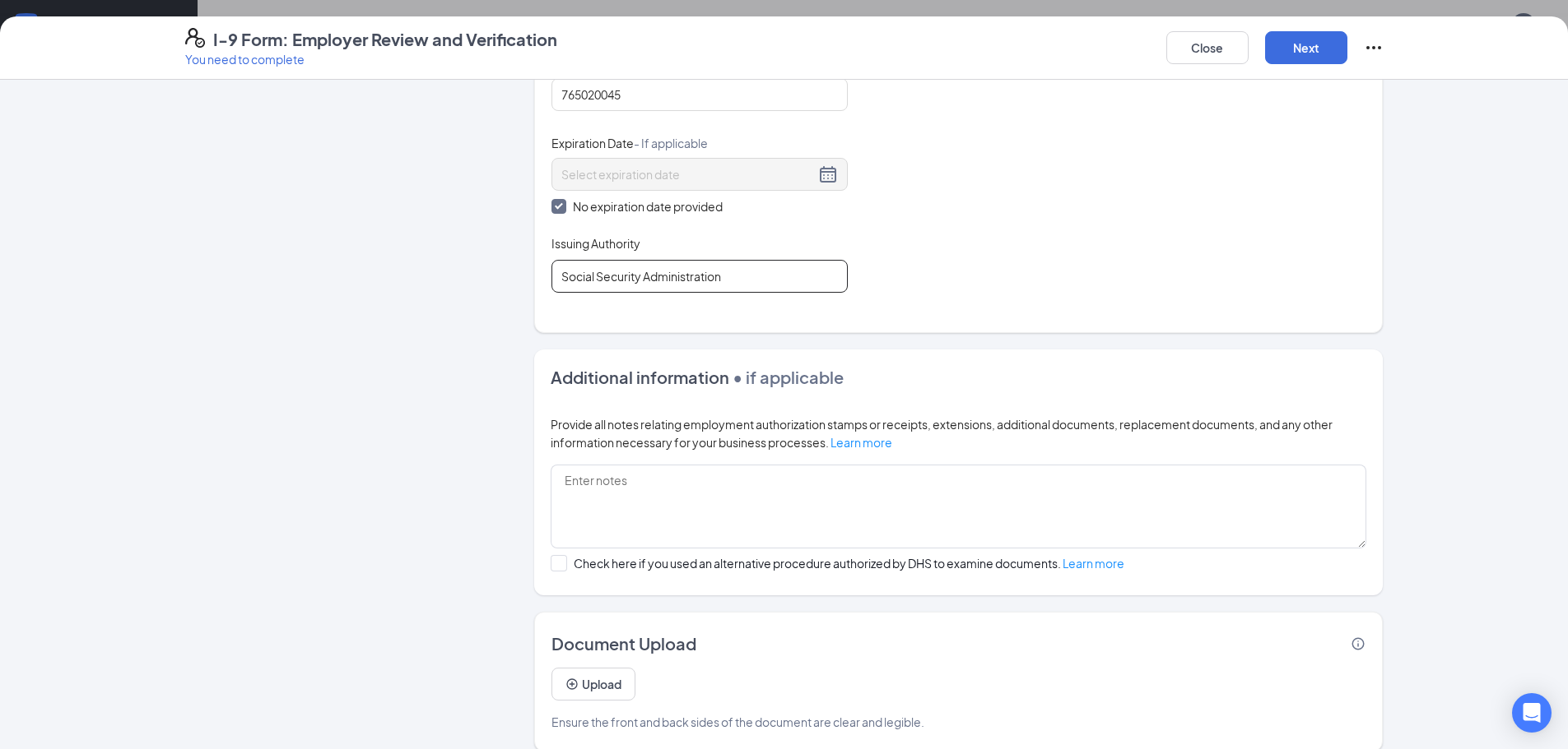
scroll to position [795, 0]
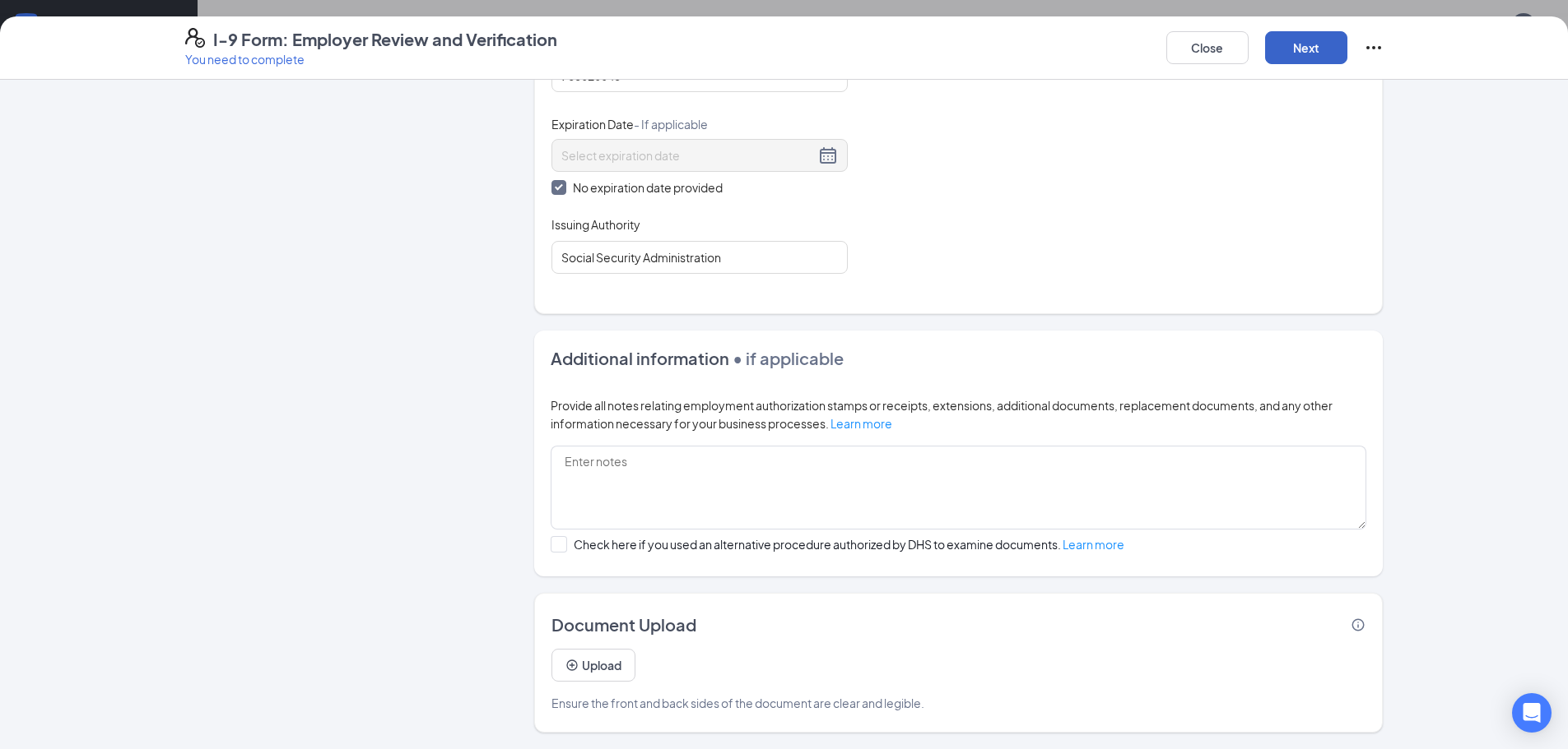
click at [1303, 58] on button "Next" at bounding box center [1305, 47] width 83 height 33
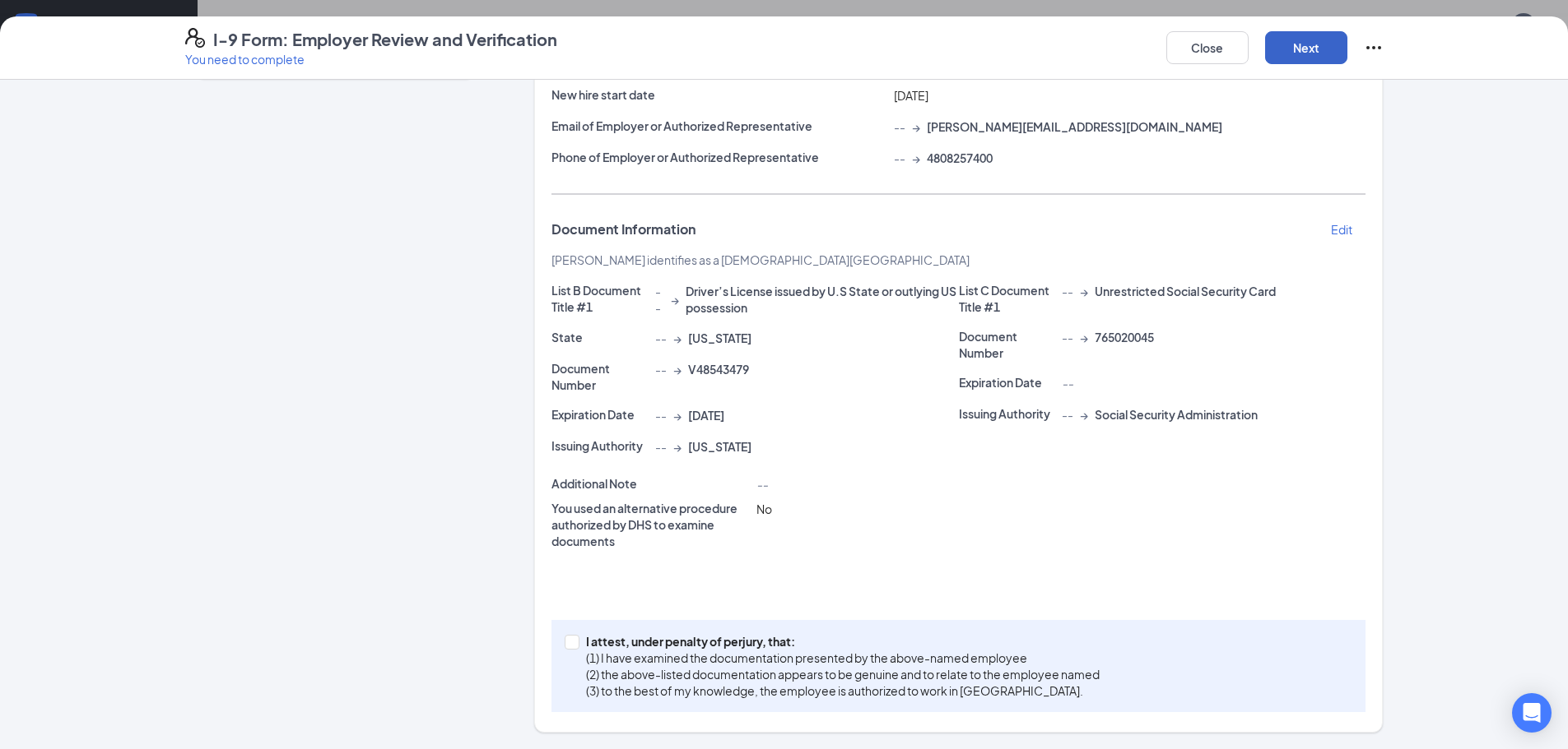
scroll to position [680, 0]
click at [571, 643] on span at bounding box center [571, 643] width 15 height 15
click at [571, 643] on input "I attest, under penalty of perjury, that: (1) I have examined the documentation…" at bounding box center [570, 642] width 12 height 12
checkbox input "true"
click at [1327, 51] on button "Next" at bounding box center [1305, 47] width 83 height 33
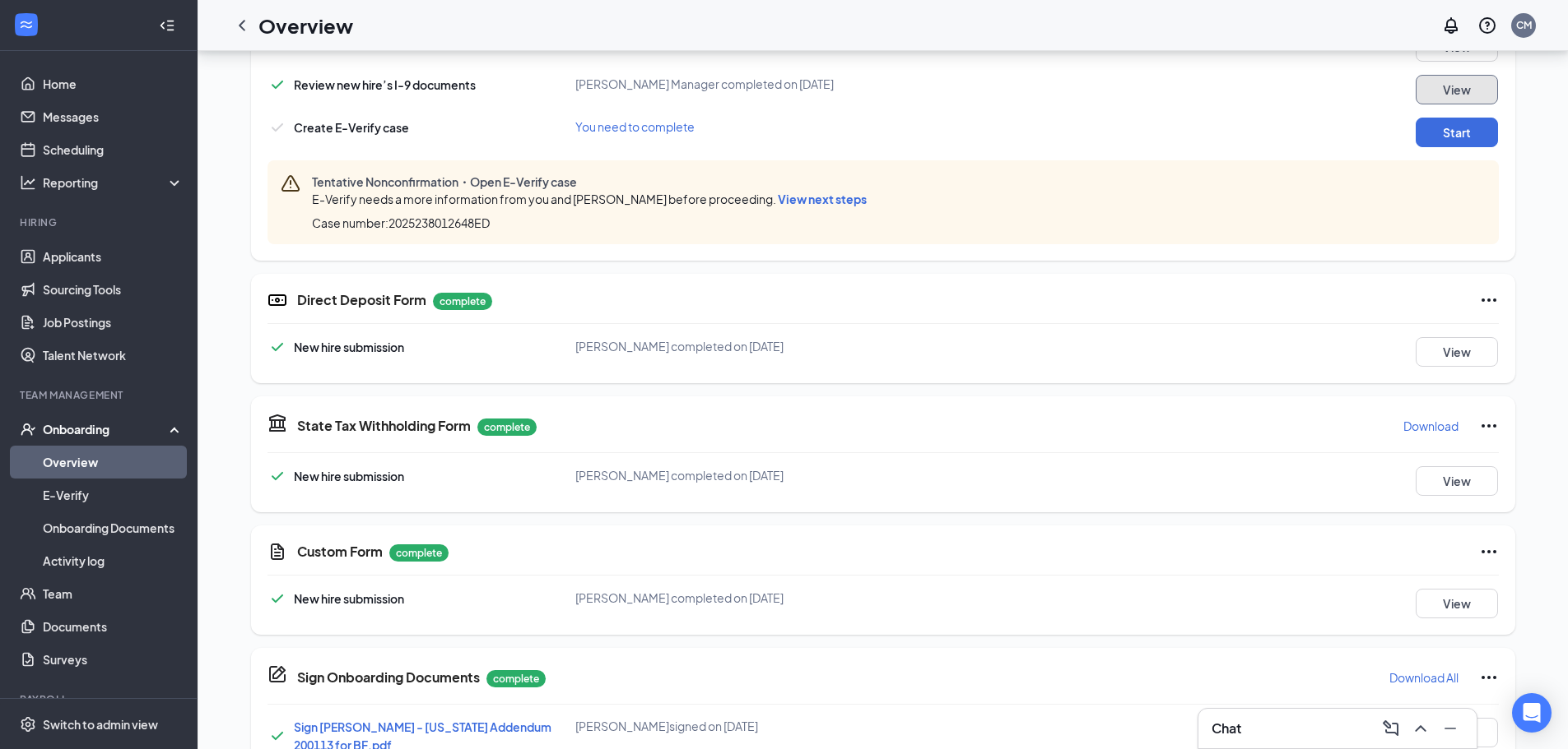
scroll to position [500, 0]
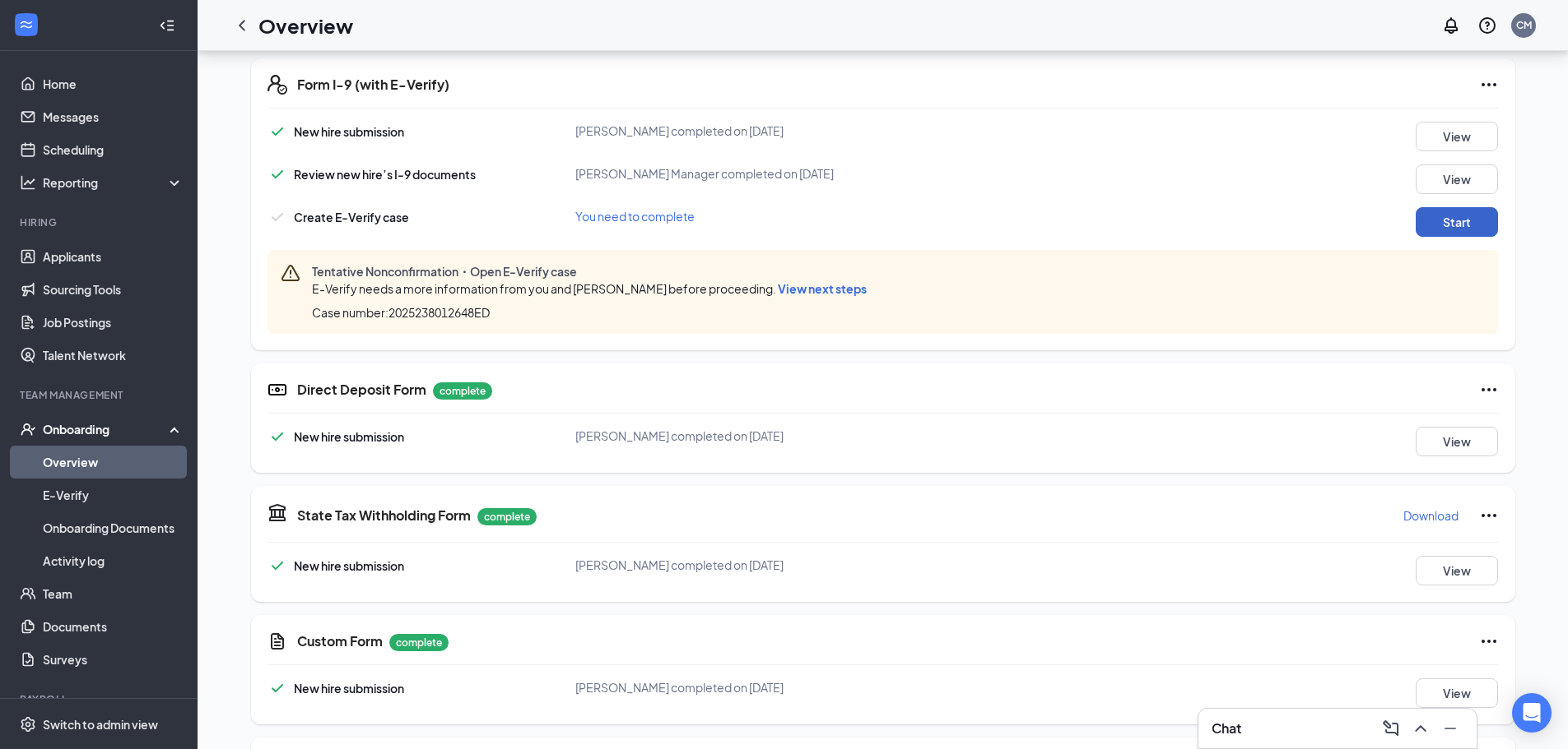
click at [1438, 218] on button "Start" at bounding box center [1457, 222] width 83 height 30
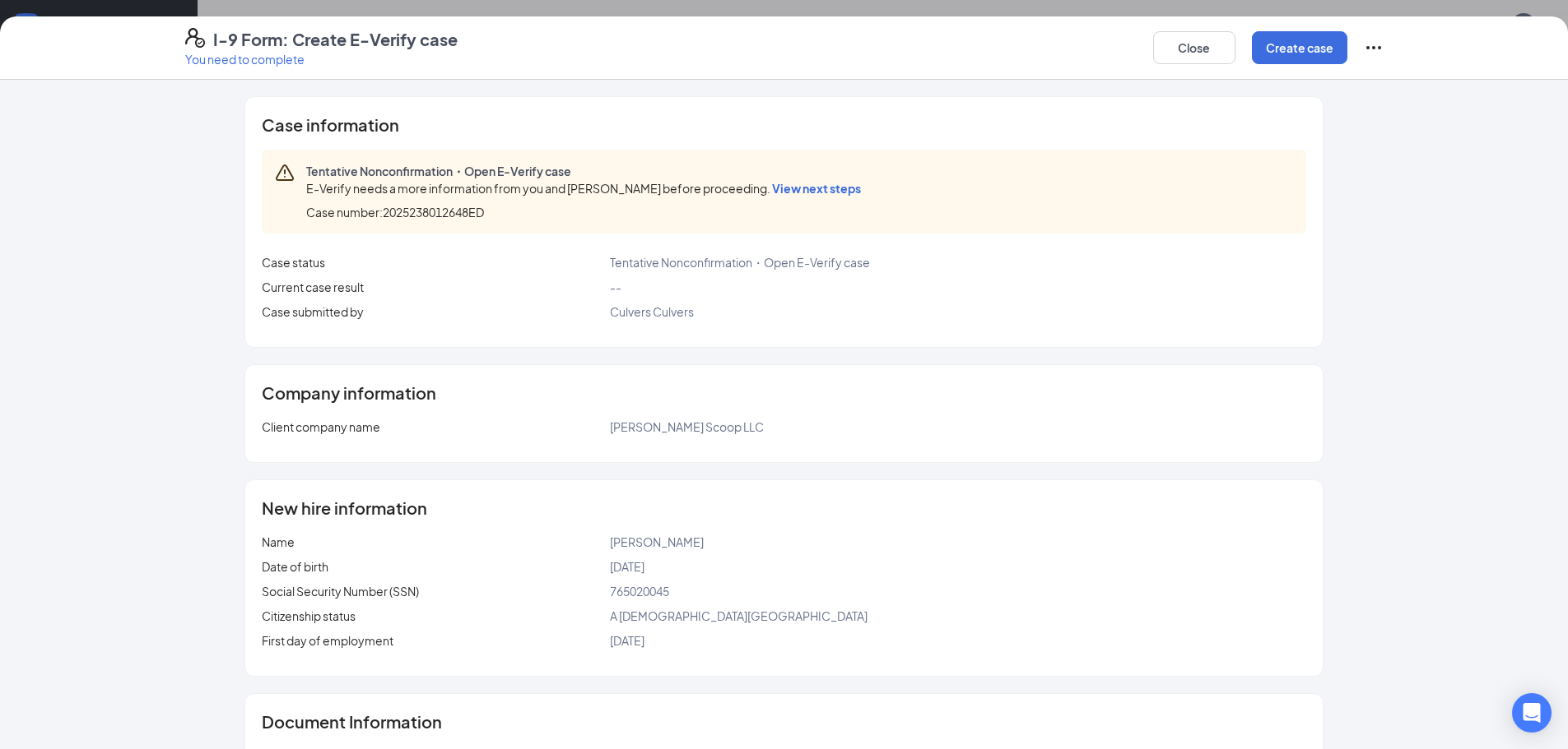
click at [1289, 71] on div "I-9 Form: Create E-Verify case You need to complete Close Create case" at bounding box center [784, 49] width 1568 height 64
click at [1311, 45] on button "Create case" at bounding box center [1299, 47] width 96 height 33
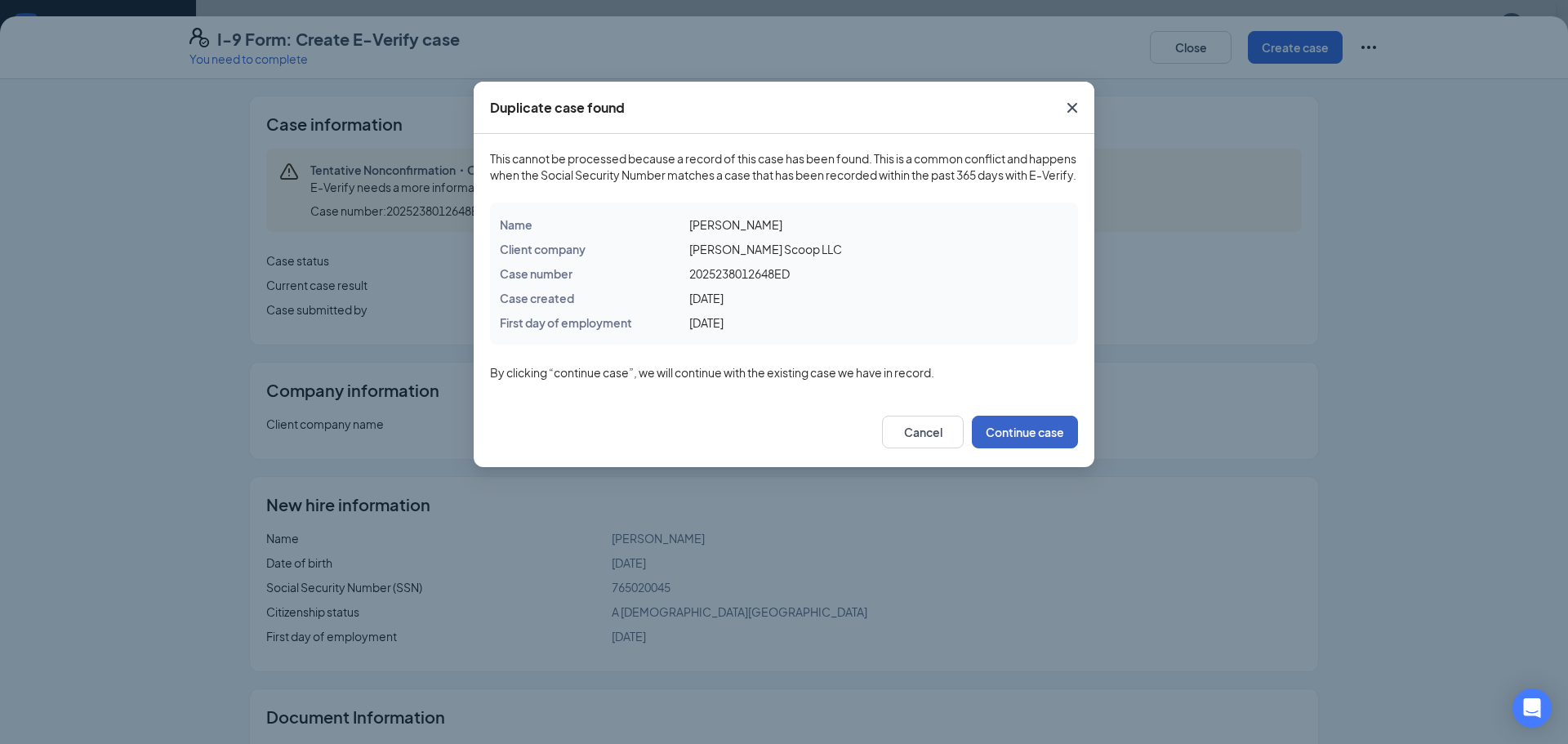
click at [1013, 448] on button "Continue case" at bounding box center [1025, 432] width 107 height 33
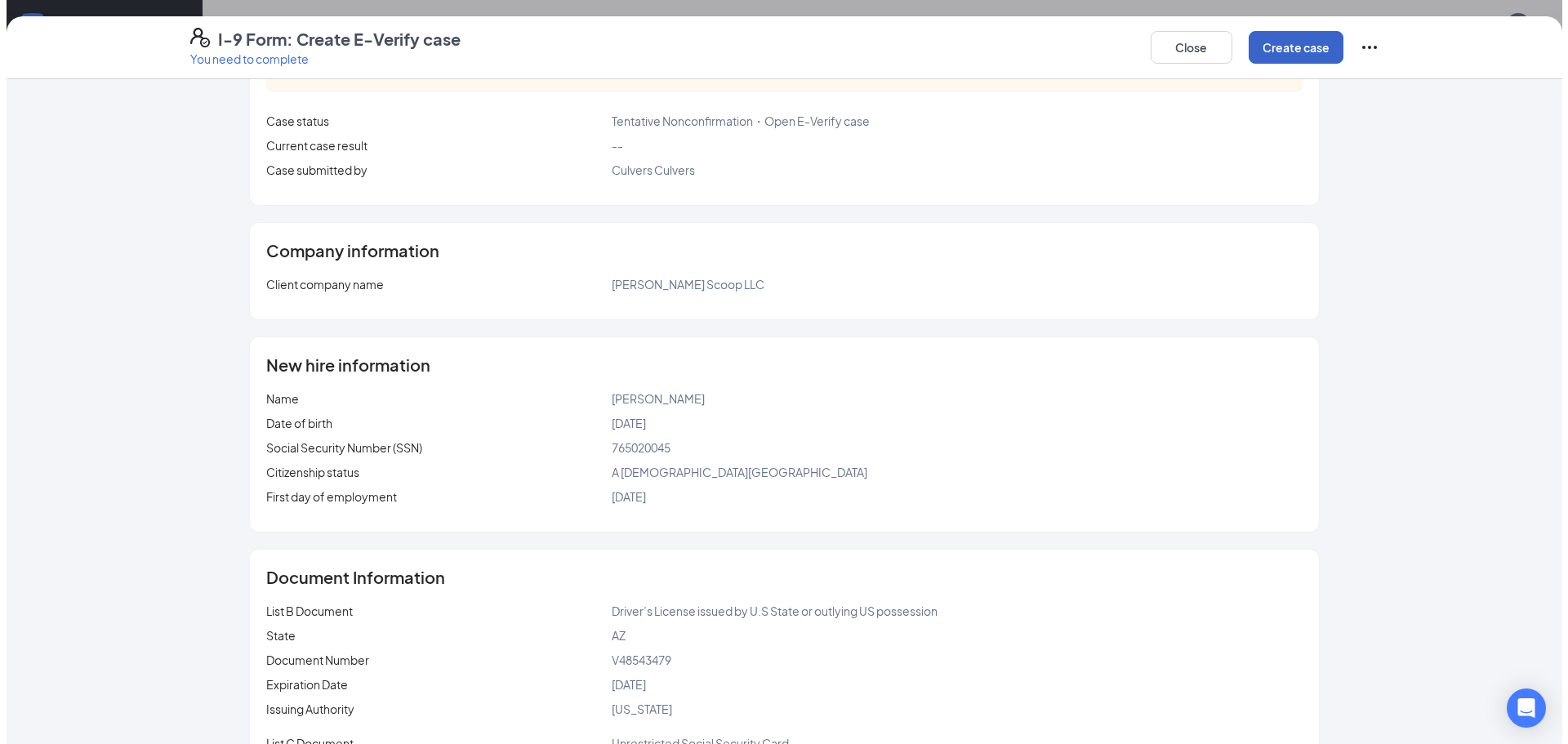
scroll to position [0, 0]
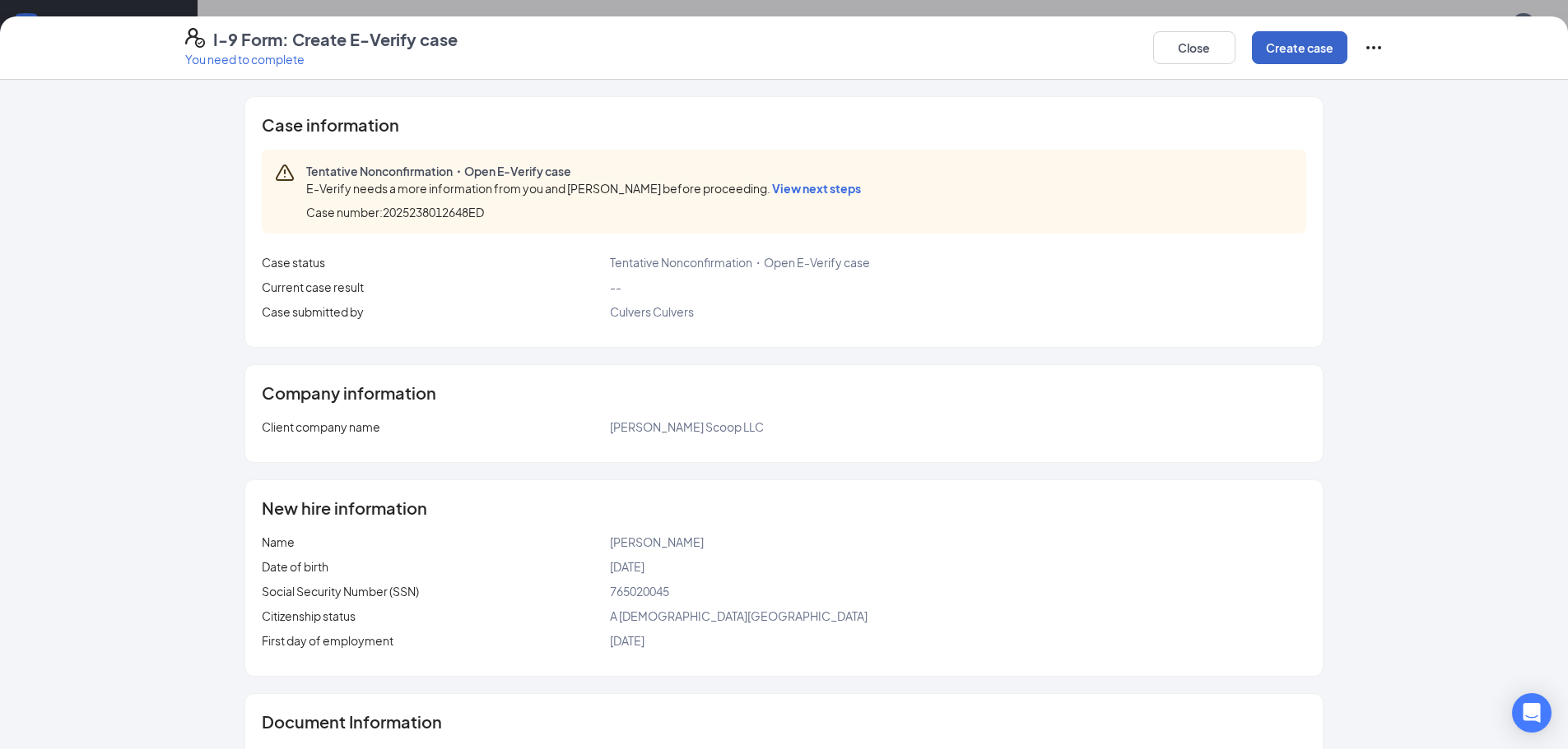
click at [1305, 54] on button "Create case" at bounding box center [1299, 47] width 96 height 33
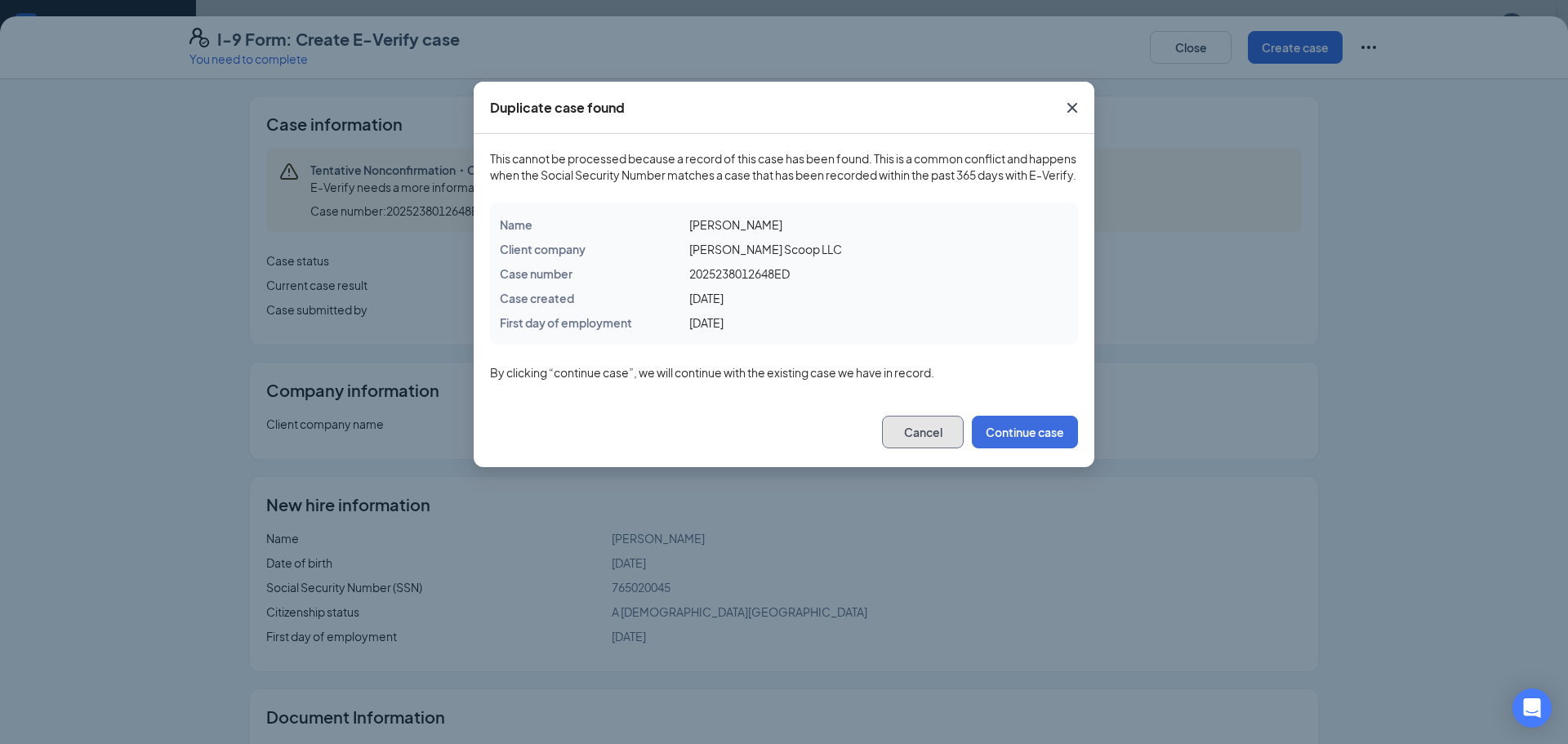
click at [911, 446] on button "Cancel" at bounding box center [922, 432] width 82 height 33
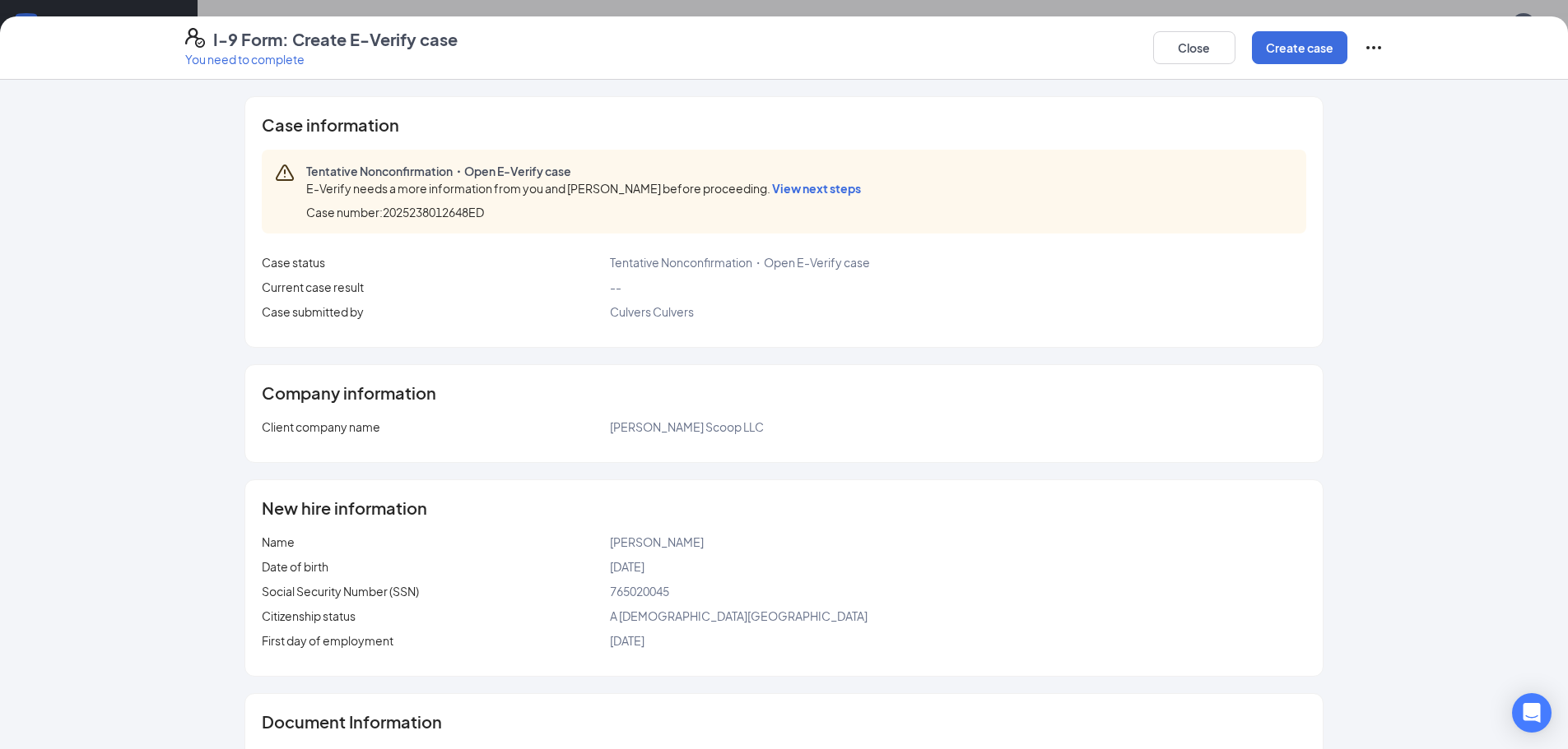
click at [1380, 44] on icon "Ellipses" at bounding box center [1373, 48] width 20 height 20
click at [1377, 171] on div "Case information Tentative Nonconfirmation・Open E-Verify case E-Verify needs a …" at bounding box center [784, 548] width 1264 height 903
click at [771, 262] on span "Tentative Nonconfirmation・Open E-Verify case" at bounding box center [739, 262] width 260 height 15
click at [788, 270] on div "Tentative Nonconfirmation・Open E-Verify case" at bounding box center [958, 263] width 696 height 18
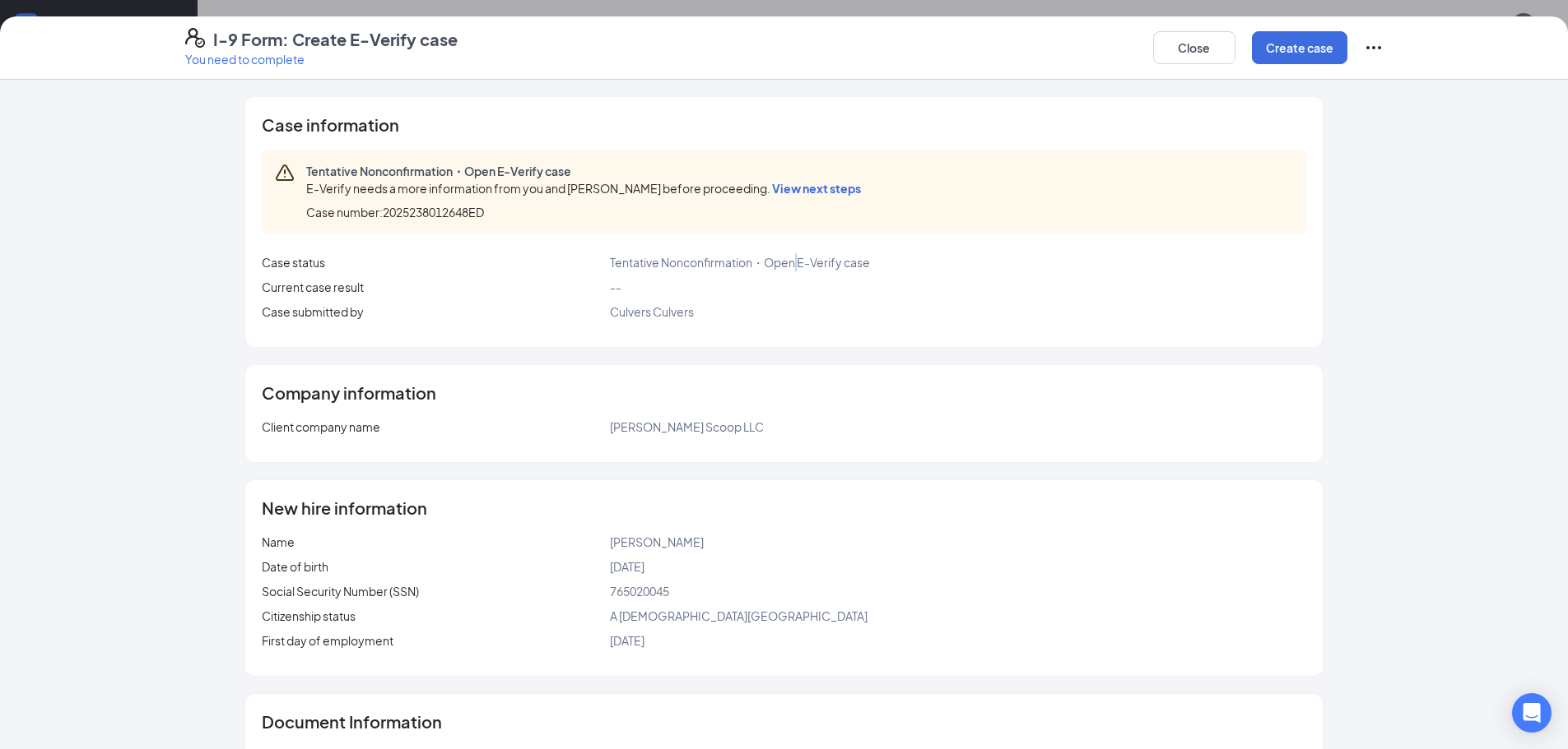
drag, startPoint x: 792, startPoint y: 269, endPoint x: 800, endPoint y: 258, distance: 13.6
click at [793, 269] on span "Tentative Nonconfirmation・Open E-Verify case" at bounding box center [739, 262] width 260 height 15
click at [800, 258] on span "Tentative Nonconfirmation・Open E-Verify case" at bounding box center [739, 262] width 260 height 15
click at [1184, 41] on button "Close" at bounding box center [1194, 47] width 83 height 33
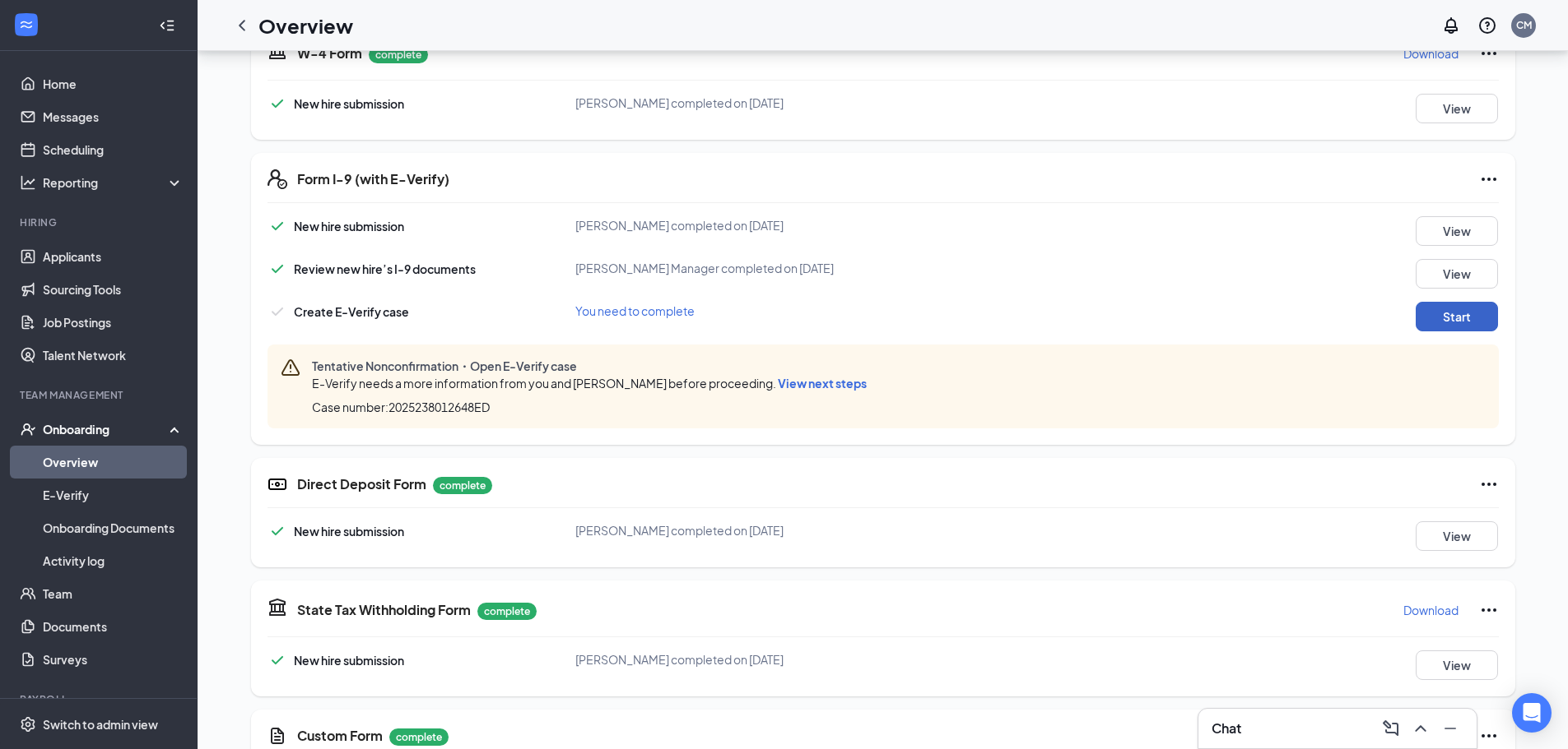
scroll to position [412, 0]
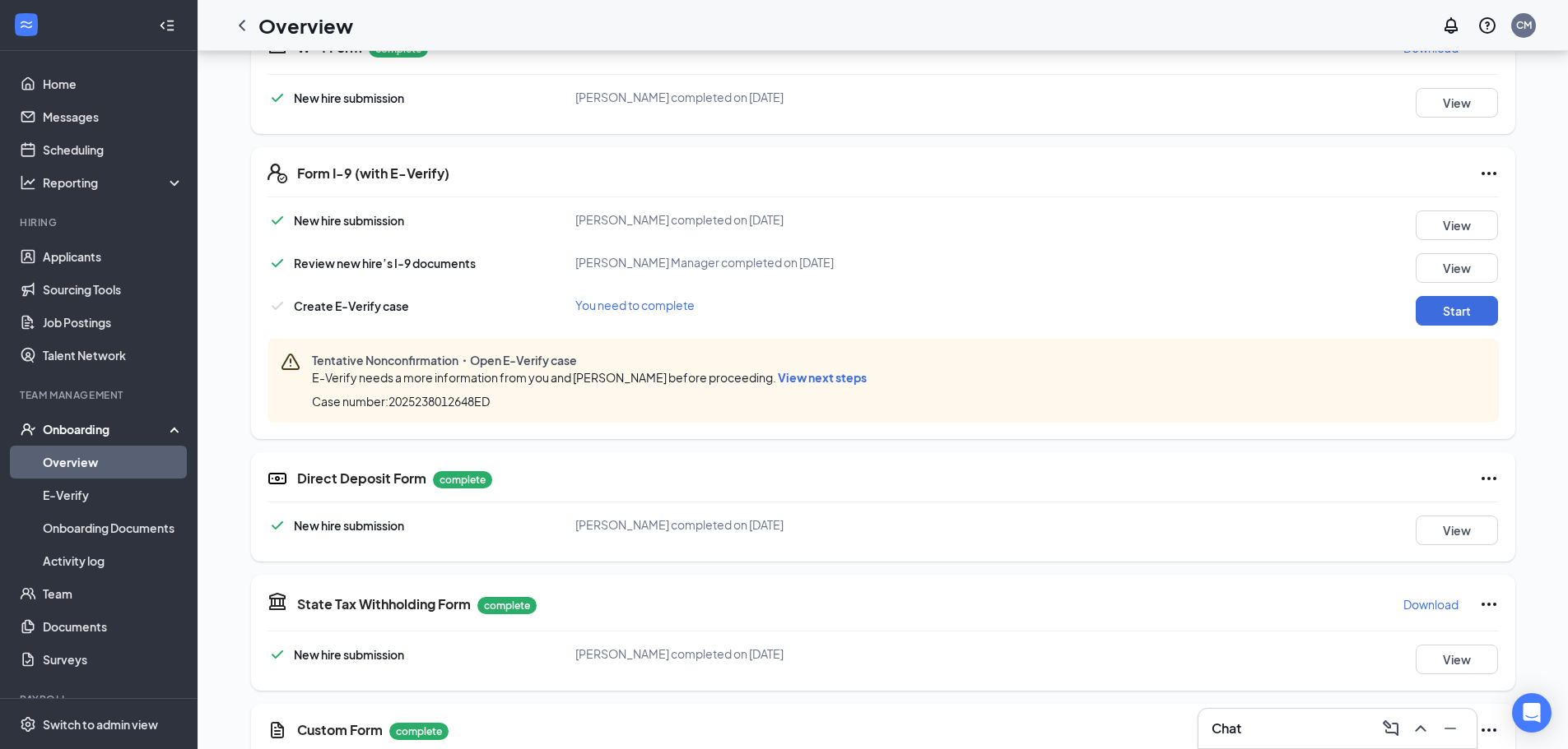
click at [597, 312] on div "You need to complete" at bounding box center [780, 305] width 411 height 18
click at [611, 300] on span "You need to complete" at bounding box center [635, 304] width 119 height 15
click at [1488, 488] on div "Direct Deposit Form complete New hire submission Amelia S Alonzo completed on A…" at bounding box center [882, 507] width 1264 height 109
click at [1487, 475] on icon "Ellipses" at bounding box center [1488, 478] width 20 height 20
click at [1530, 424] on div "AA Amelia Alonzo Crew Member · Culver's S Val Vista ameliaalonzo1234@icloud.com…" at bounding box center [882, 329] width 1314 height 1339
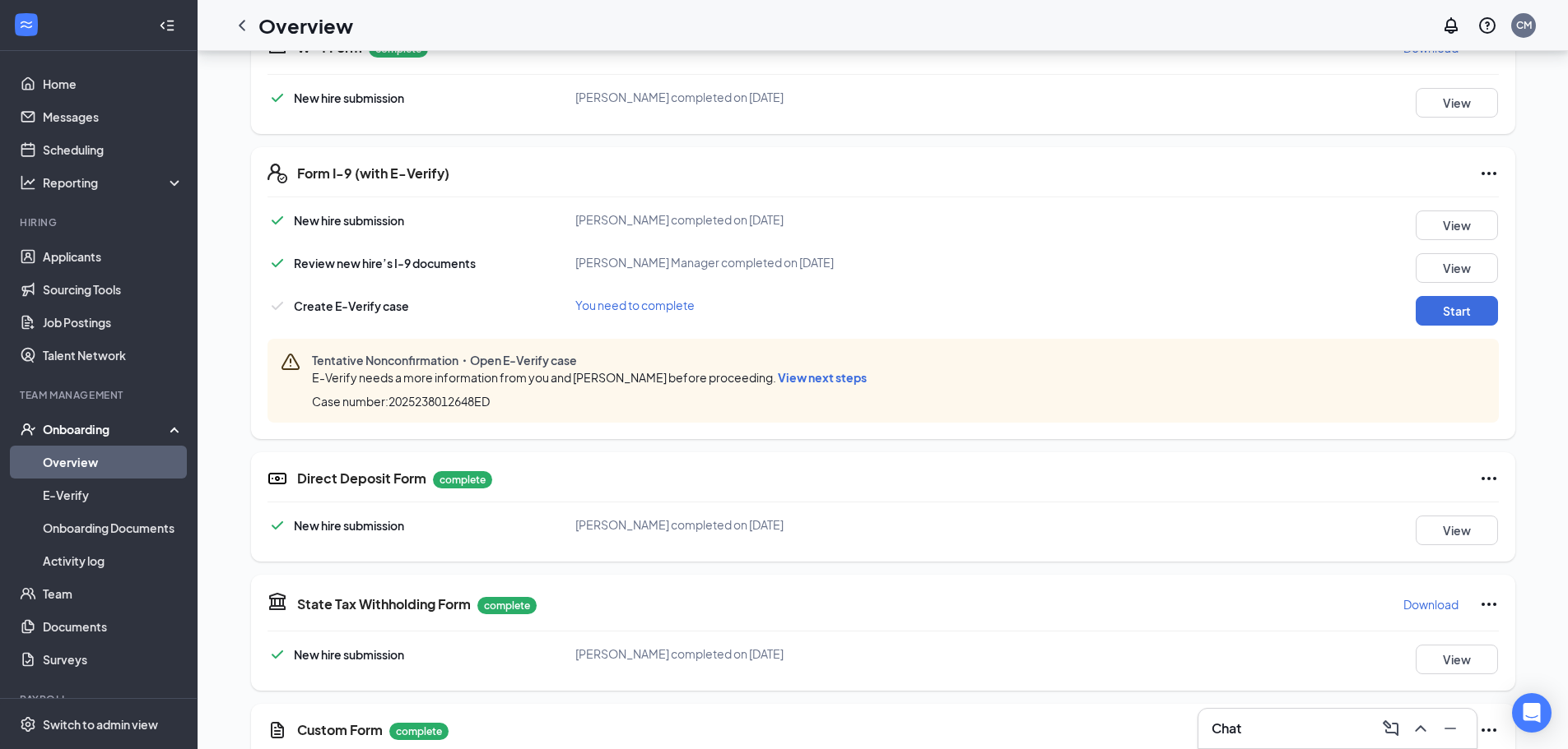
click at [492, 363] on span "Tentative Nonconfirmation・Open E-Verify case" at bounding box center [592, 360] width 561 height 17
drag, startPoint x: 492, startPoint y: 363, endPoint x: 537, endPoint y: 361, distance: 45.0
click at [497, 363] on span "Tentative Nonconfirmation・Open E-Verify case" at bounding box center [592, 360] width 561 height 17
click at [537, 361] on span "Tentative Nonconfirmation・Open E-Verify case" at bounding box center [592, 360] width 561 height 17
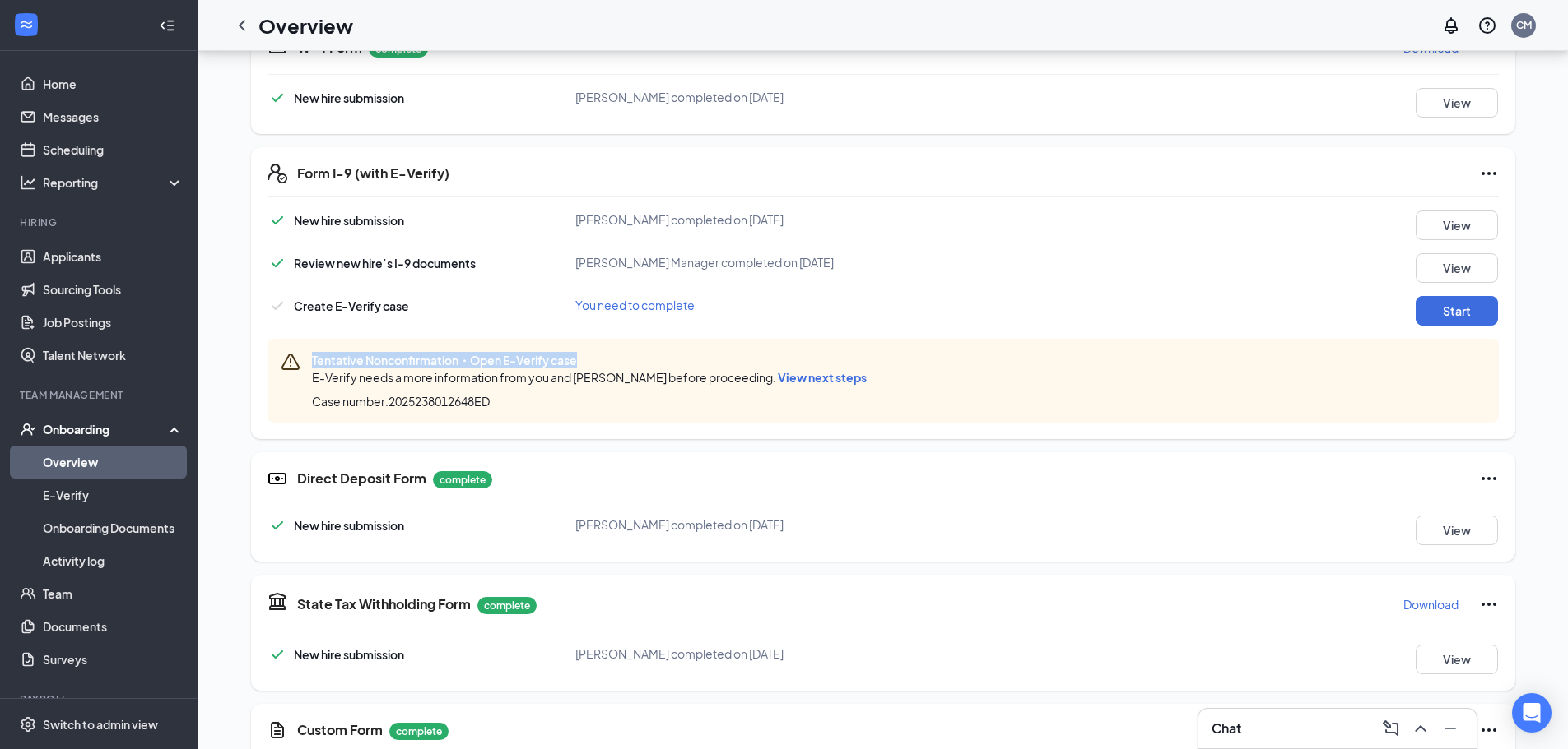
click at [537, 361] on span "Tentative Nonconfirmation・Open E-Verify case" at bounding box center [592, 360] width 561 height 17
click at [539, 360] on span "Tentative Nonconfirmation・Open E-Verify case" at bounding box center [592, 360] width 561 height 17
click at [540, 359] on span "Tentative Nonconfirmation・Open E-Verify case" at bounding box center [592, 360] width 561 height 17
click at [534, 388] on div "Tentative Nonconfirmation・Open E-Verify case E-Verify needs a more information …" at bounding box center [592, 381] width 561 height 58
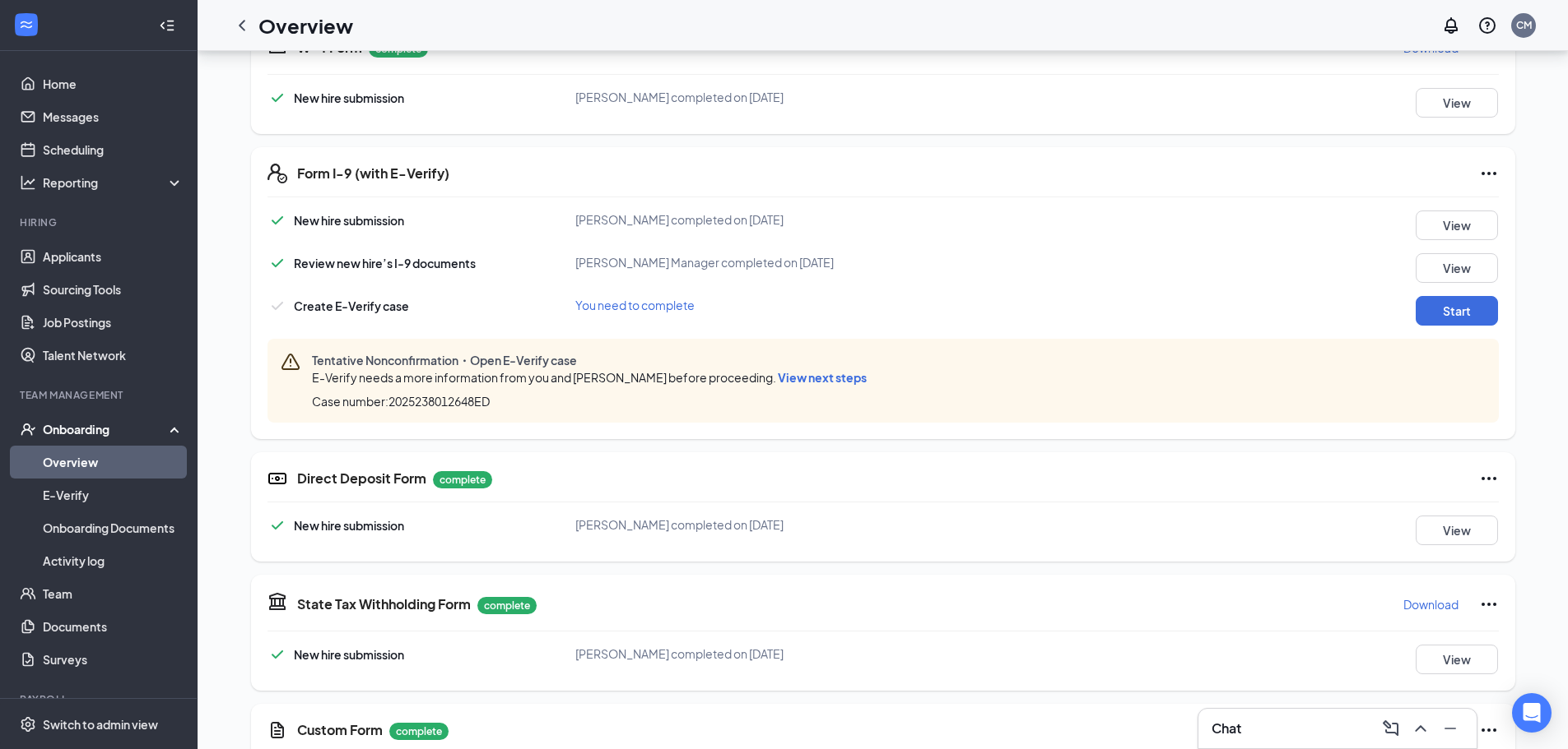
click at [497, 406] on div "Case number: 2025238012648ED" at bounding box center [592, 401] width 561 height 17
drag, startPoint x: 489, startPoint y: 407, endPoint x: 455, endPoint y: 409, distance: 34.1
click at [455, 409] on span "Case number: 2025238012648ED" at bounding box center [400, 401] width 178 height 17
click at [487, 393] on span "Case number: 2025238012648ED" at bounding box center [400, 401] width 178 height 17
click at [526, 404] on div "Case number: 2025238012648ED" at bounding box center [592, 401] width 561 height 17
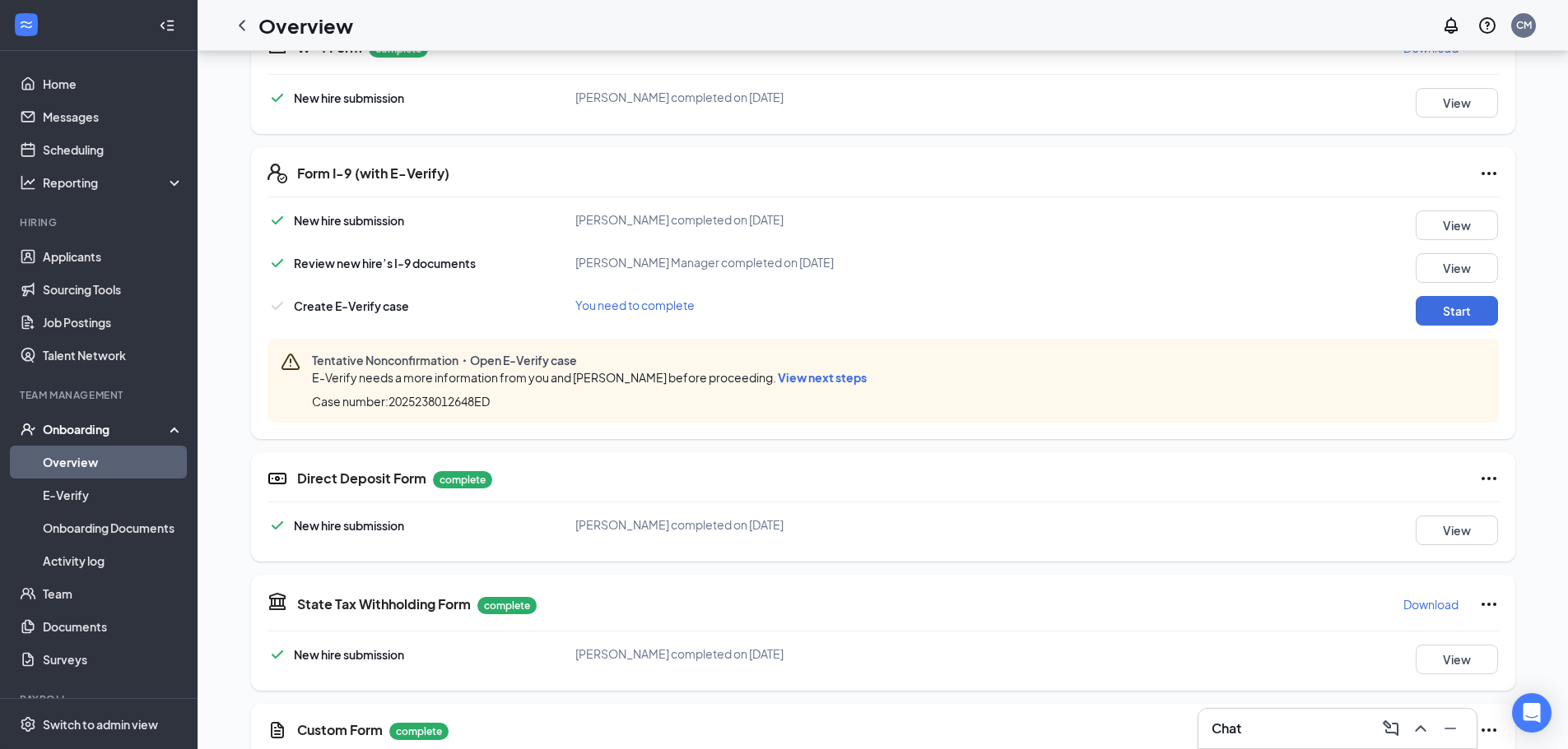
click at [470, 397] on span "Case number: 2025238012648ED" at bounding box center [400, 401] width 178 height 17
click at [511, 402] on div "Case number: 2025238012648ED" at bounding box center [592, 401] width 561 height 17
click at [1474, 302] on button "Start" at bounding box center [1457, 311] width 83 height 30
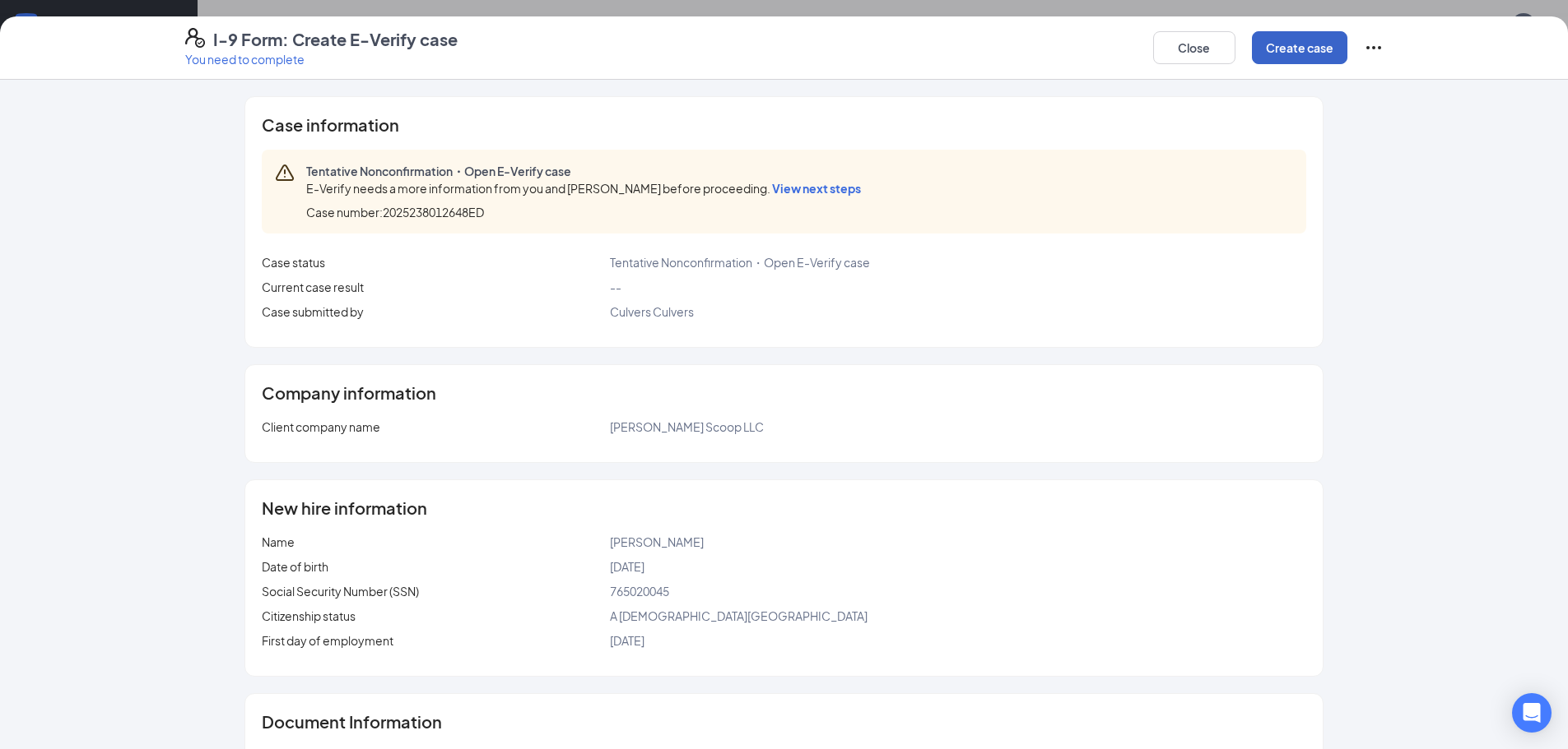
click at [1296, 31] on button "Create case" at bounding box center [1299, 47] width 96 height 33
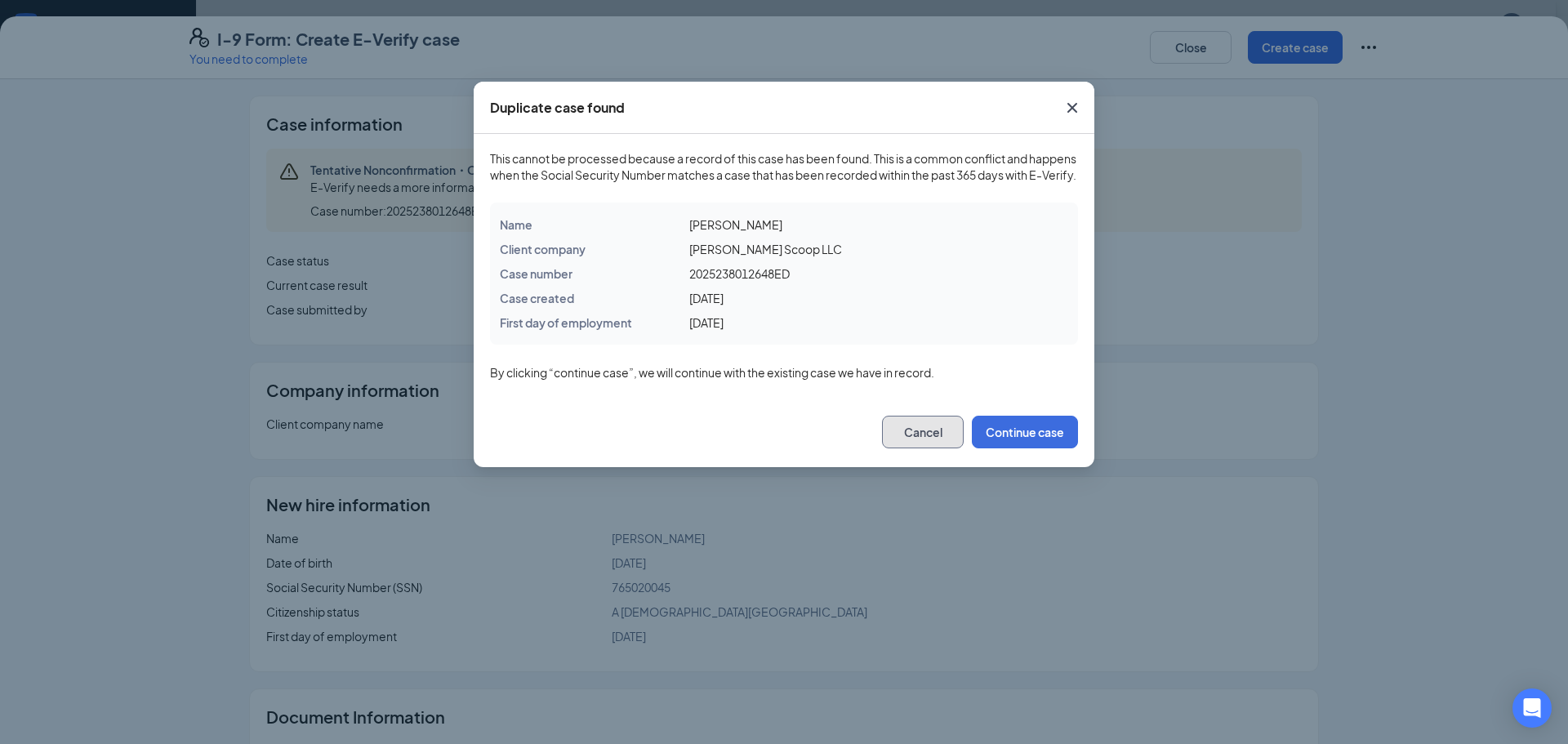
click at [918, 449] on button "Cancel" at bounding box center [922, 432] width 82 height 33
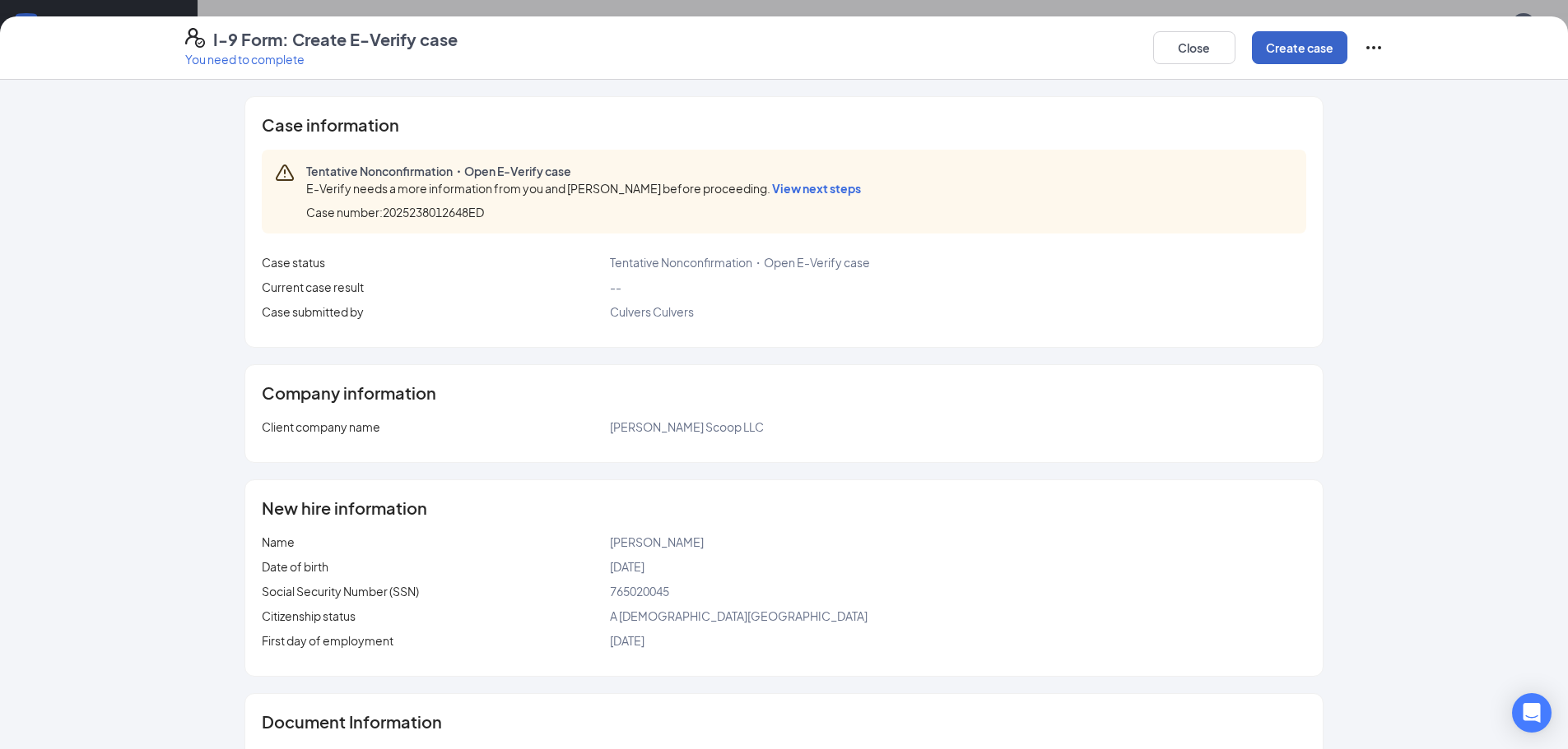
click at [1324, 53] on button "Create case" at bounding box center [1299, 47] width 96 height 33
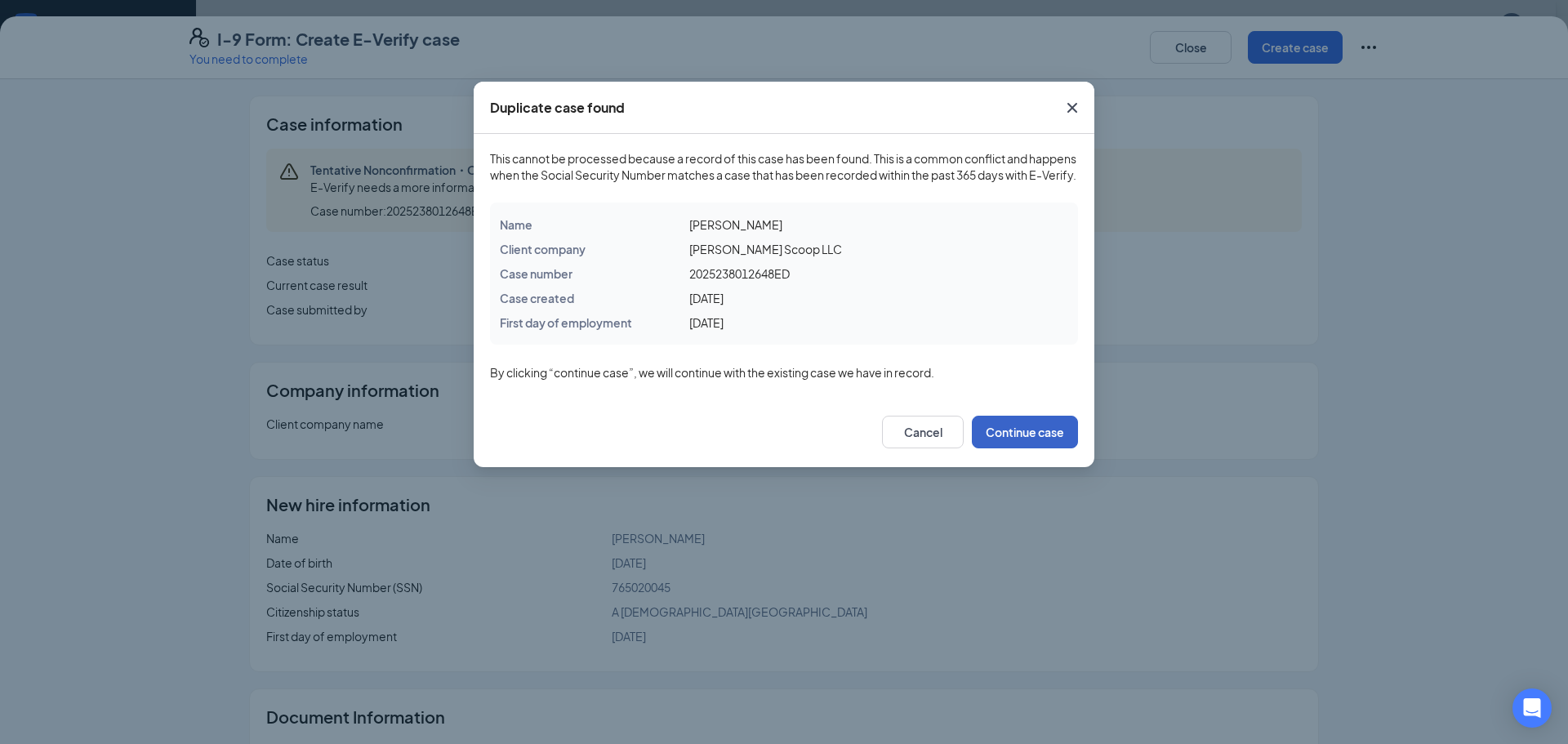
click at [1069, 449] on button "Continue case" at bounding box center [1025, 432] width 107 height 33
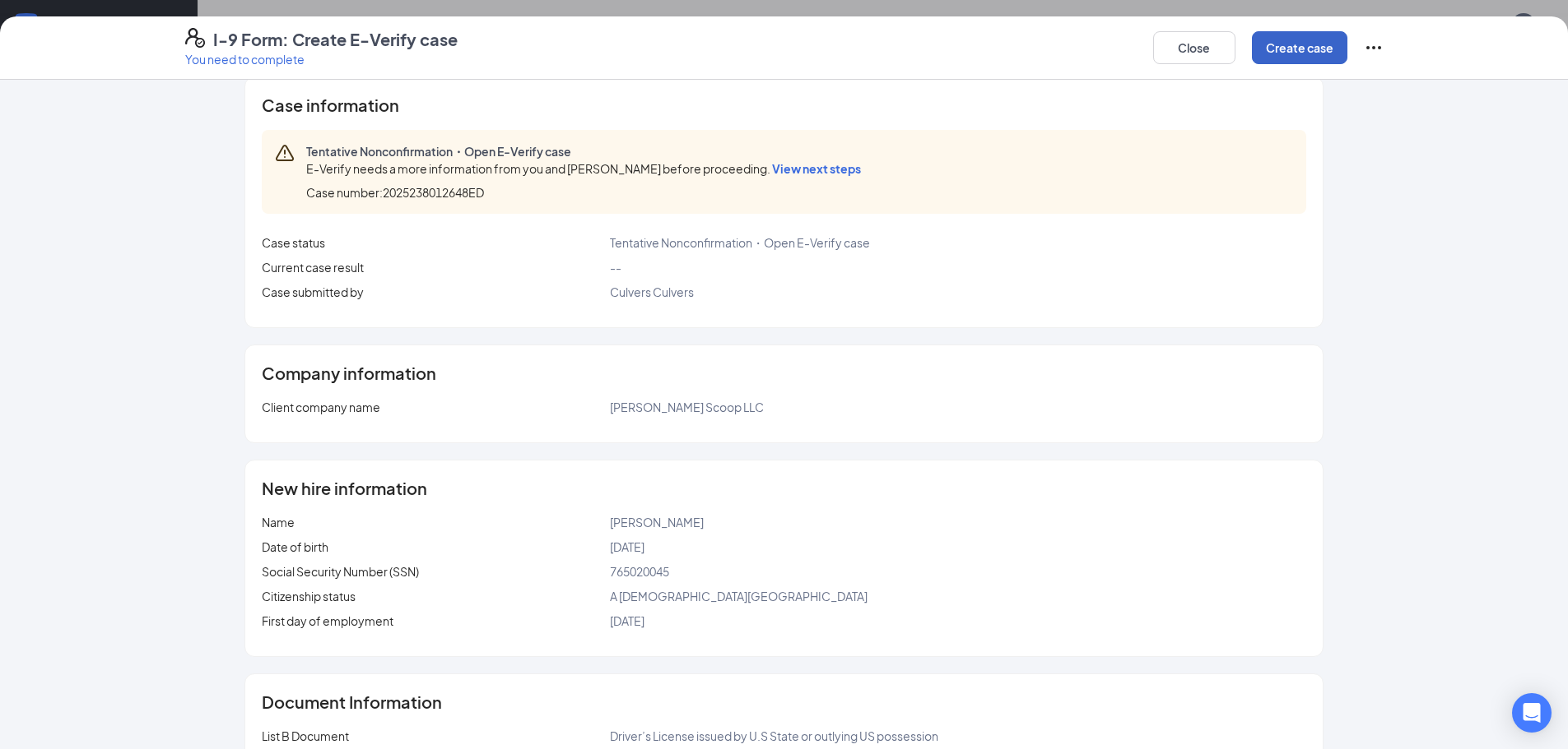
scroll to position [0, 0]
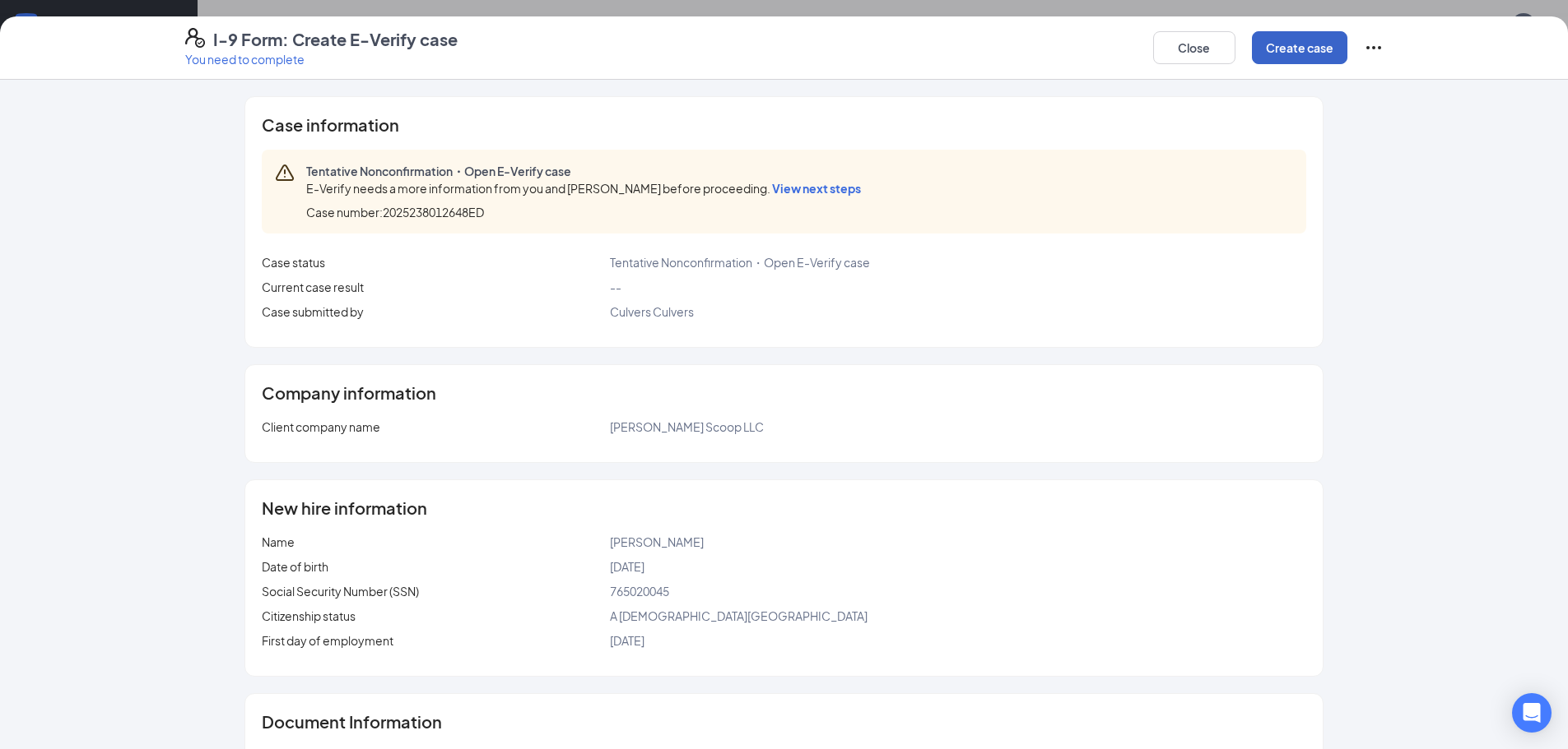
click at [1307, 52] on button "Create case" at bounding box center [1299, 47] width 96 height 33
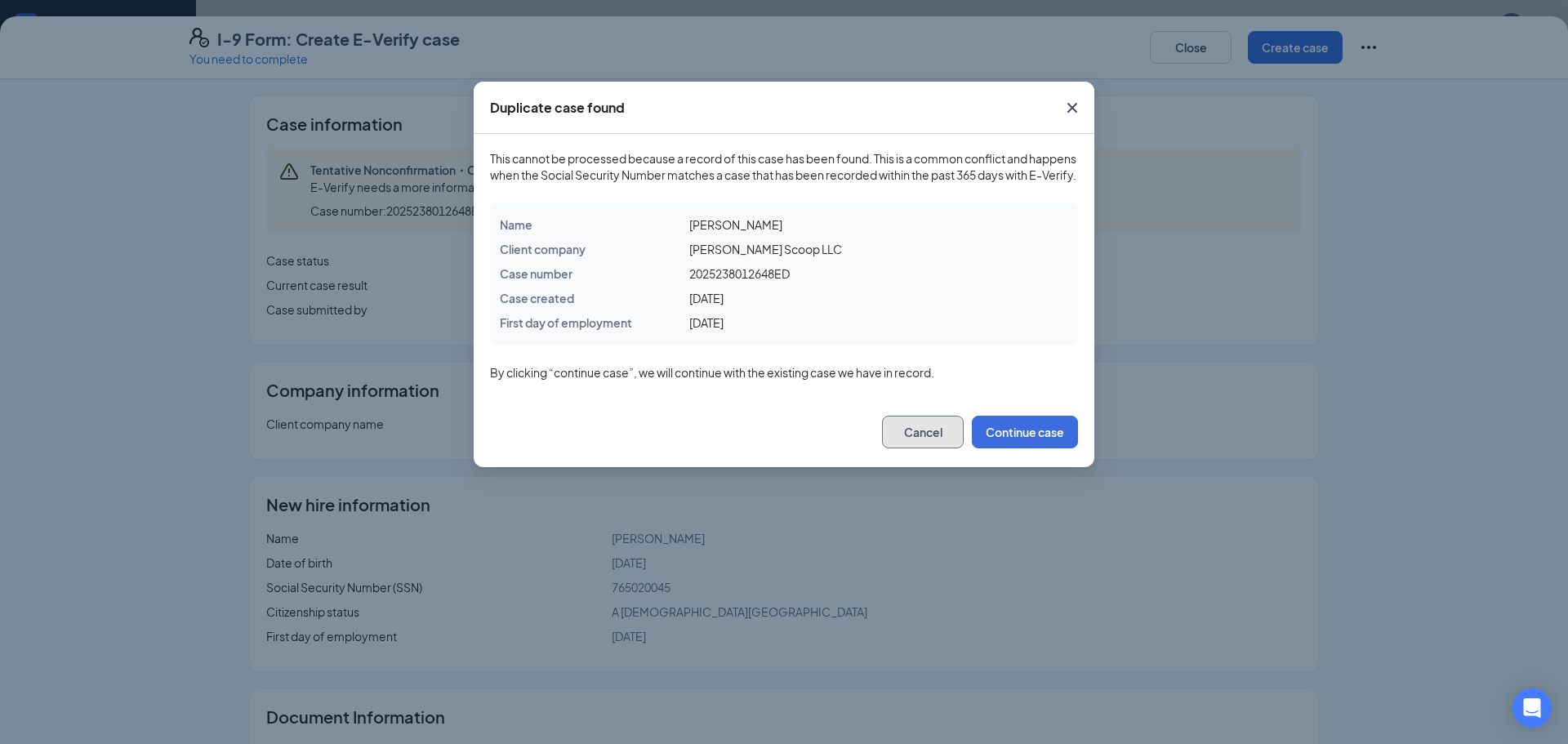
click at [905, 449] on button "Cancel" at bounding box center [922, 432] width 82 height 33
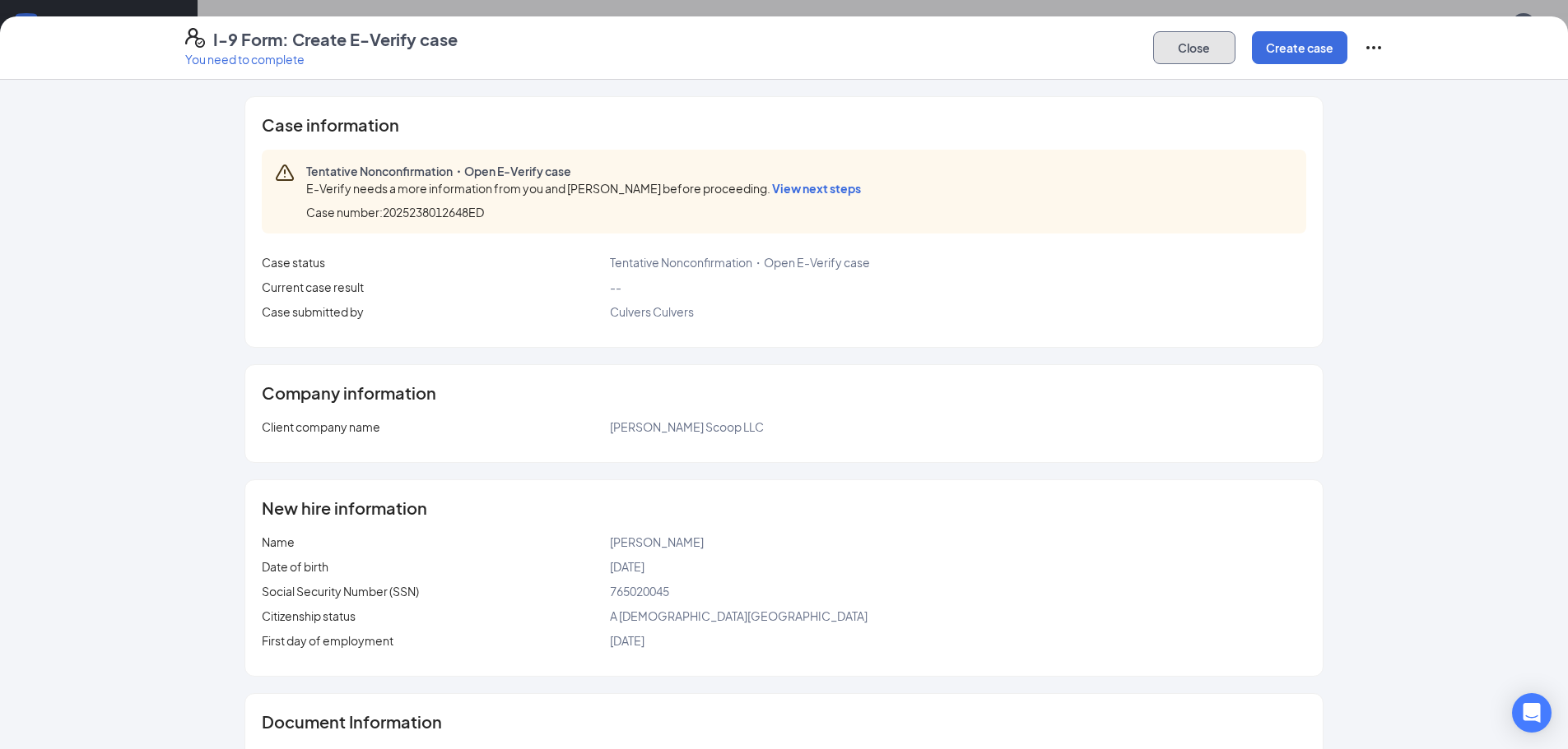
click at [1169, 60] on button "Close" at bounding box center [1194, 47] width 83 height 33
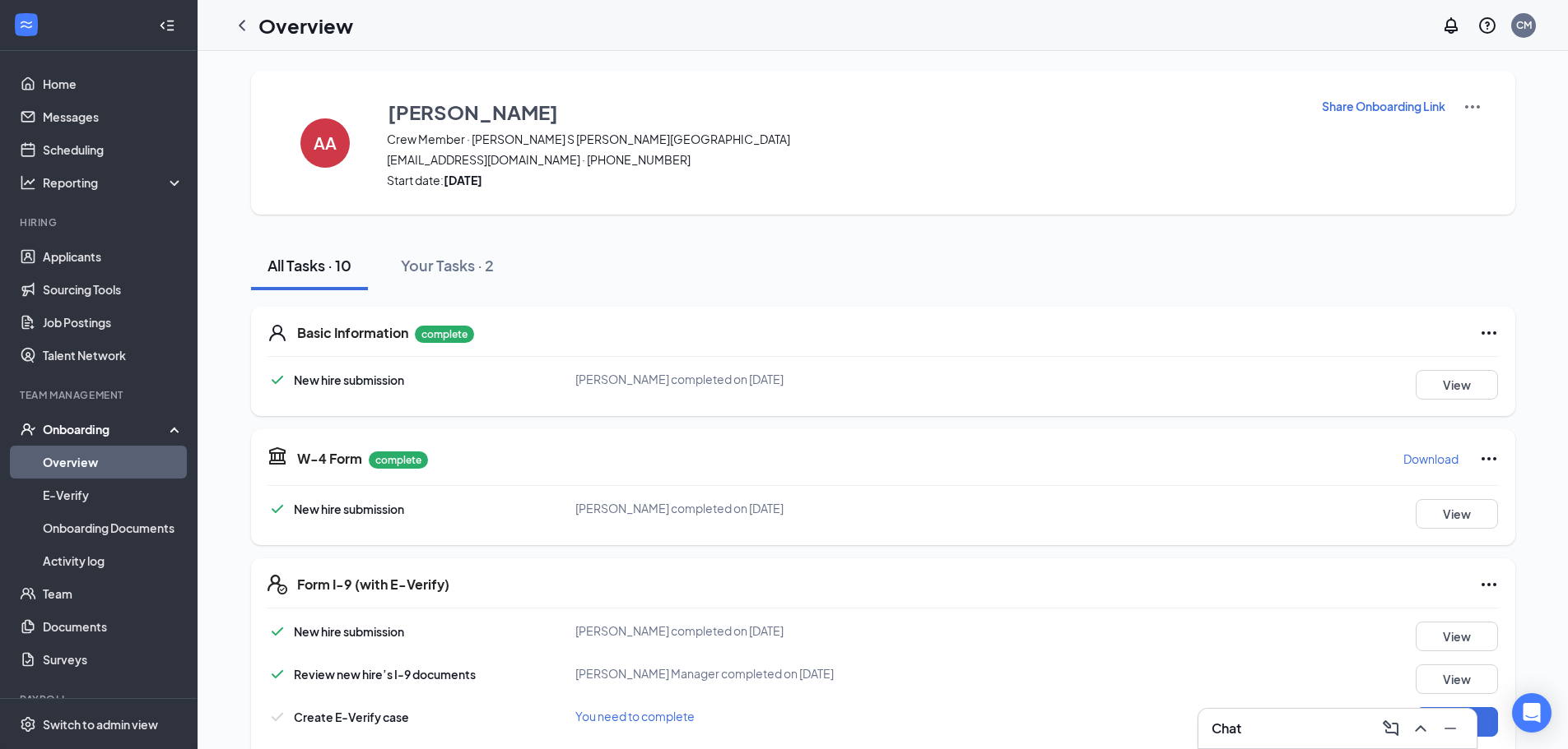
click at [1479, 107] on img at bounding box center [1472, 107] width 20 height 20
click at [1247, 246] on div "All Tasks · 10 Your Tasks · 2" at bounding box center [882, 266] width 1264 height 50
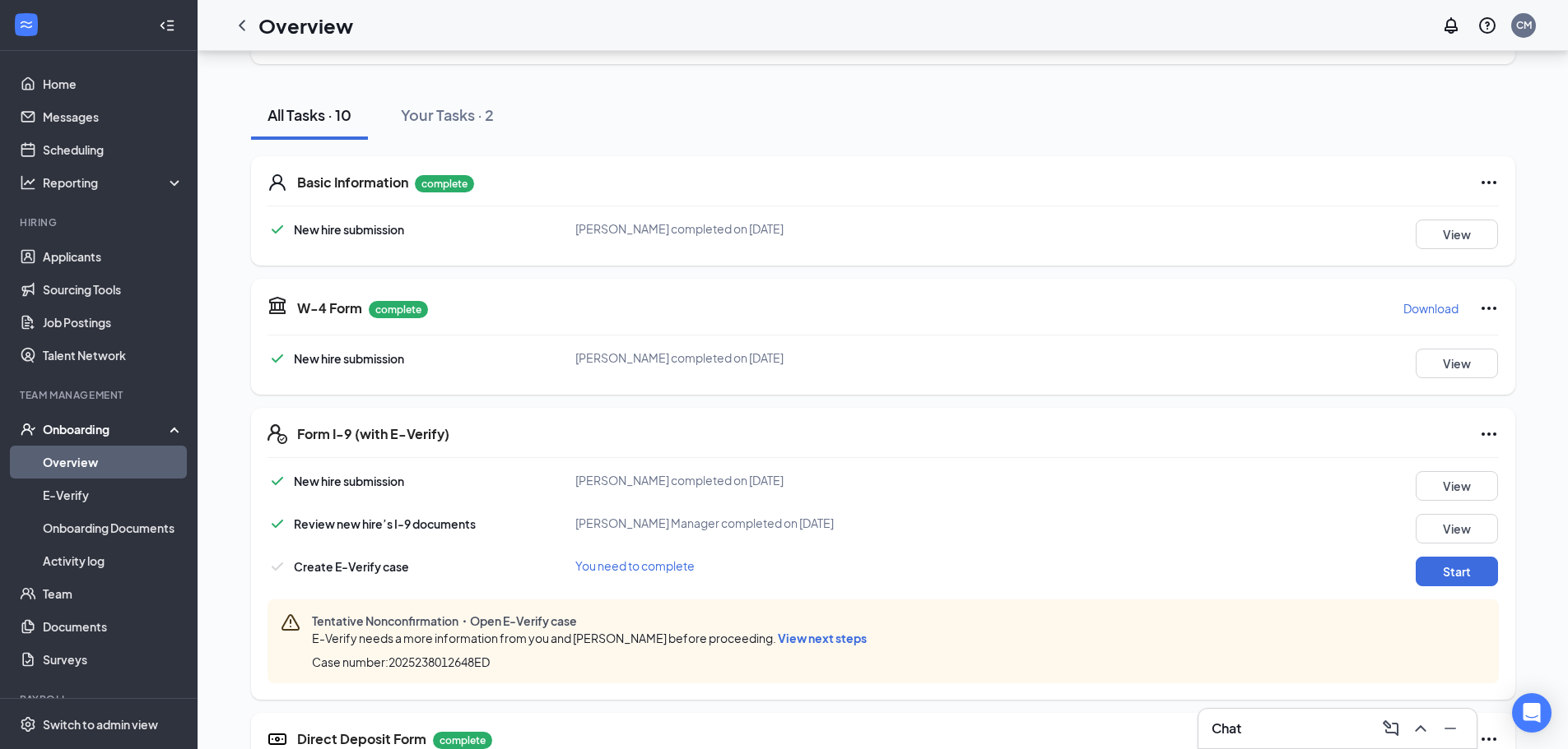
scroll to position [164, 0]
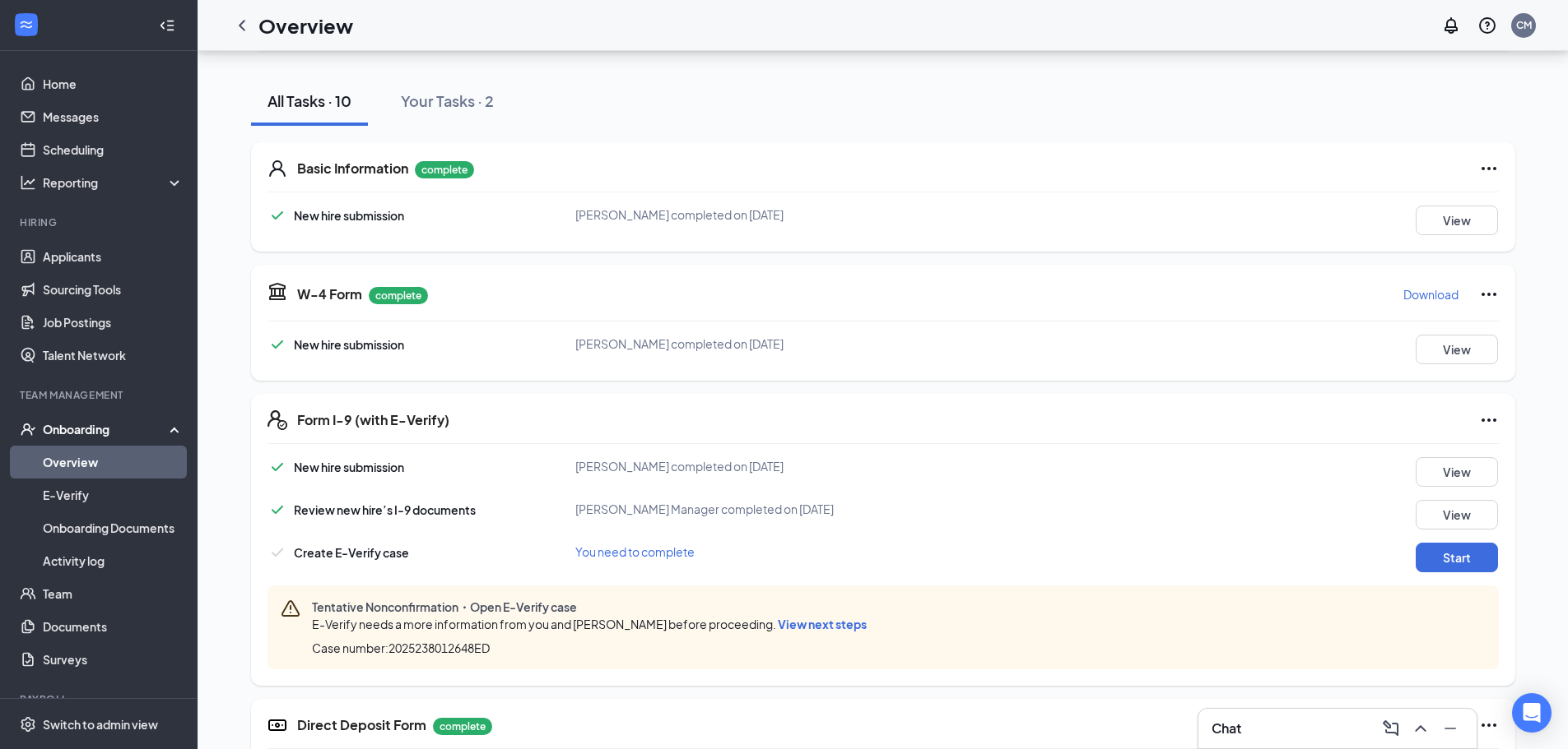
click at [805, 629] on span "View next steps" at bounding box center [822, 624] width 89 height 15
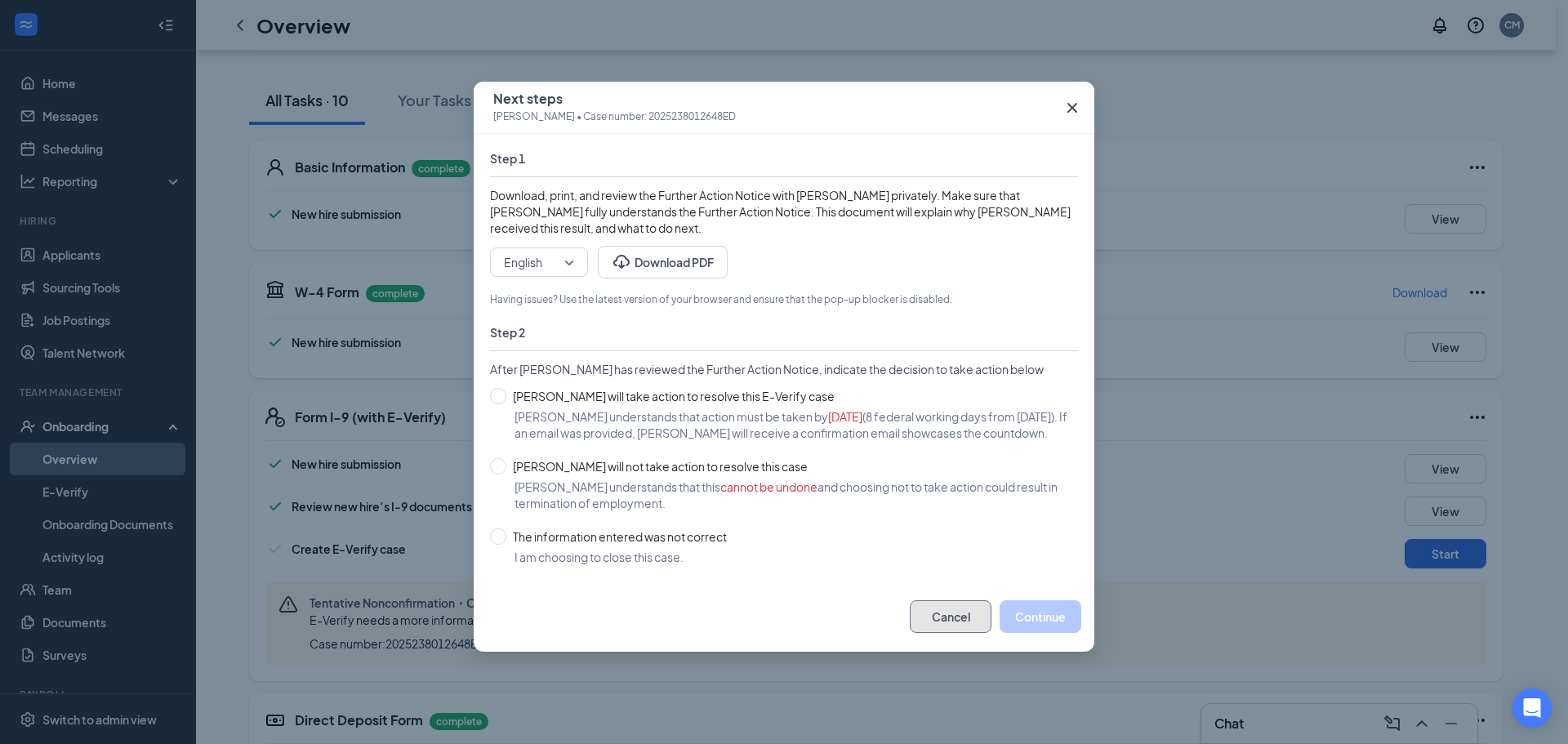
click at [976, 633] on button "Cancel" at bounding box center [950, 617] width 82 height 33
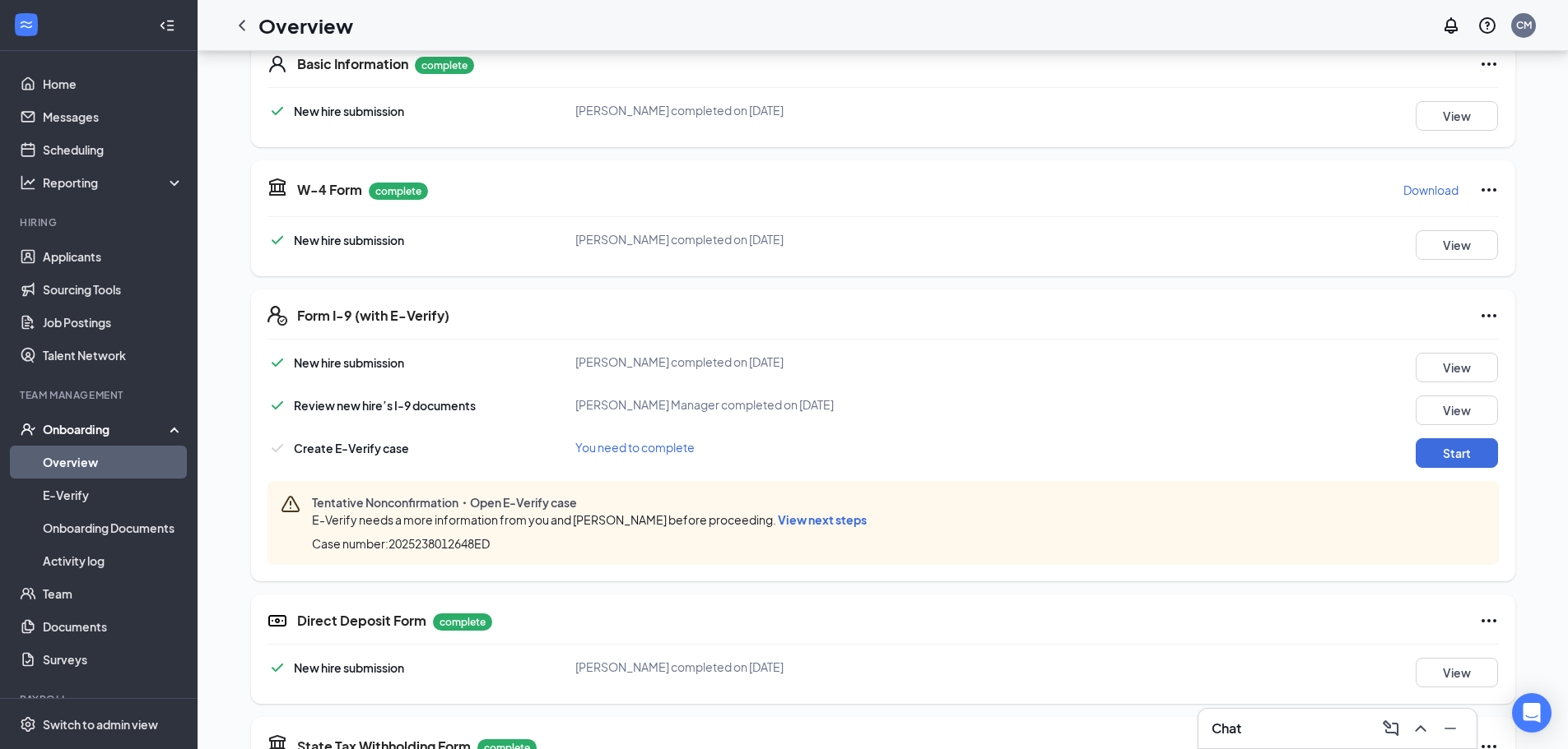
scroll to position [22, 0]
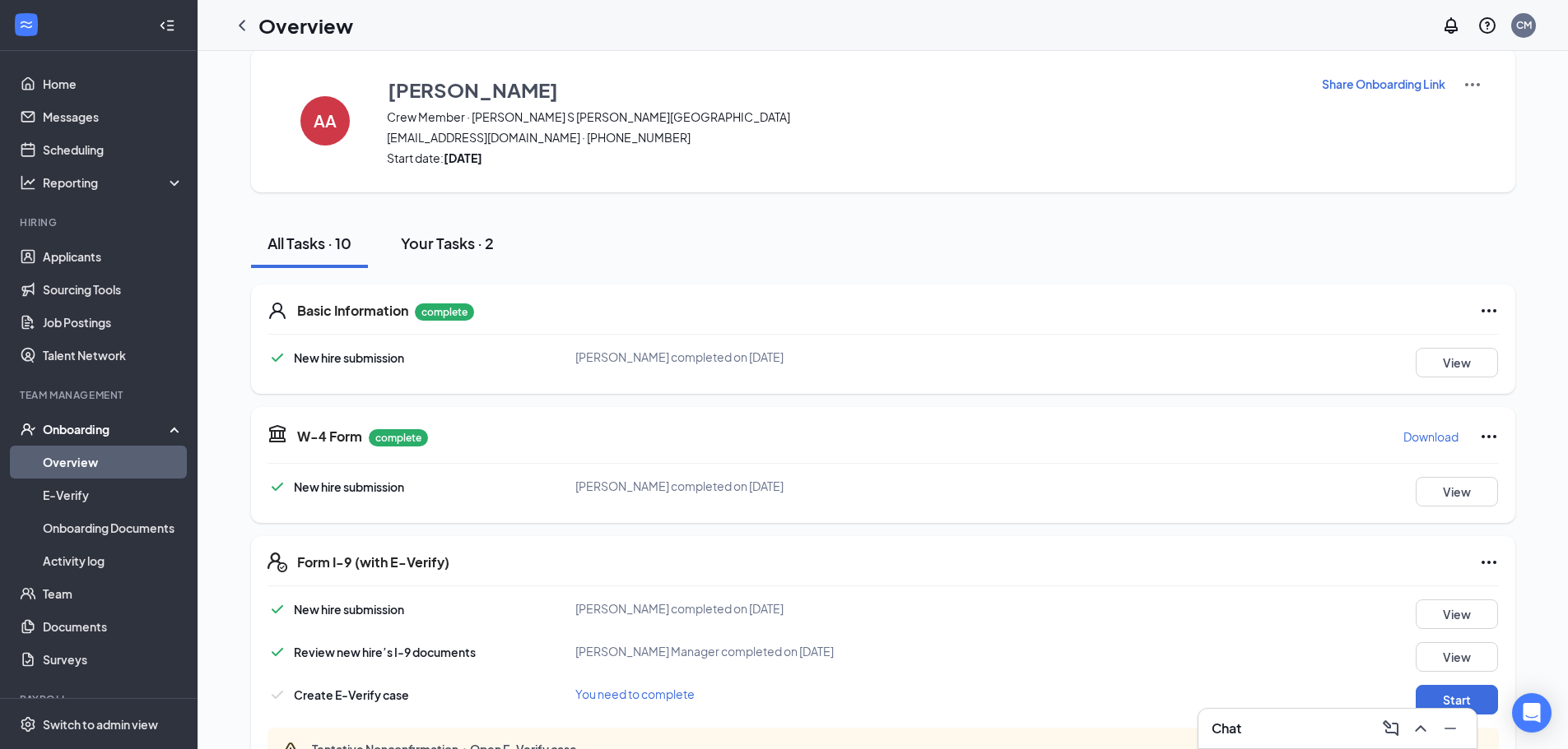
click at [412, 247] on div "Your Tasks · 2" at bounding box center [447, 243] width 93 height 21
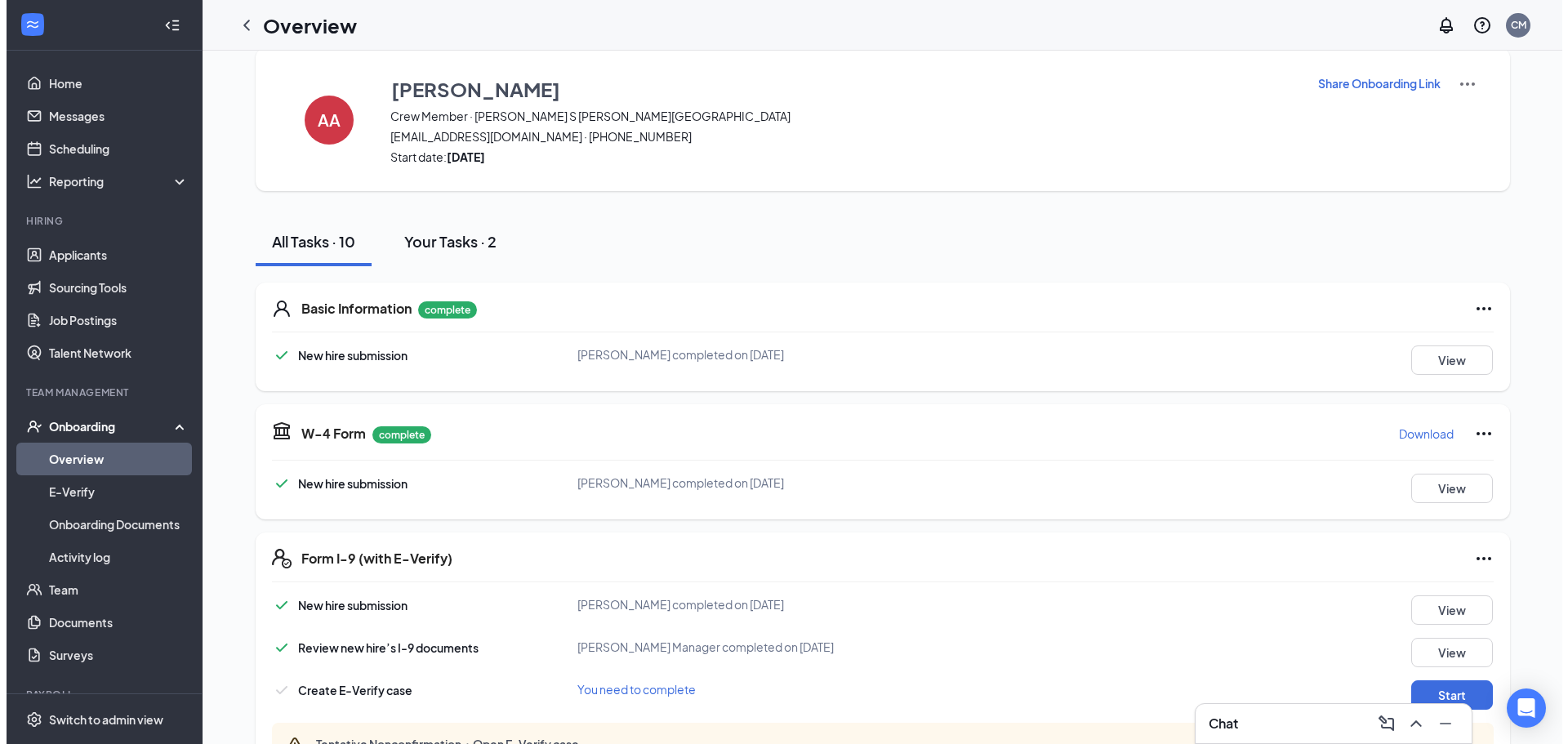
scroll to position [0, 0]
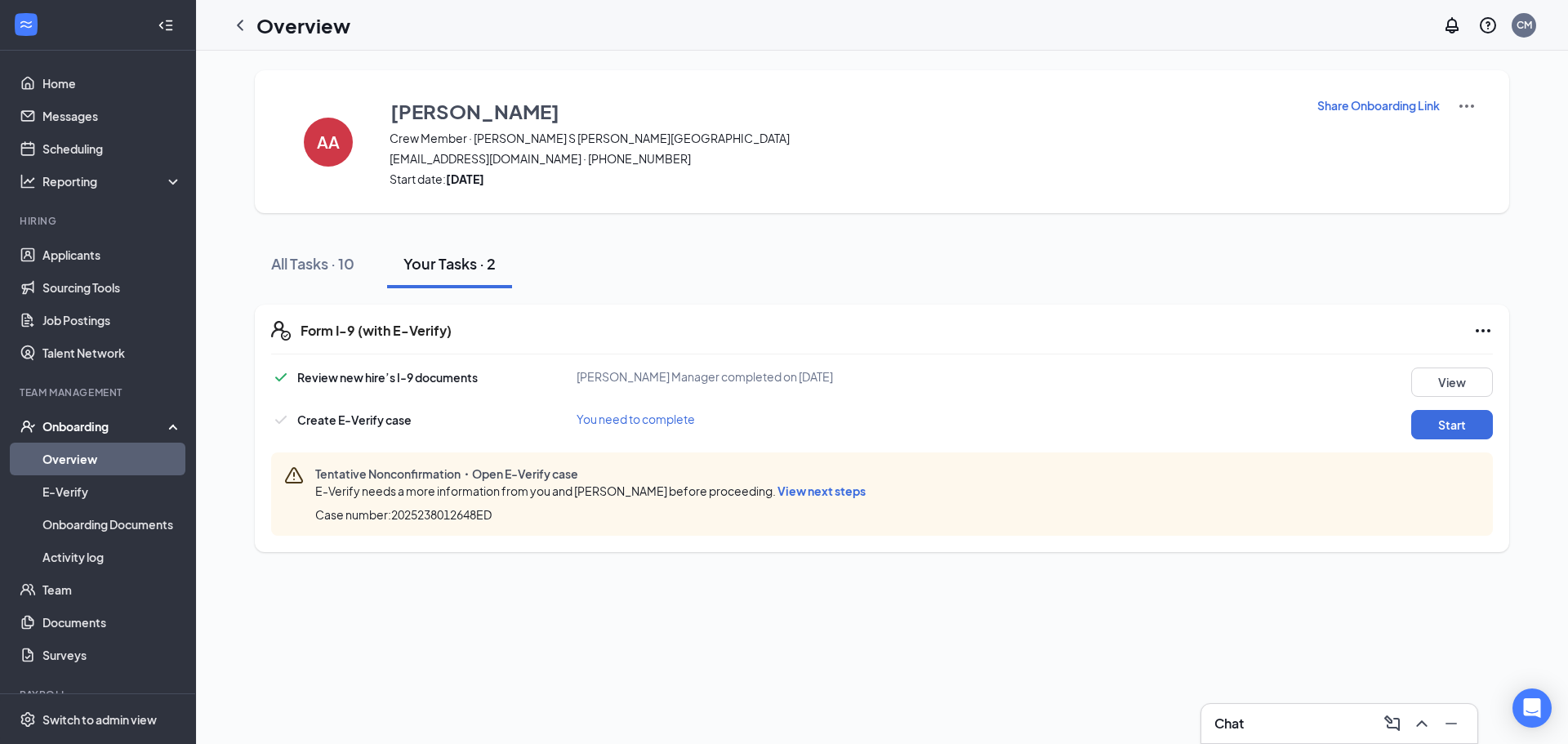
click at [650, 422] on span "You need to complete" at bounding box center [636, 419] width 118 height 15
click at [1203, 633] on div "AA Amelia Alonzo Crew Member · Culver's S Val Vista ameliaalonzo1234@icloud.com…" at bounding box center [881, 397] width 1372 height 694
click at [1466, 329] on div "Form I-9 (with E-Verify)" at bounding box center [897, 331] width 1193 height 20
click at [1471, 330] on div "Form I-9 (with E-Verify)" at bounding box center [897, 331] width 1193 height 20
click at [1480, 334] on icon "Ellipses" at bounding box center [1483, 331] width 20 height 20
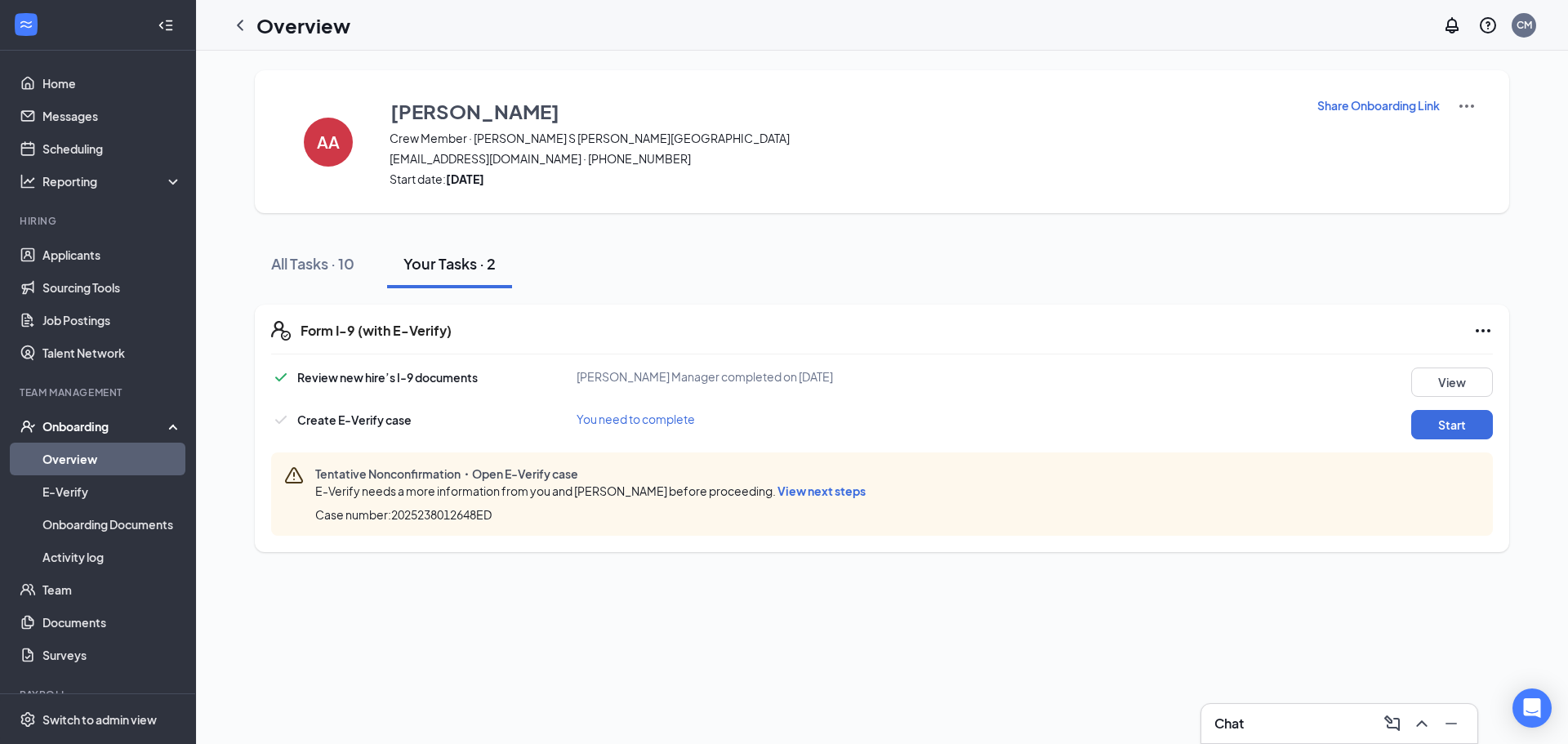
click at [1098, 667] on div "AA Amelia Alonzo Crew Member · Culver's S Val Vista ameliaalonzo1234@icloud.com…" at bounding box center [881, 397] width 1372 height 694
click at [60, 596] on link "Team" at bounding box center [112, 590] width 139 height 33
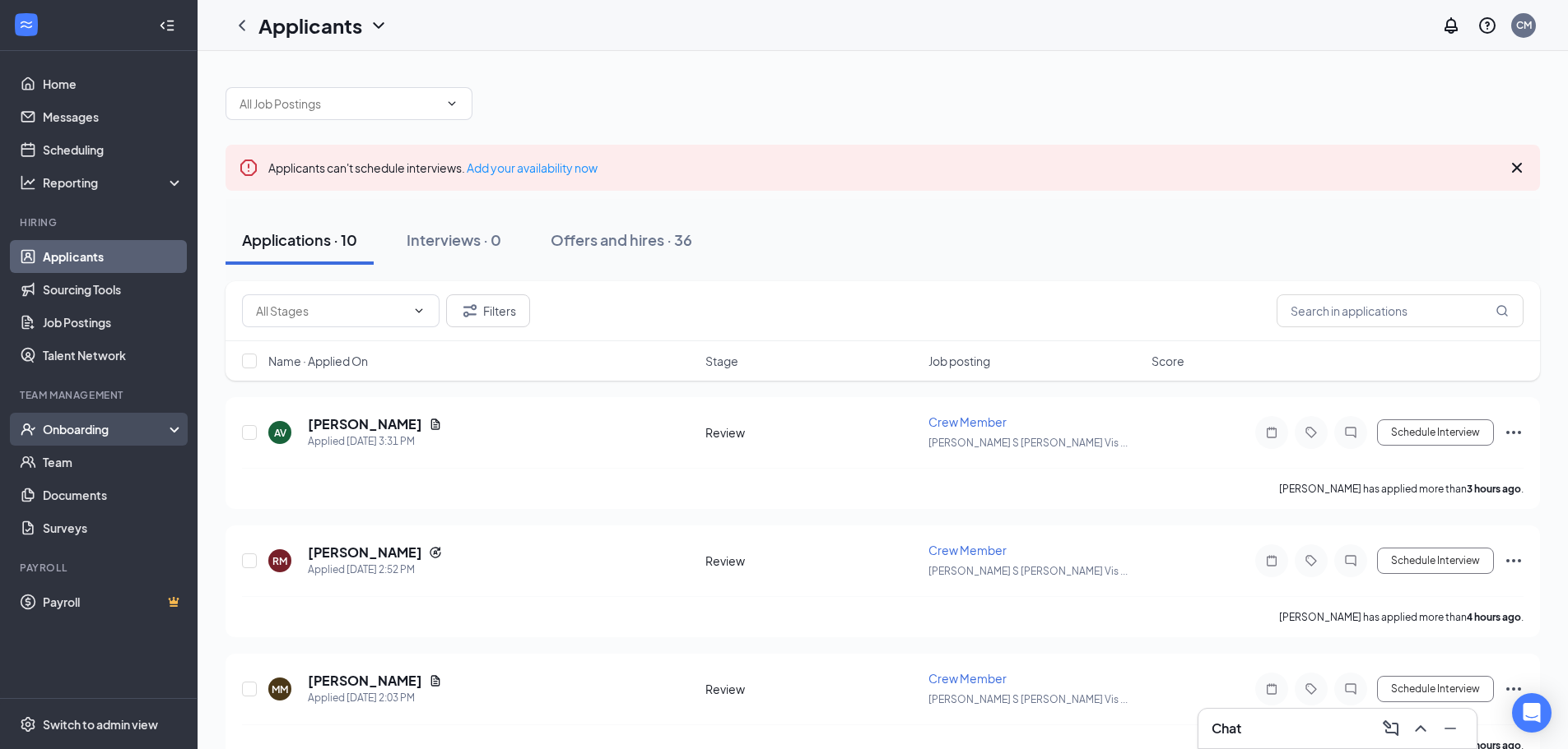
click at [89, 417] on div "Onboarding" at bounding box center [98, 429] width 197 height 33
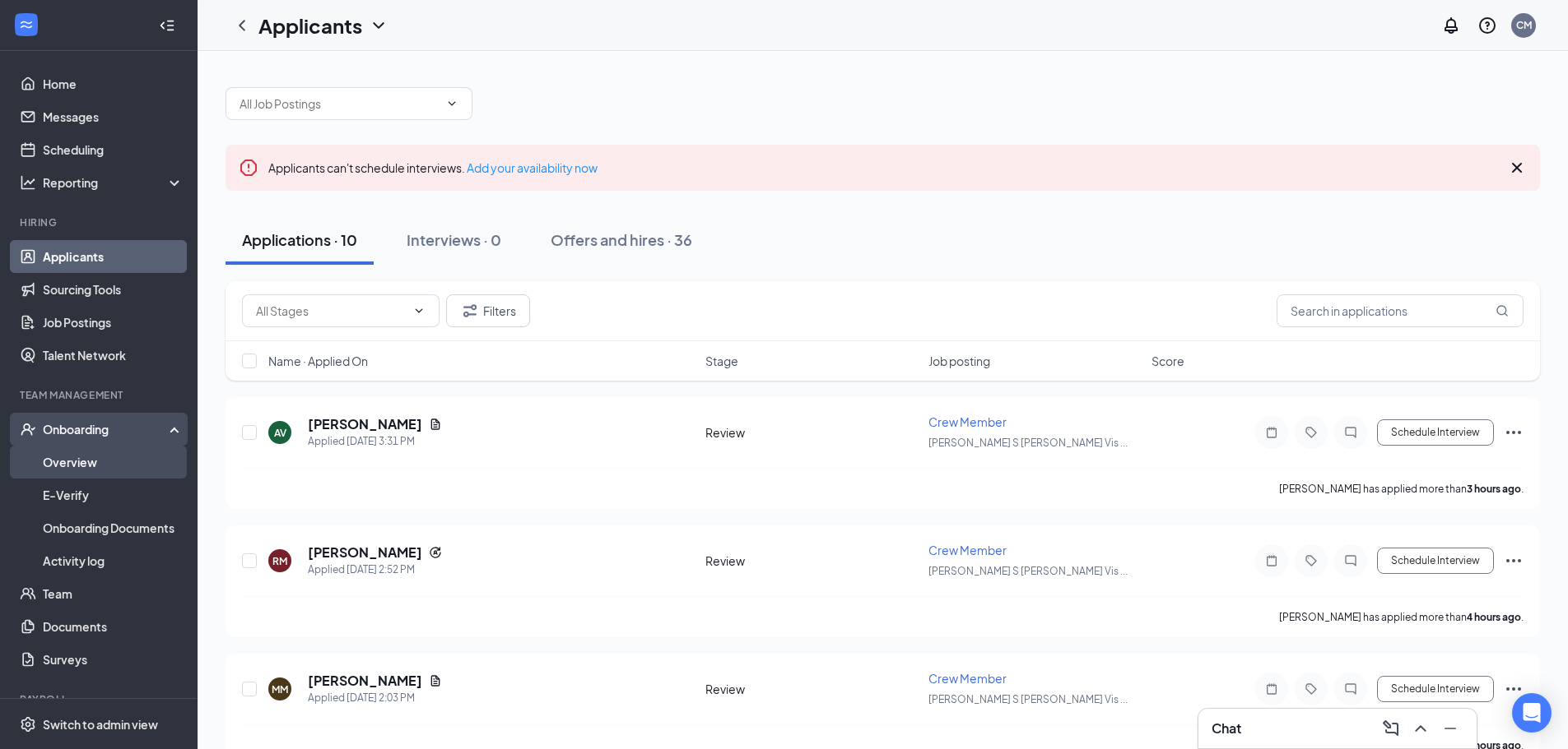
click at [102, 459] on link "Overview" at bounding box center [112, 462] width 140 height 33
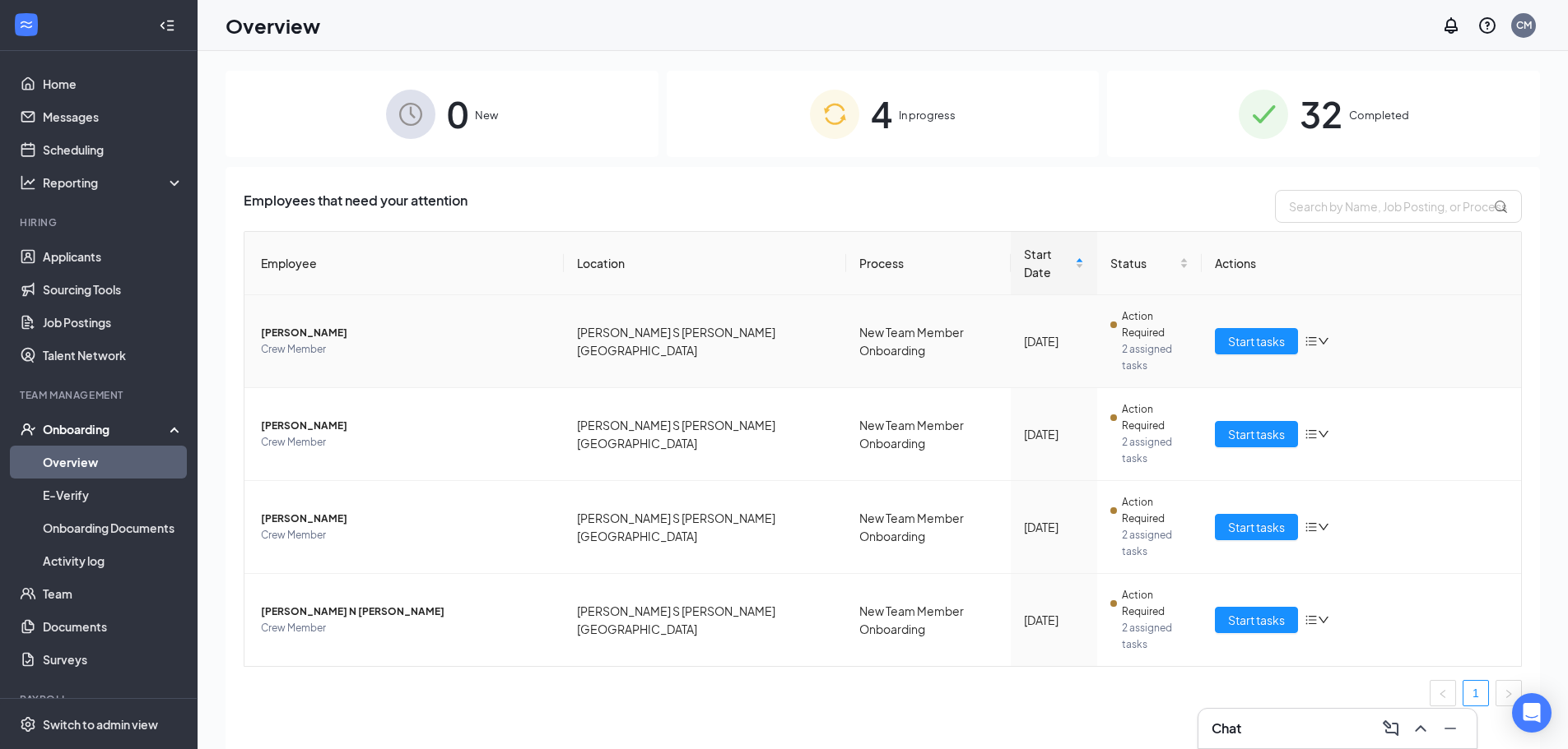
click at [278, 325] on span "[PERSON_NAME]" at bounding box center [405, 333] width 290 height 17
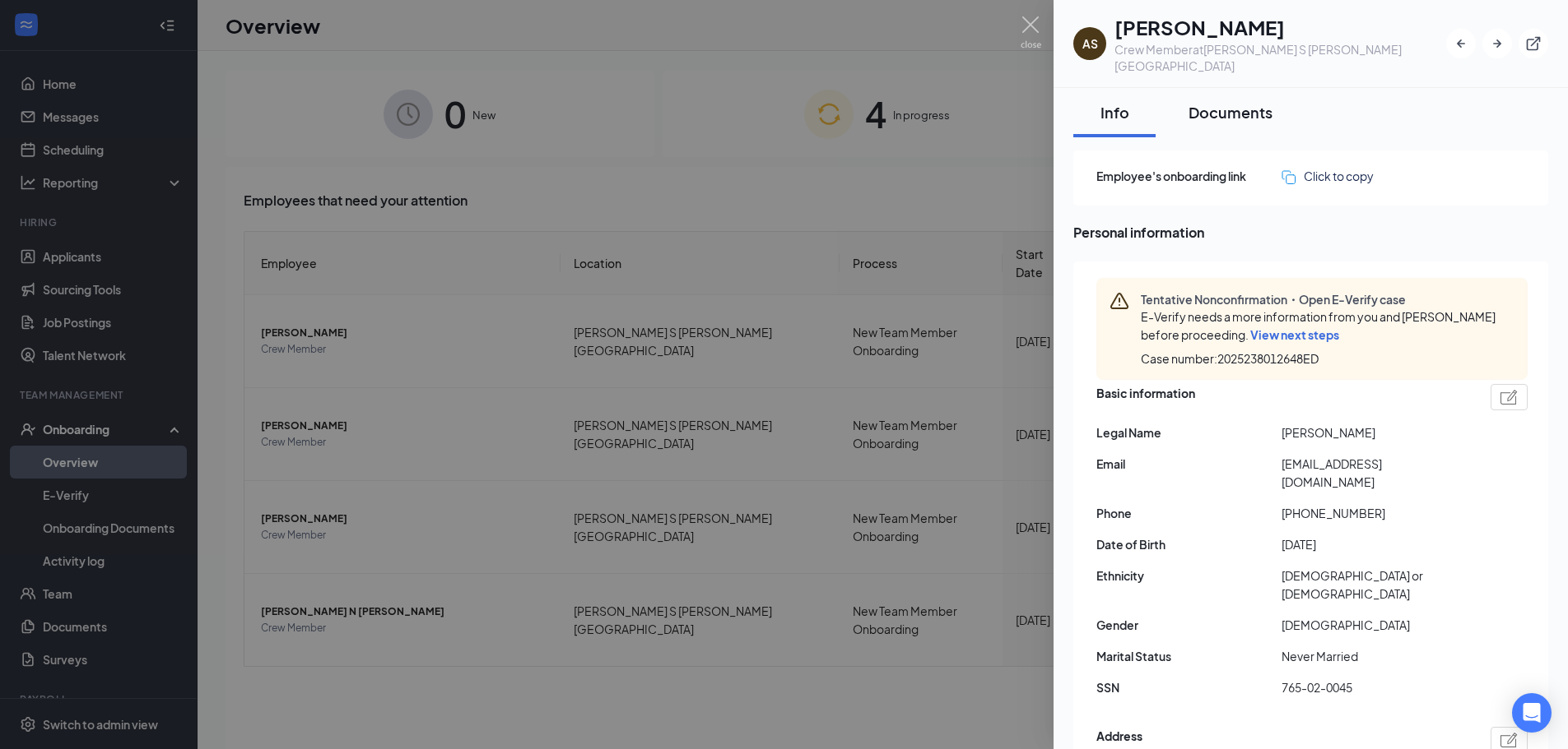
click at [1227, 102] on div "Documents" at bounding box center [1230, 112] width 84 height 21
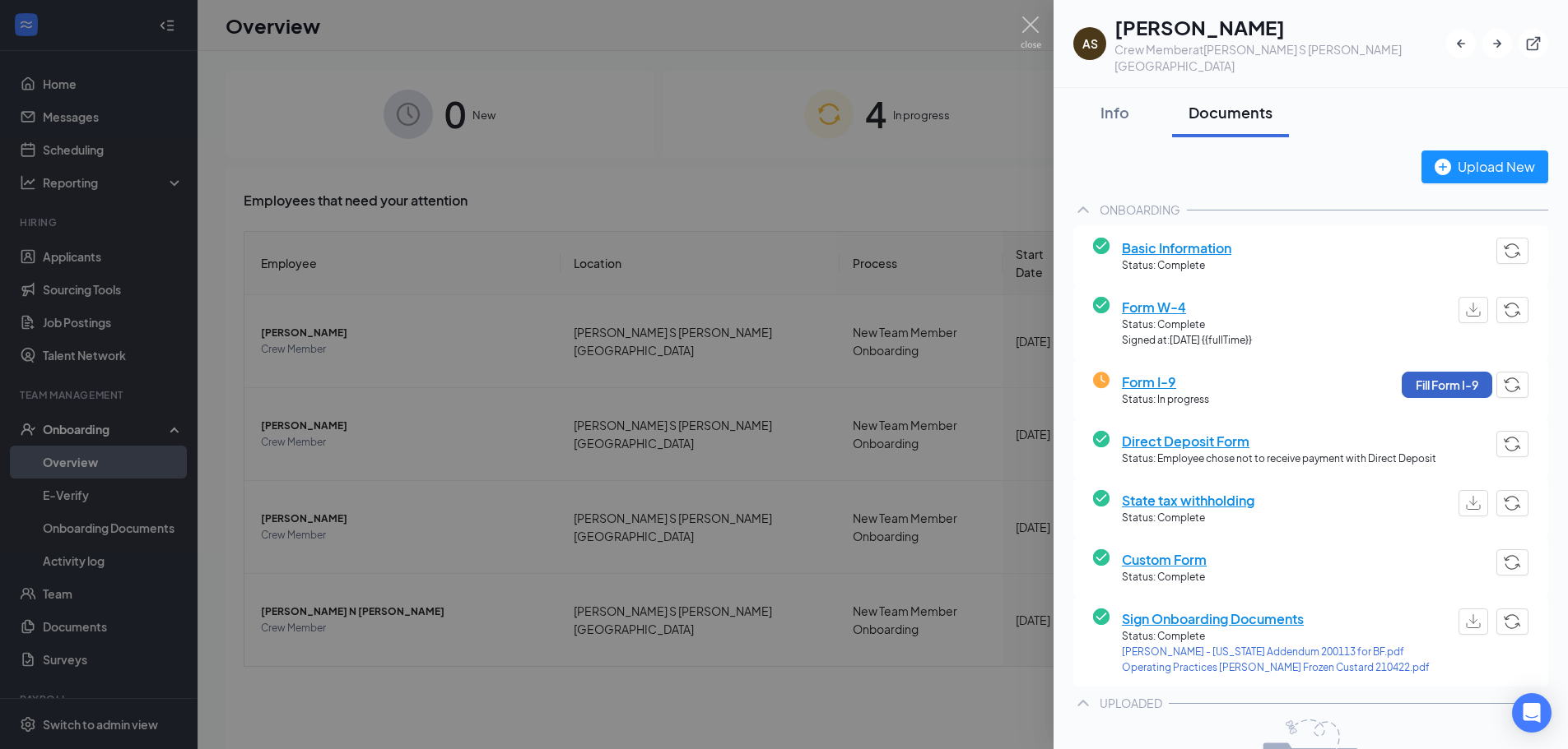
click at [1411, 373] on button "Fill Form I-9" at bounding box center [1447, 385] width 91 height 26
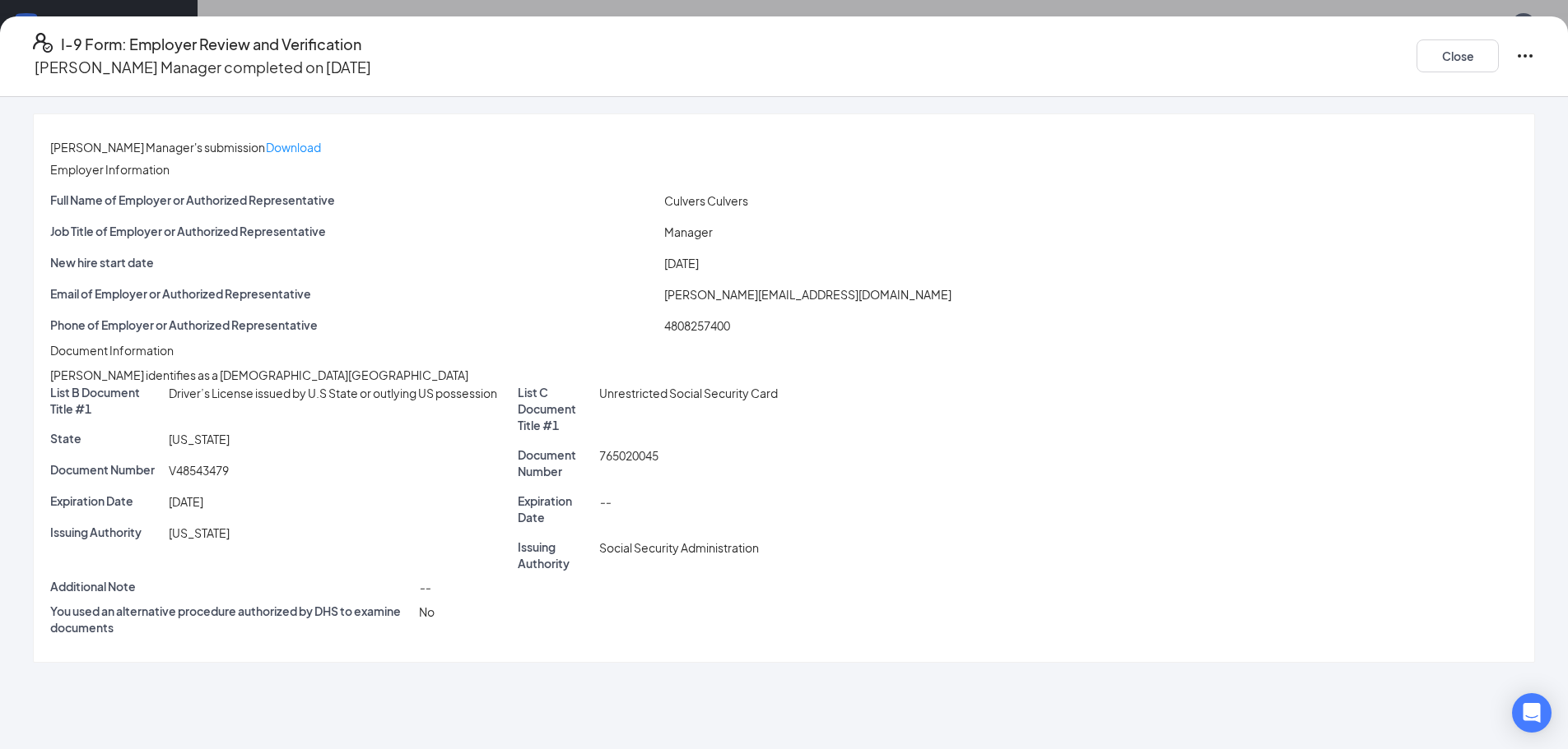
click at [1383, 49] on div "I-9 Form: Employer Review and Verification [PERSON_NAME] Manager completed on […" at bounding box center [784, 56] width 1568 height 47
click at [1515, 51] on icon "Ellipses" at bounding box center [1525, 56] width 20 height 20
click at [1416, 55] on button "Close" at bounding box center [1457, 56] width 83 height 33
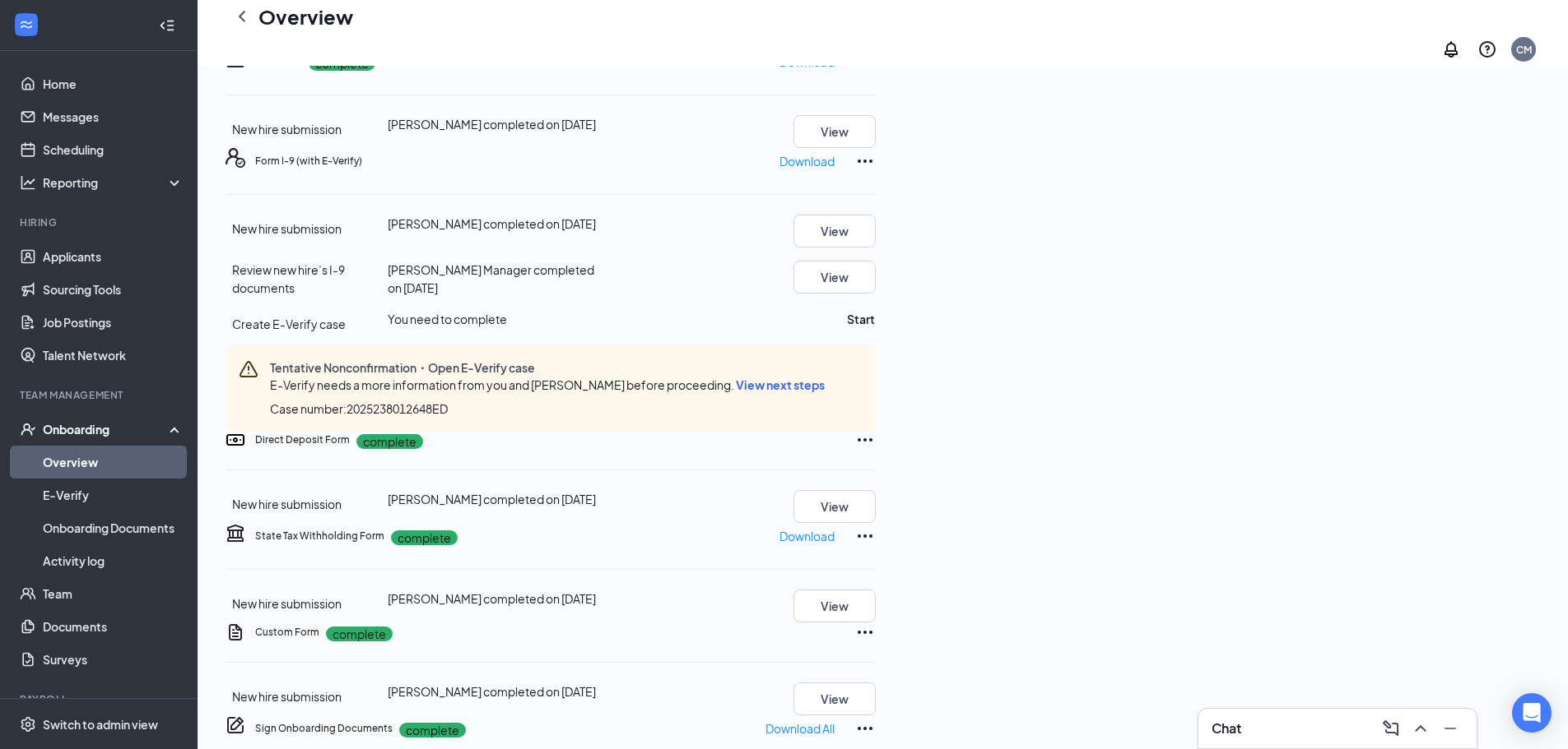
scroll to position [493, 0]
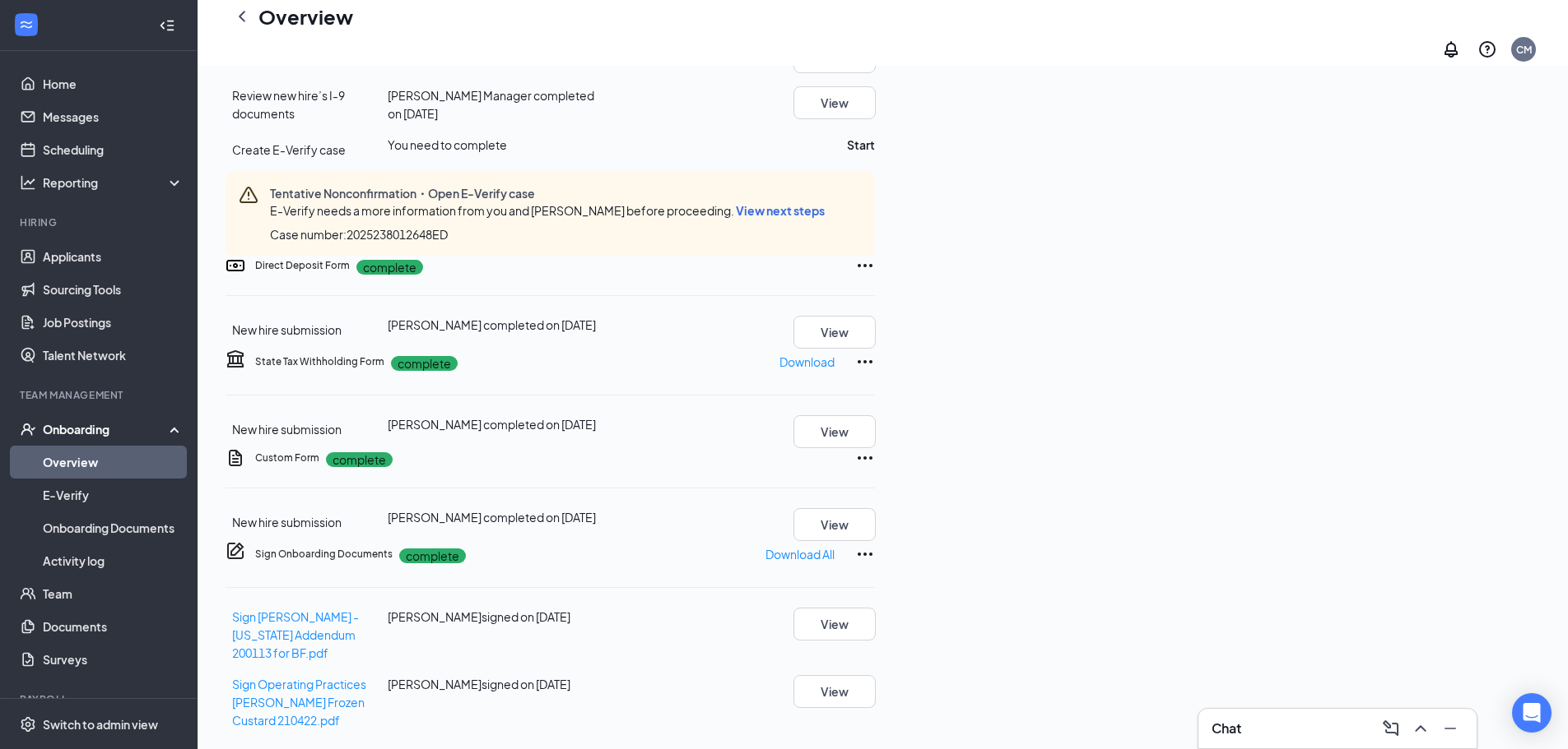
click at [811, 218] on span "View next steps" at bounding box center [779, 210] width 89 height 15
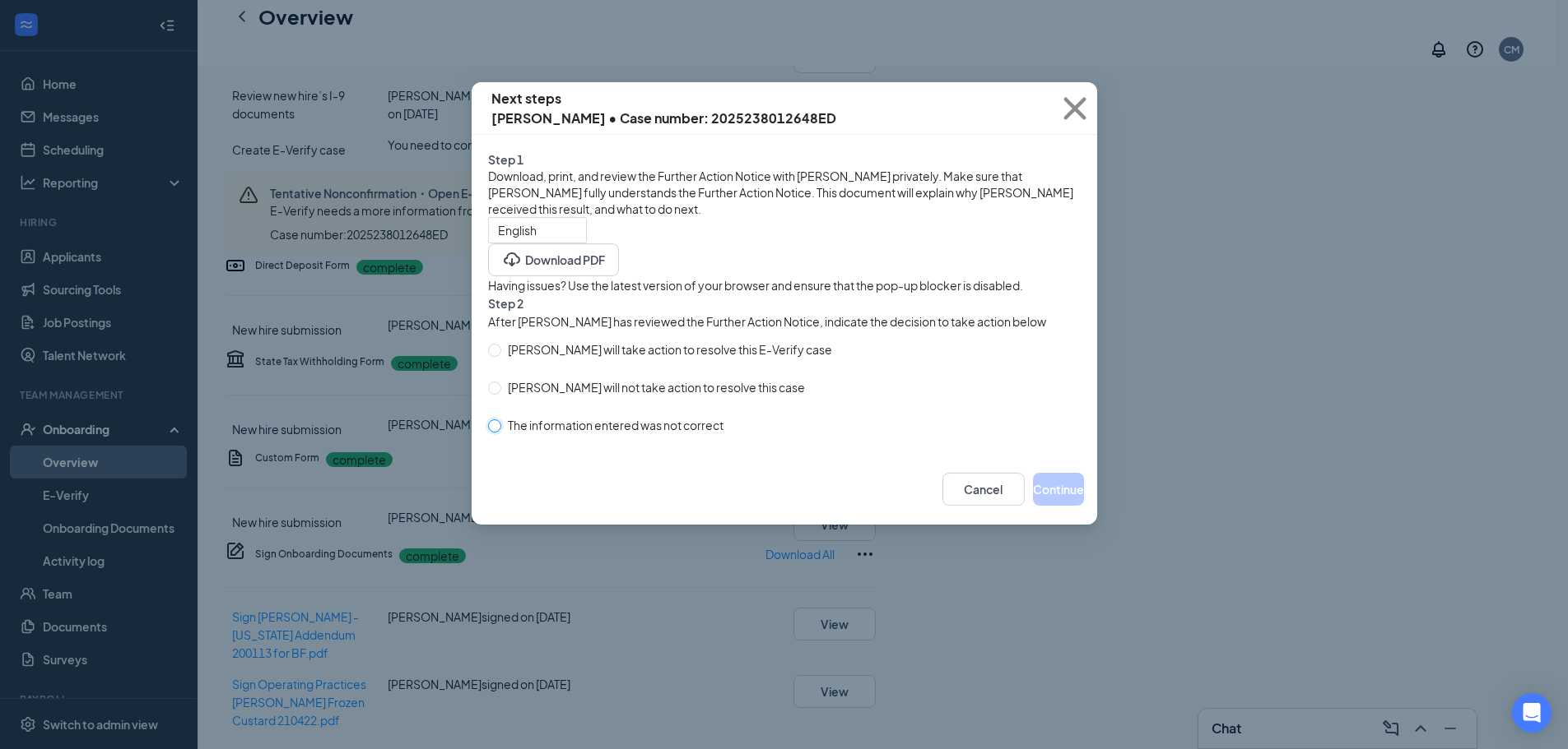
click at [490, 433] on input "The information entered was not correct" at bounding box center [493, 426] width 13 height 13
radio input "true"
click at [490, 433] on input "The information entered was not correct" at bounding box center [493, 426] width 13 height 13
click at [498, 433] on input "The information entered was not correct" at bounding box center [493, 426] width 13 height 13
click at [933, 506] on button "Cancel" at bounding box center [974, 489] width 83 height 33
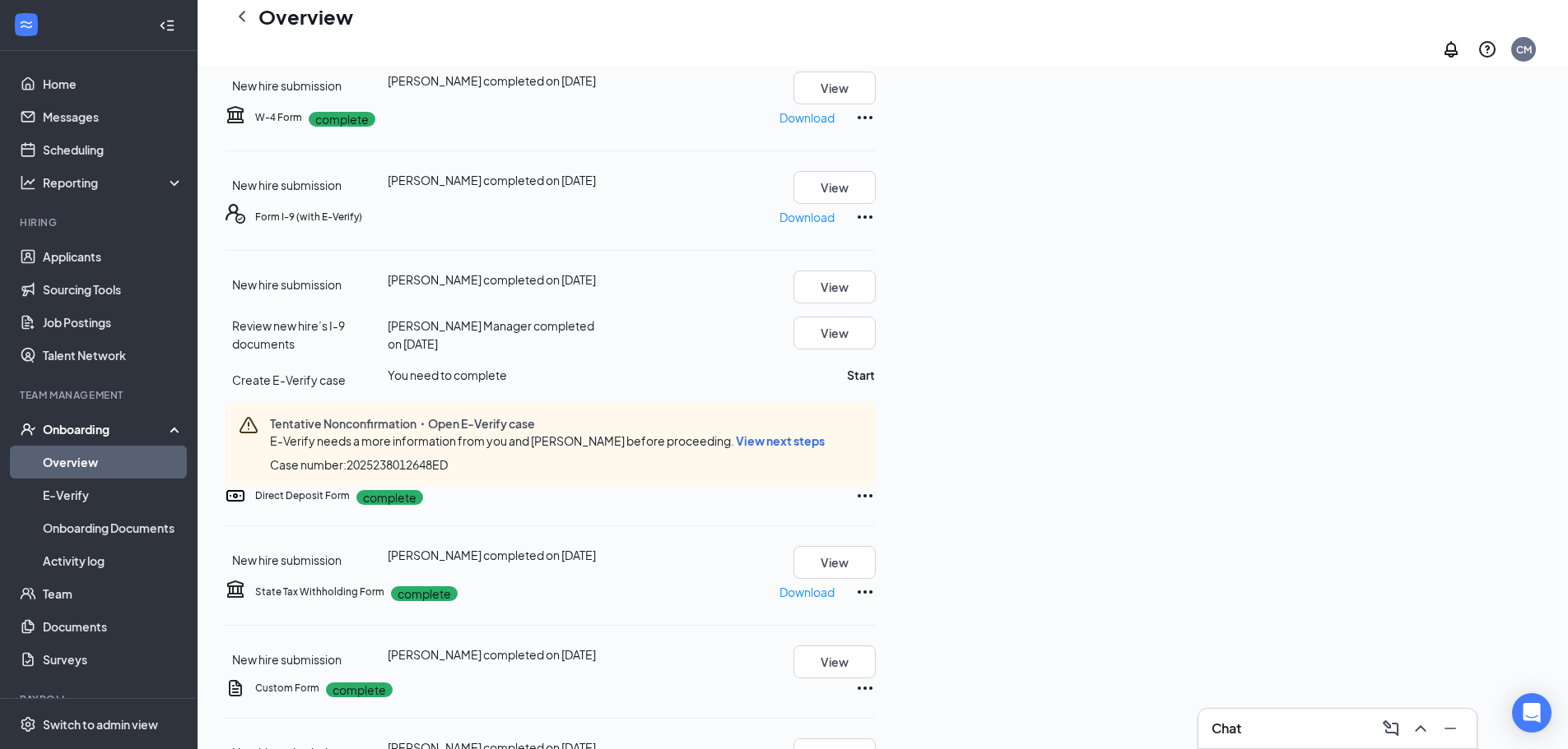
scroll to position [0, 0]
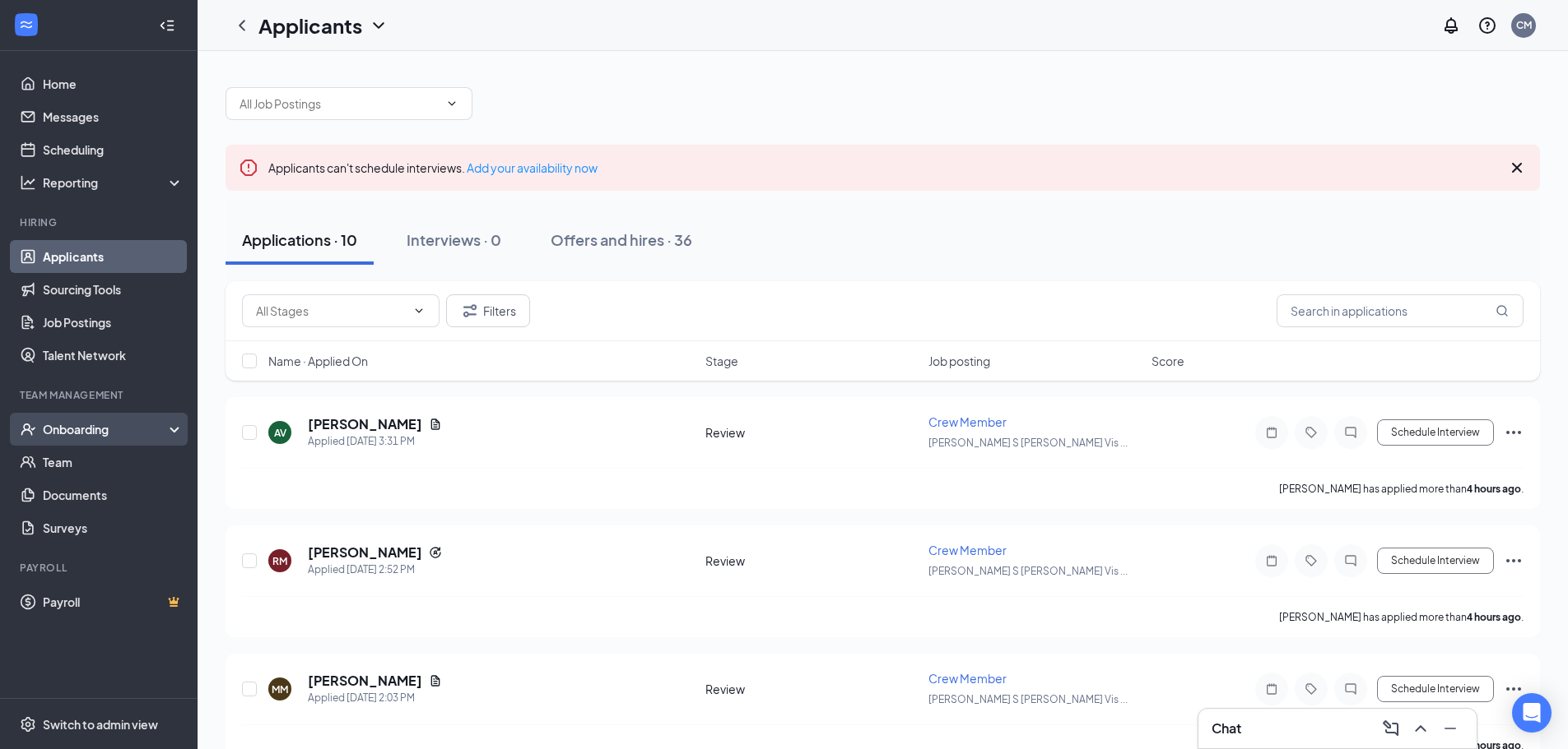
click at [135, 436] on div "Onboarding" at bounding box center [105, 429] width 126 height 17
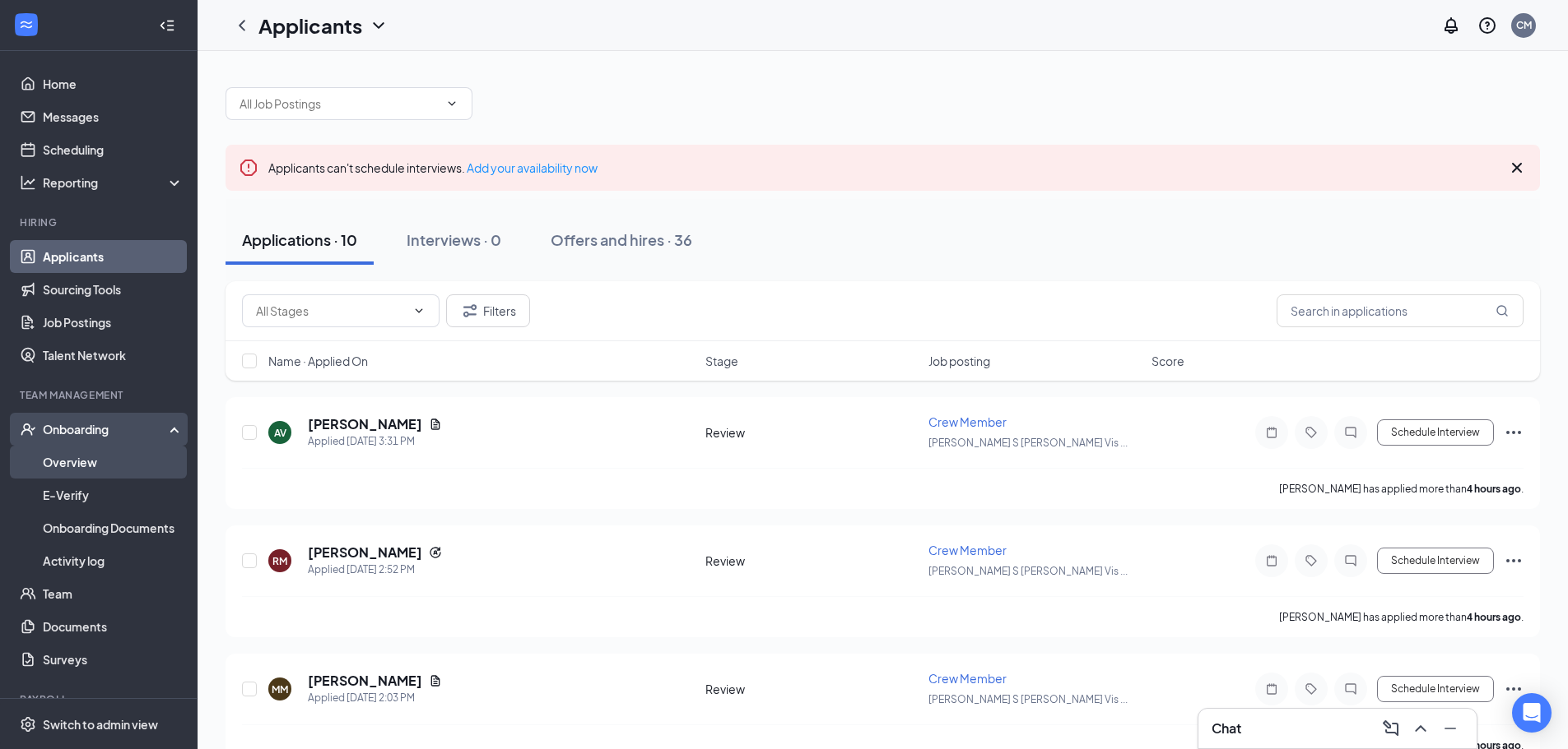
click at [116, 472] on link "Overview" at bounding box center [112, 462] width 140 height 33
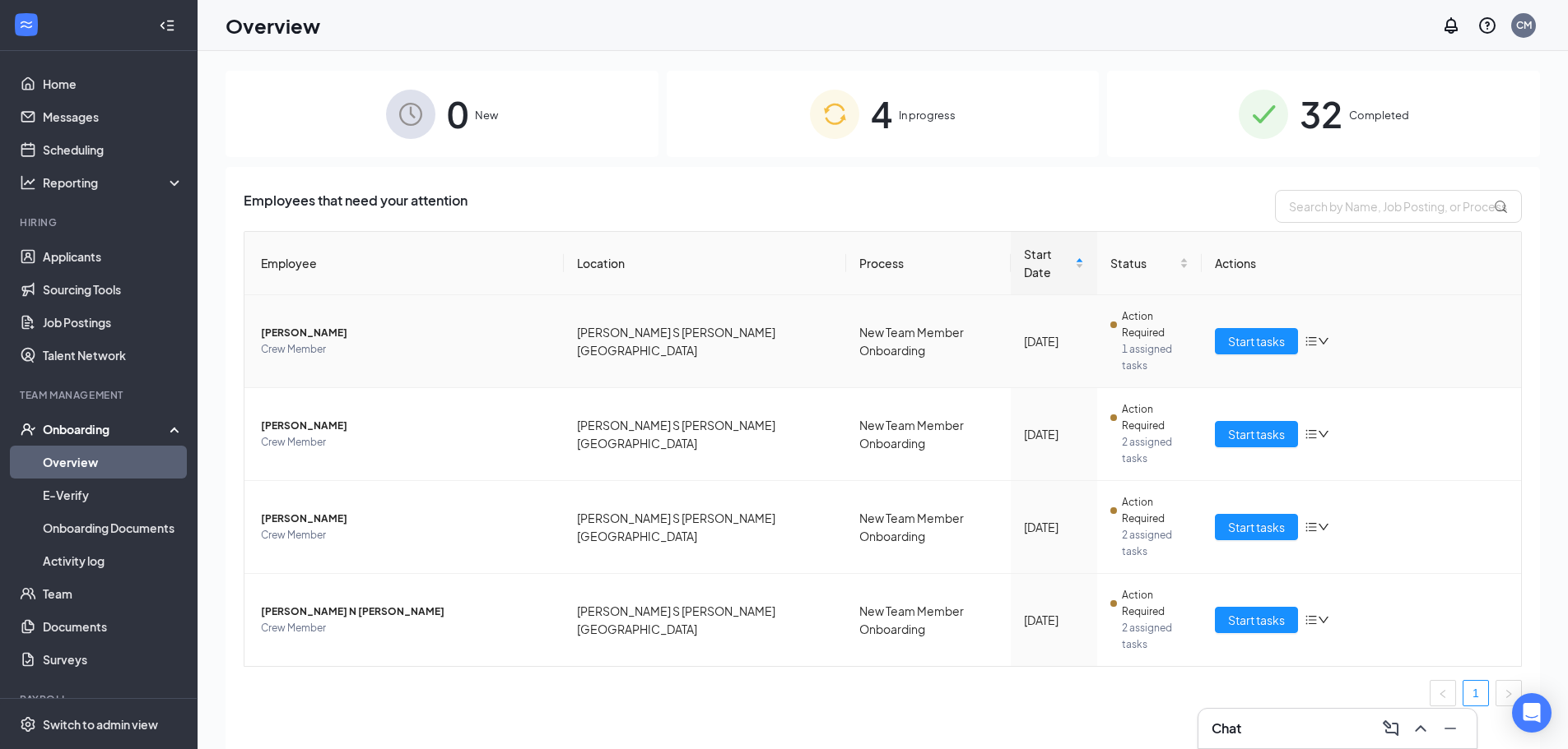
click at [291, 325] on span "[PERSON_NAME]" at bounding box center [405, 333] width 290 height 17
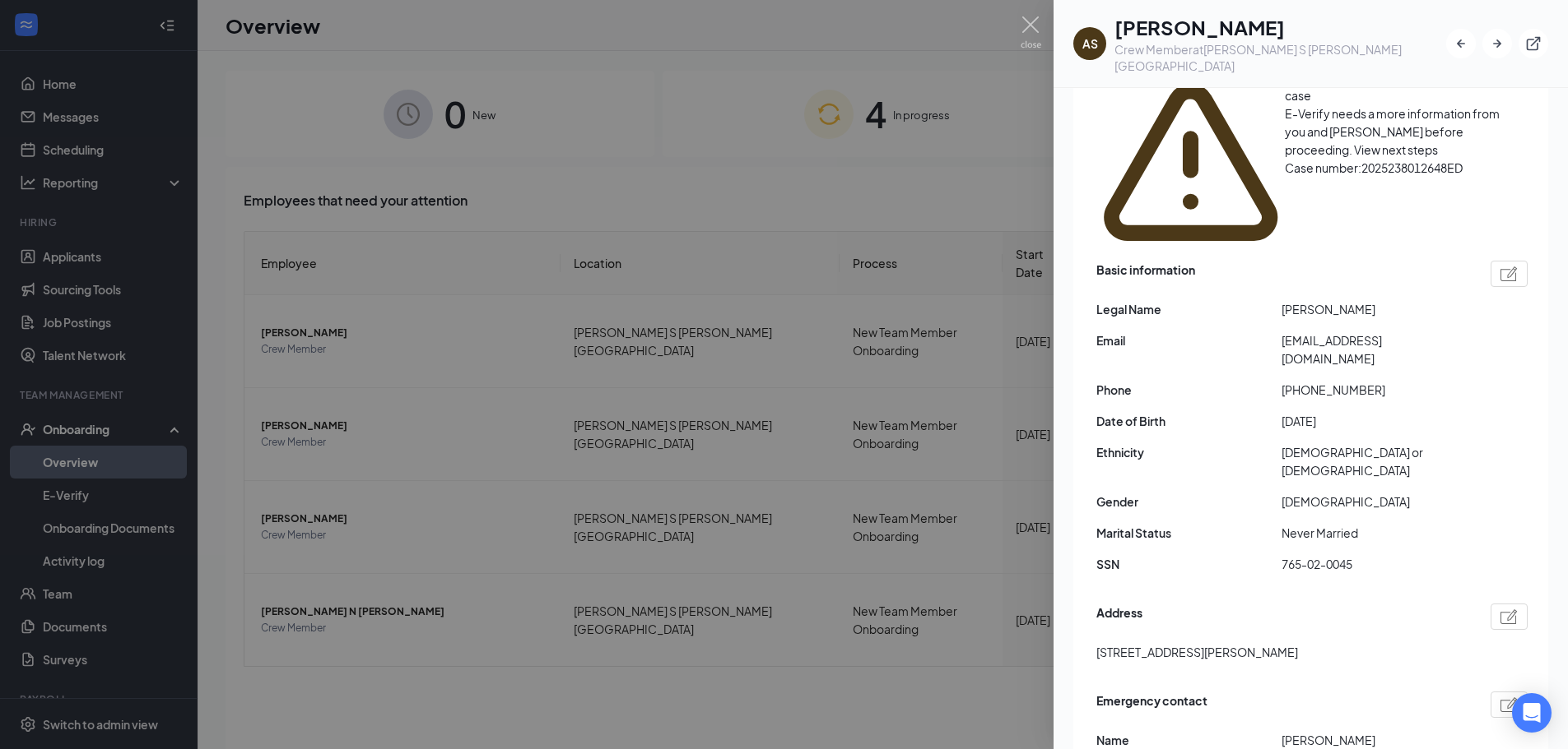
scroll to position [247, 0]
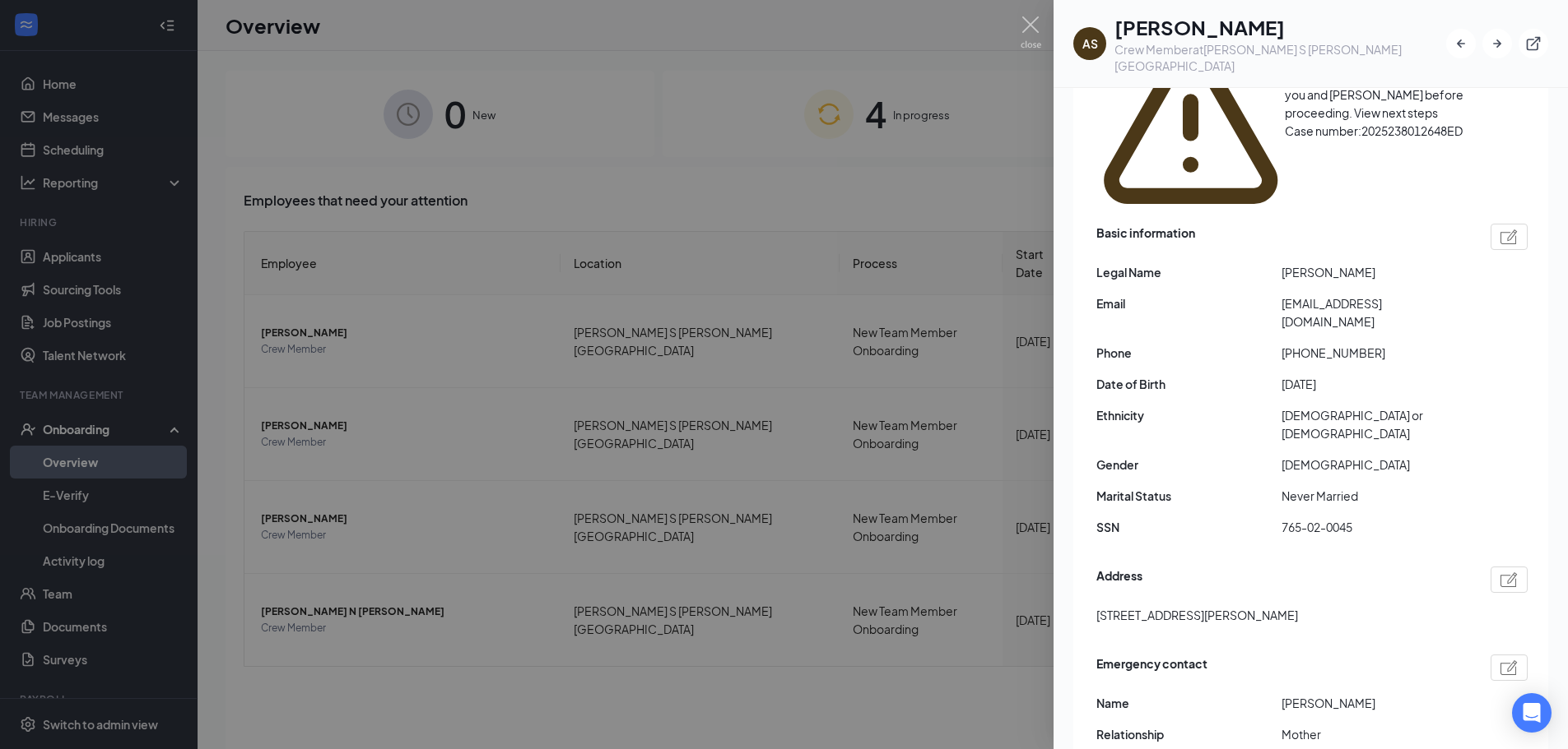
click at [402, 588] on div at bounding box center [784, 374] width 1568 height 749
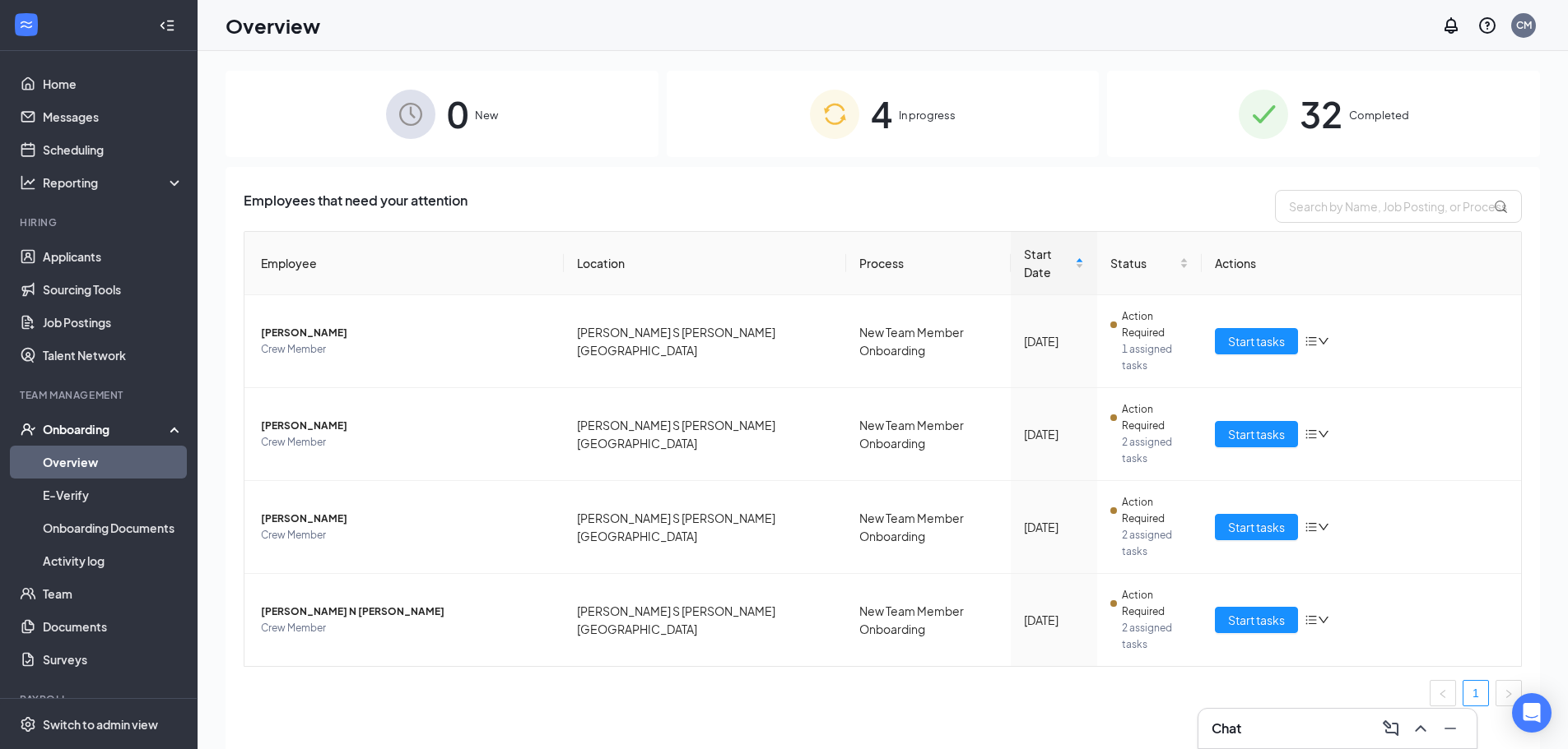
click at [882, 129] on span "4" at bounding box center [882, 113] width 22 height 57
click at [906, 111] on span "In progress" at bounding box center [926, 115] width 57 height 17
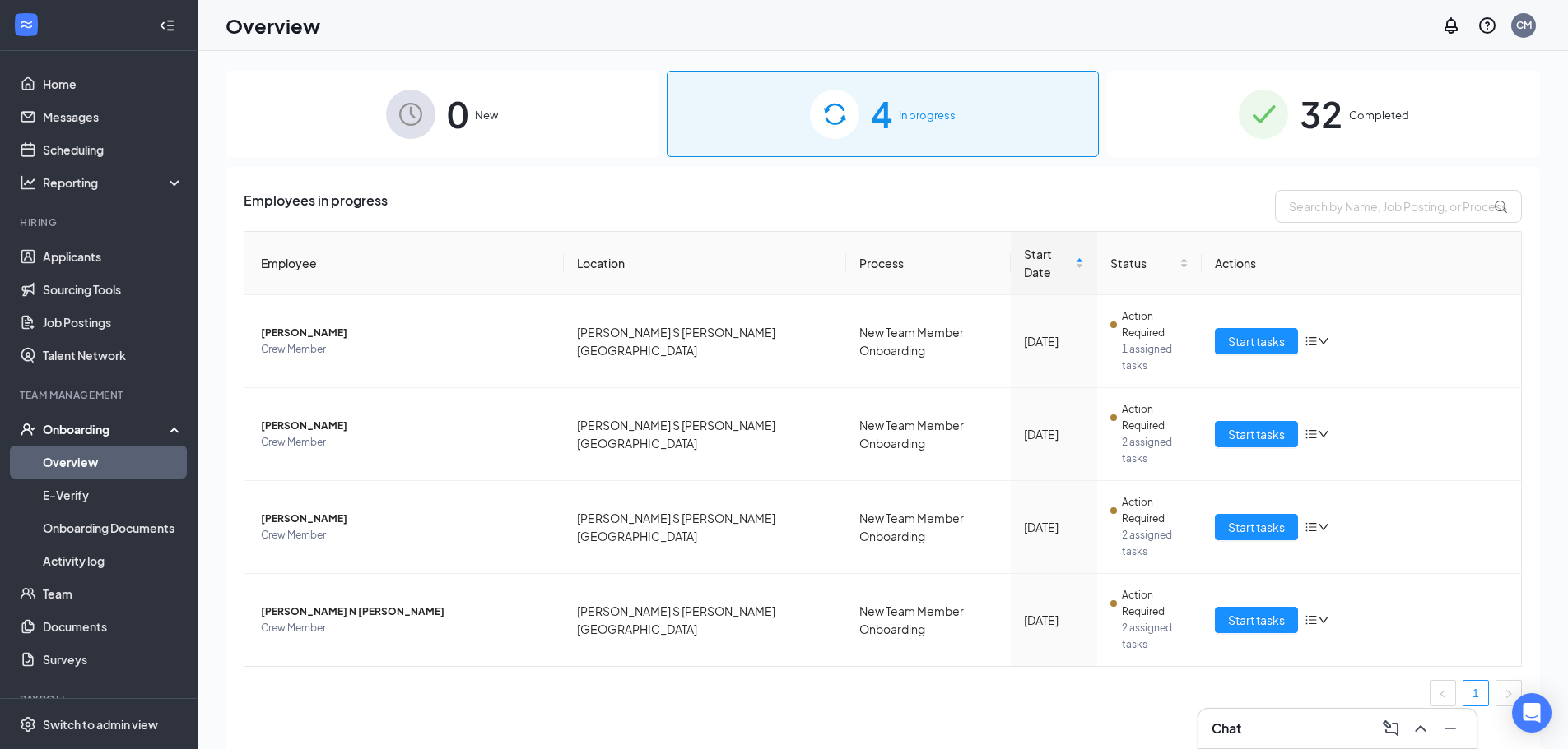
click at [1330, 121] on span "32" at bounding box center [1320, 113] width 43 height 57
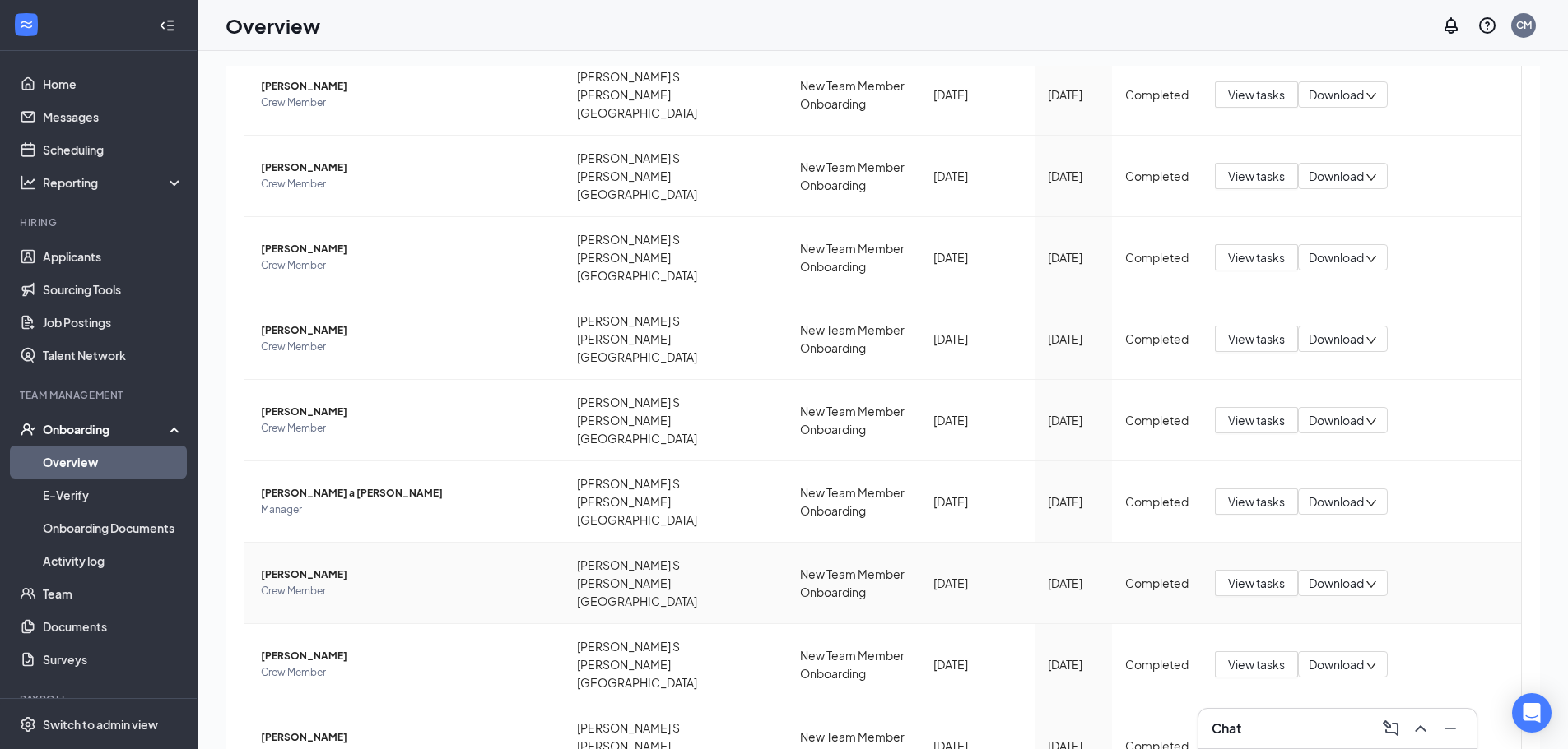
scroll to position [74, 0]
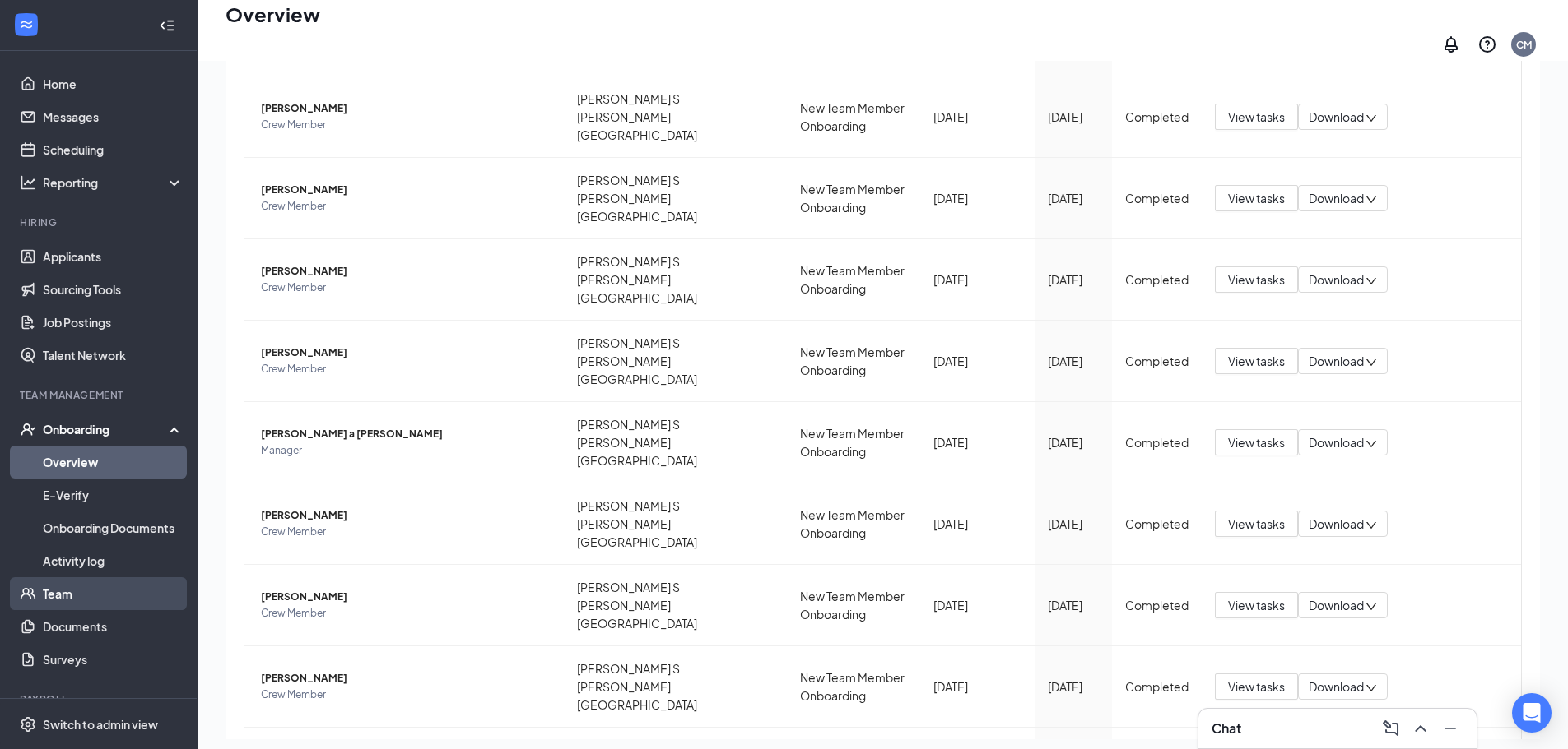
click at [82, 588] on link "Team" at bounding box center [112, 594] width 140 height 33
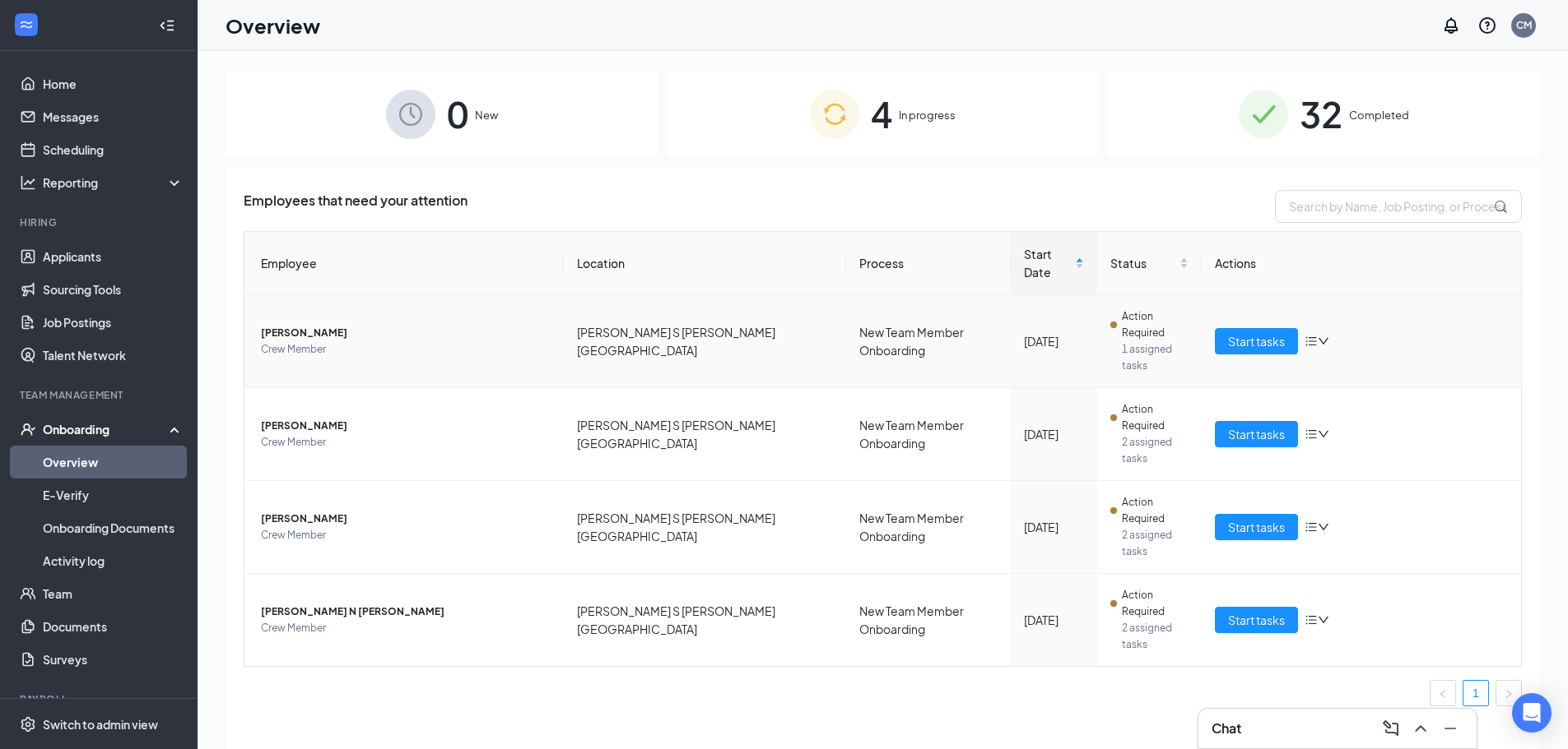
click at [314, 325] on span "[PERSON_NAME]" at bounding box center [405, 333] width 290 height 17
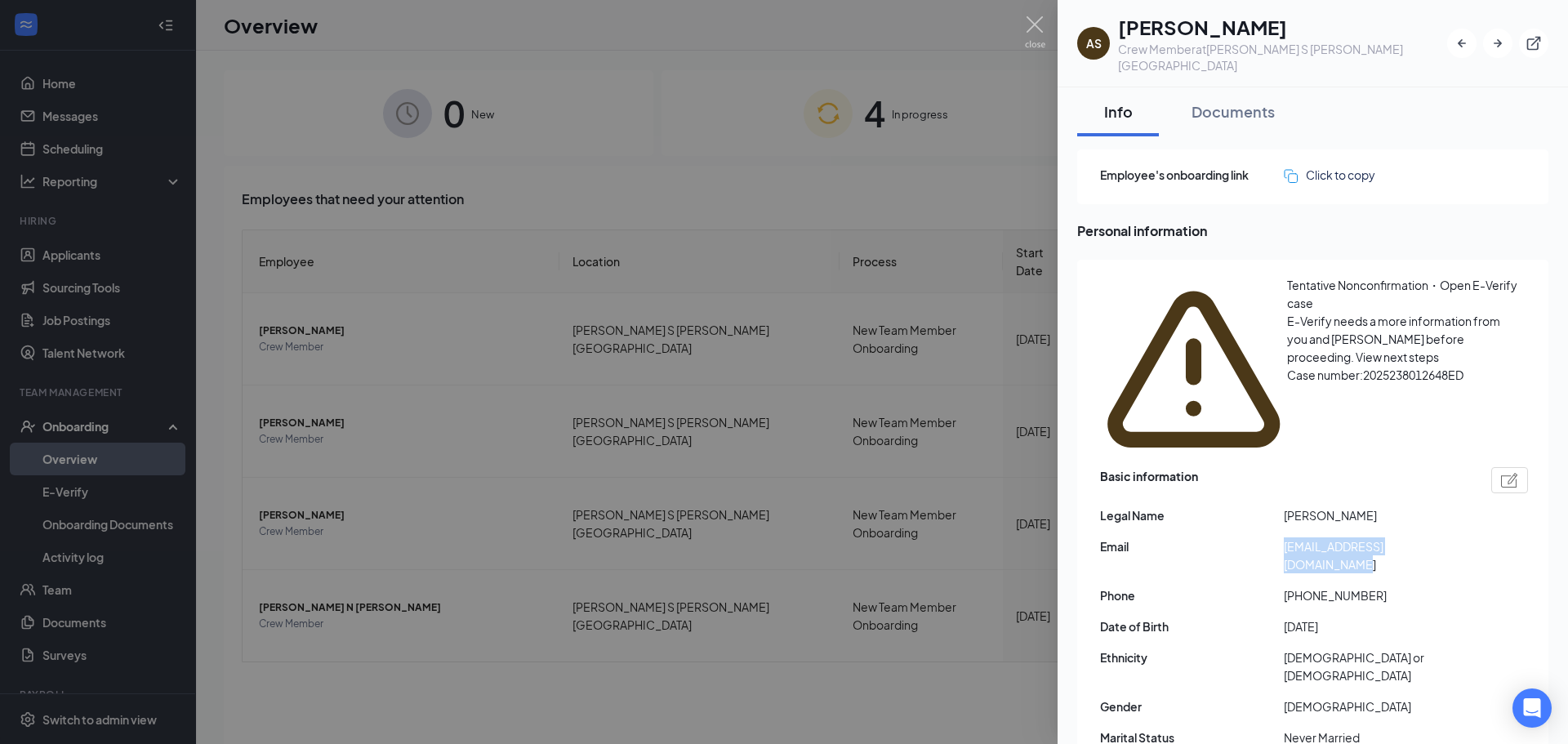
drag, startPoint x: 1287, startPoint y: 447, endPoint x: 1471, endPoint y: 445, distance: 184.0
click at [1471, 537] on div "Email [EMAIL_ADDRESS][DOMAIN_NAME]" at bounding box center [1313, 555] width 428 height 36
copy span "[EMAIL_ADDRESS][DOMAIN_NAME]"
